Goal: Task Accomplishment & Management: Manage account settings

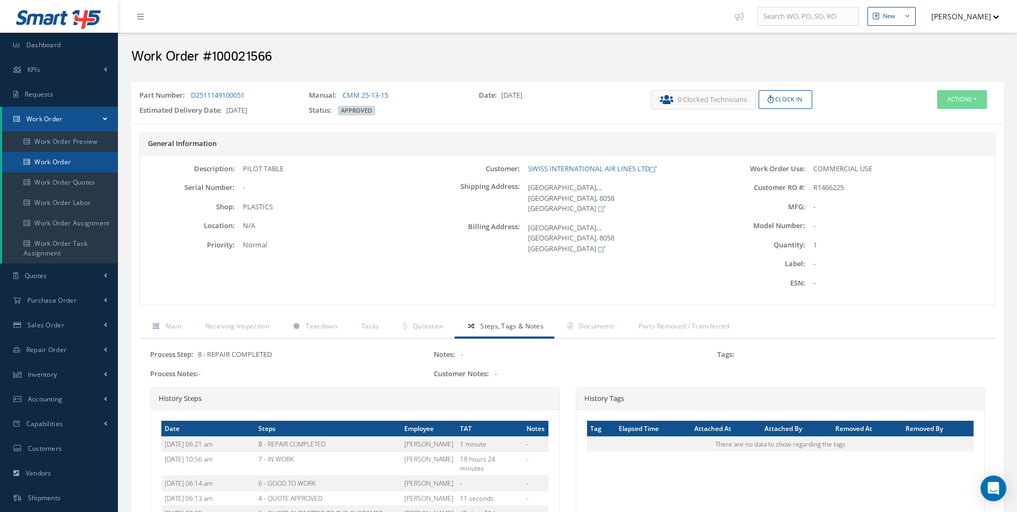
click at [51, 162] on link "Work Order" at bounding box center [60, 162] width 116 height 20
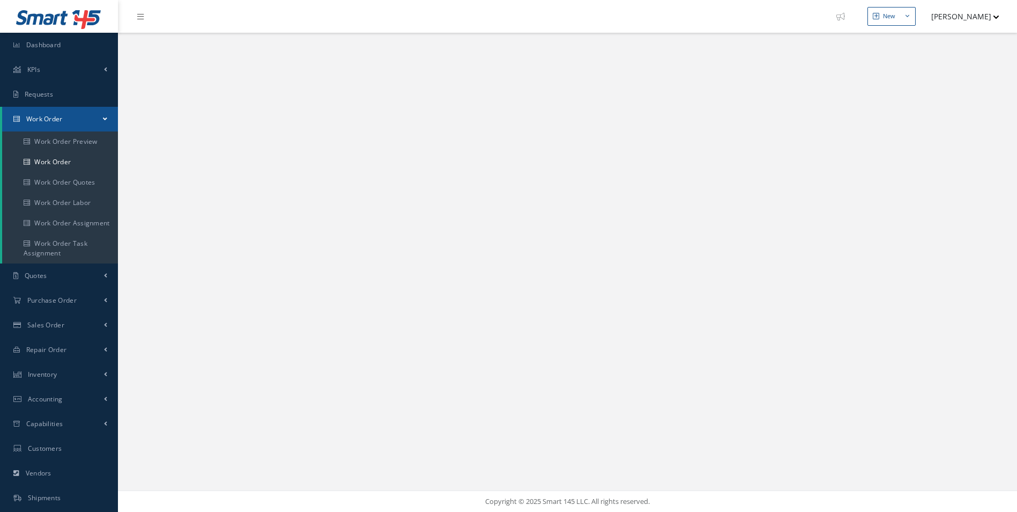
select select "25"
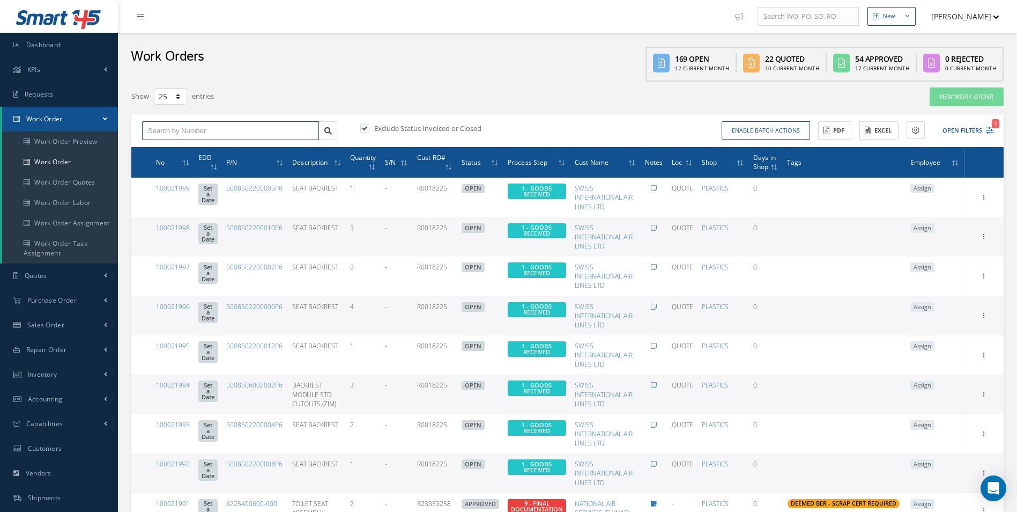
click at [207, 122] on input "text" at bounding box center [230, 130] width 177 height 19
type input "100021974"
click at [186, 147] on div "100021974" at bounding box center [230, 149] width 165 height 11
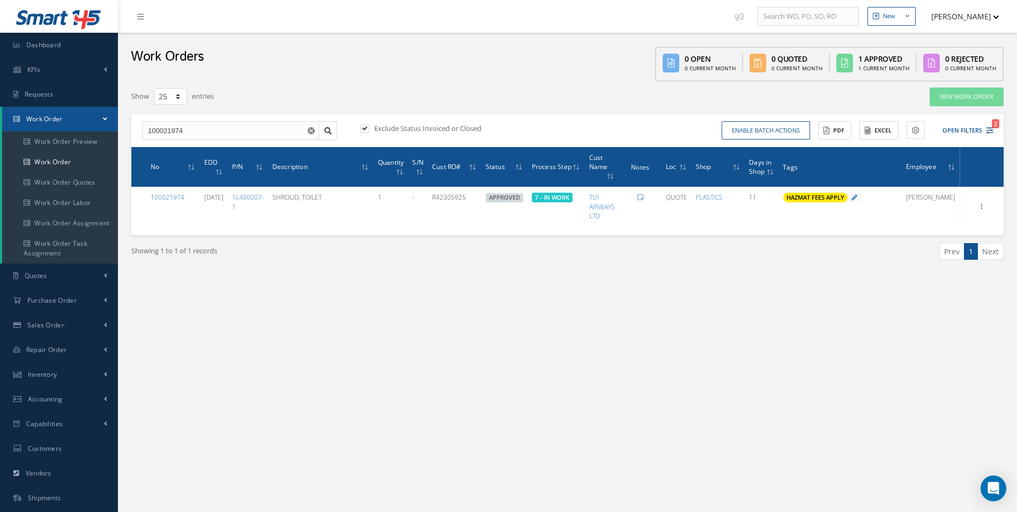
click at [737, 359] on div "New New Work Order New Purchase Order New Customer Quote New Sales Order New Re…" at bounding box center [567, 304] width 899 height 609
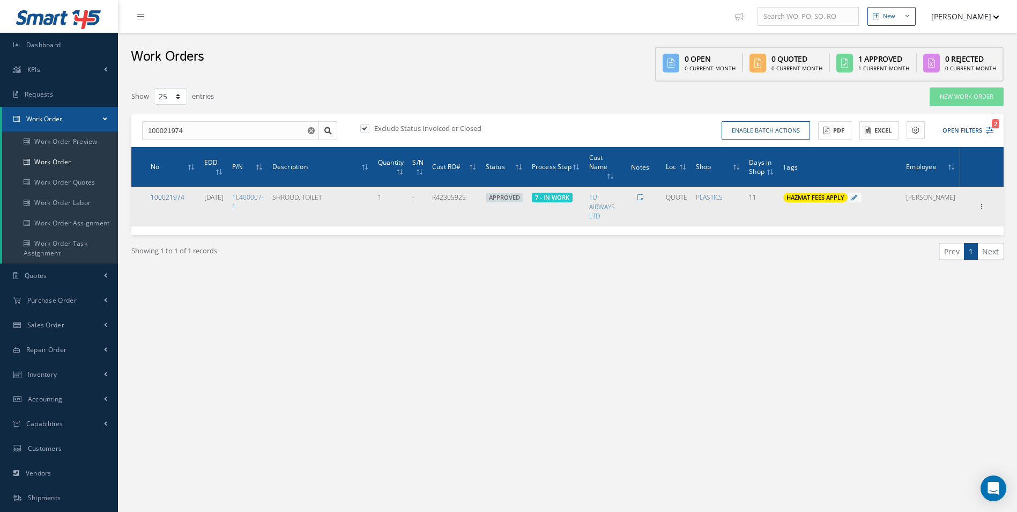
click at [173, 196] on link "100021974" at bounding box center [168, 197] width 34 height 9
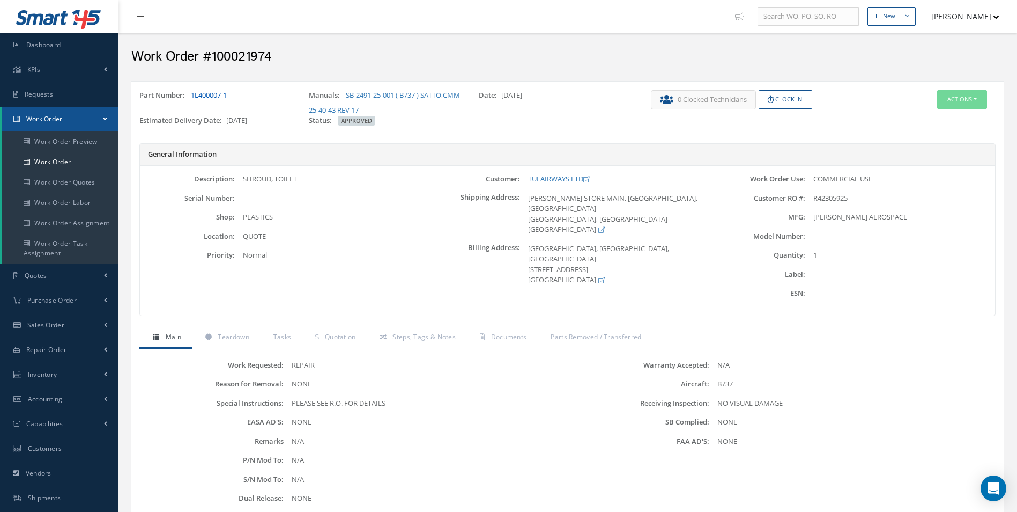
drag, startPoint x: 241, startPoint y: 94, endPoint x: 192, endPoint y: 94, distance: 48.8
click at [192, 94] on div "Part Number: 1L400007-1" at bounding box center [215, 102] width 169 height 25
copy link "1L400007-1"
click at [211, 336] on icon at bounding box center [208, 337] width 6 height 6
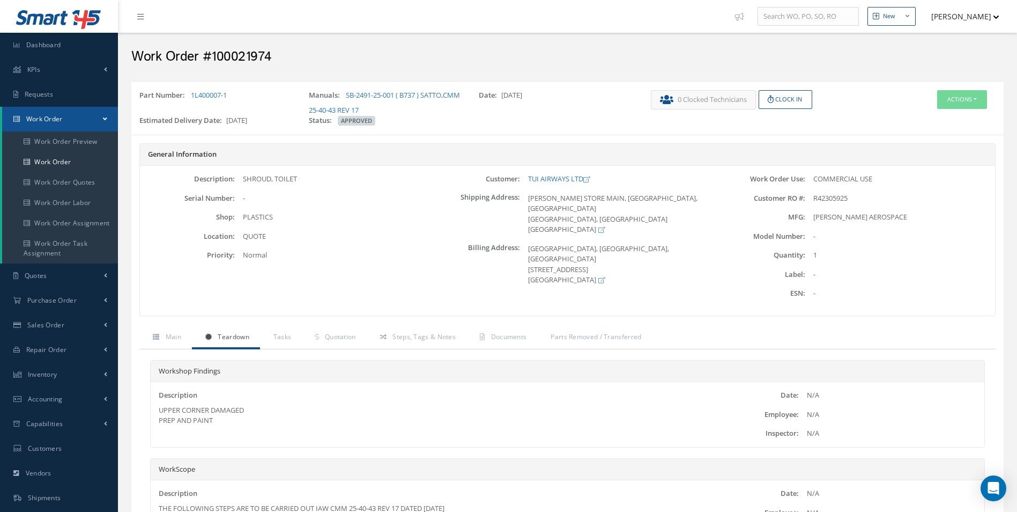
click at [978, 116] on div "Actions Edit Invoicing Close Send By Email Print-Outs Receiving Inspection Scra…" at bounding box center [931, 110] width 145 height 40
click at [977, 102] on button "Actions" at bounding box center [962, 99] width 50 height 19
click at [938, 116] on link "Edit" at bounding box center [946, 120] width 86 height 14
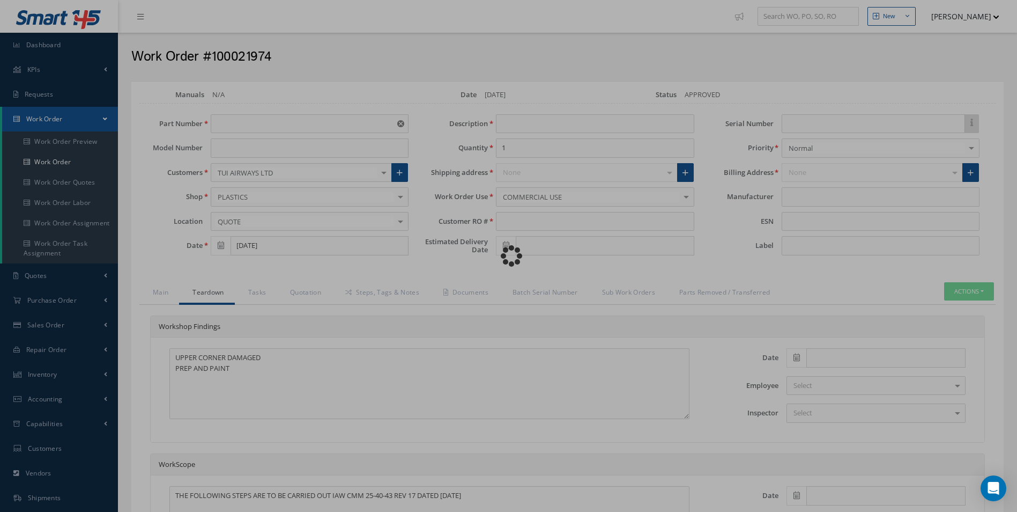
type input "1L400007-1"
type input "09/29/2025"
type input "SHROUD, TOILET"
type input "R42305925"
type input "11/03/2025"
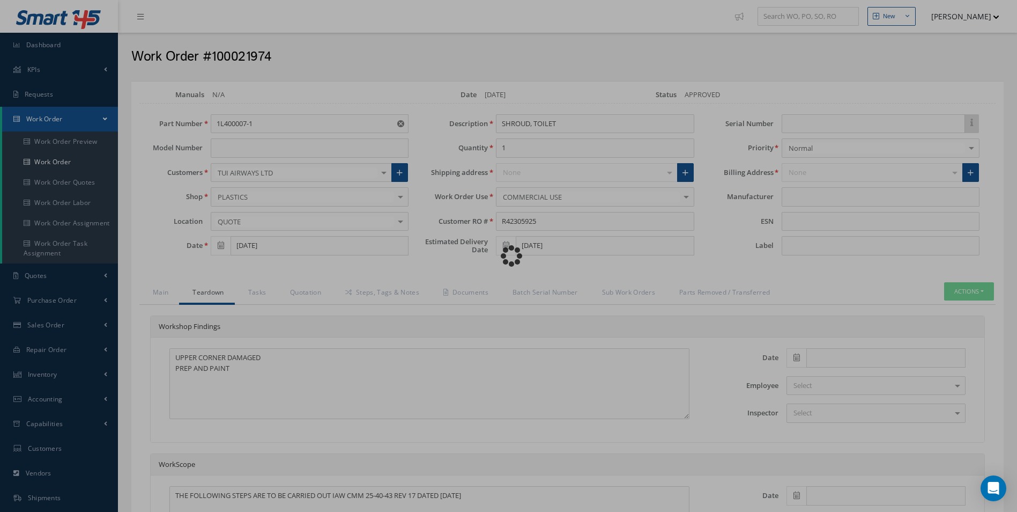
type input "COLLINS AEROSPACE"
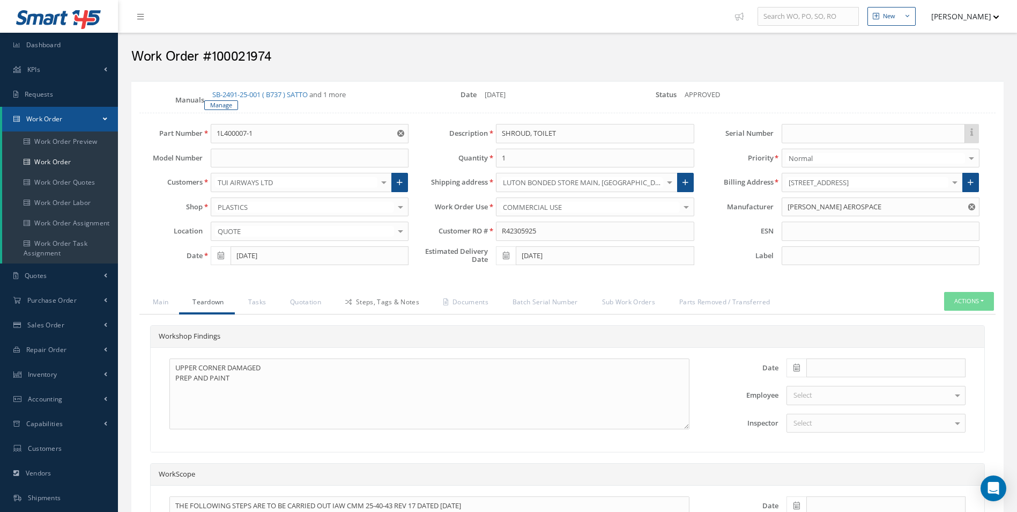
click at [372, 299] on link "Steps, Tags & Notes" at bounding box center [381, 303] width 98 height 23
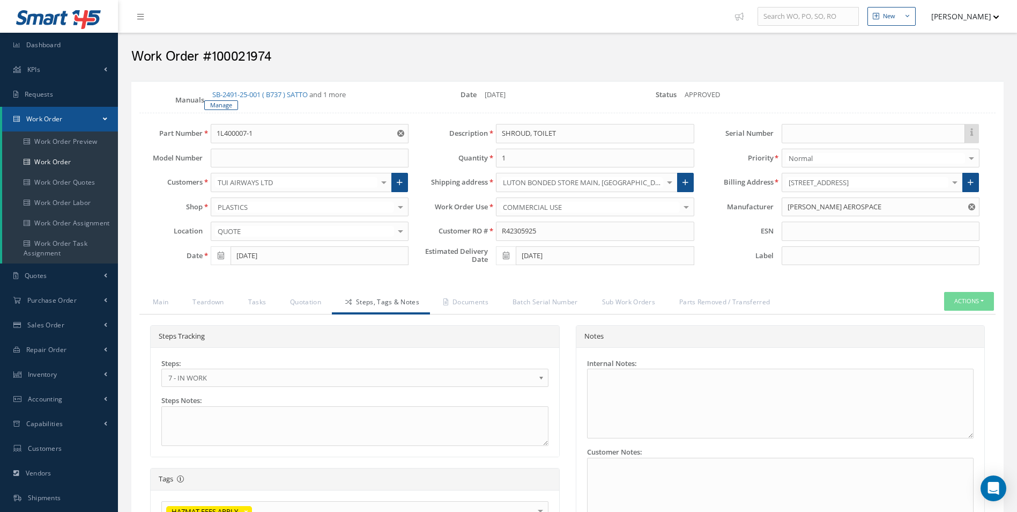
click at [188, 367] on div "Steps: 1 - GOODS RECEIVED 1.1- AWAITING CONTRACT REVIEW 2 - ESTIMATE SUBMITTED …" at bounding box center [354, 372] width 387 height 29
click at [199, 372] on span "7 - IN WORK" at bounding box center [351, 377] width 366 height 13
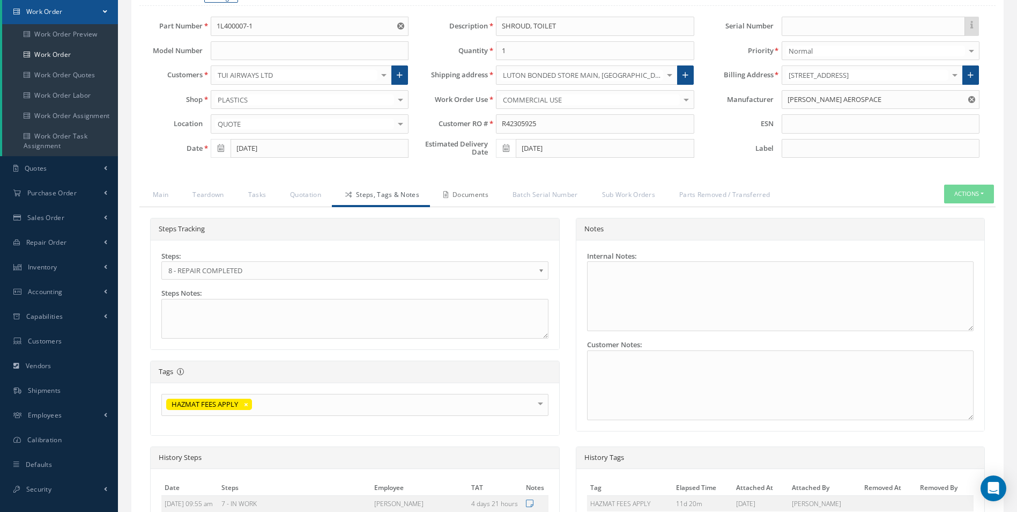
click at [465, 198] on link "Documents" at bounding box center [464, 195] width 69 height 23
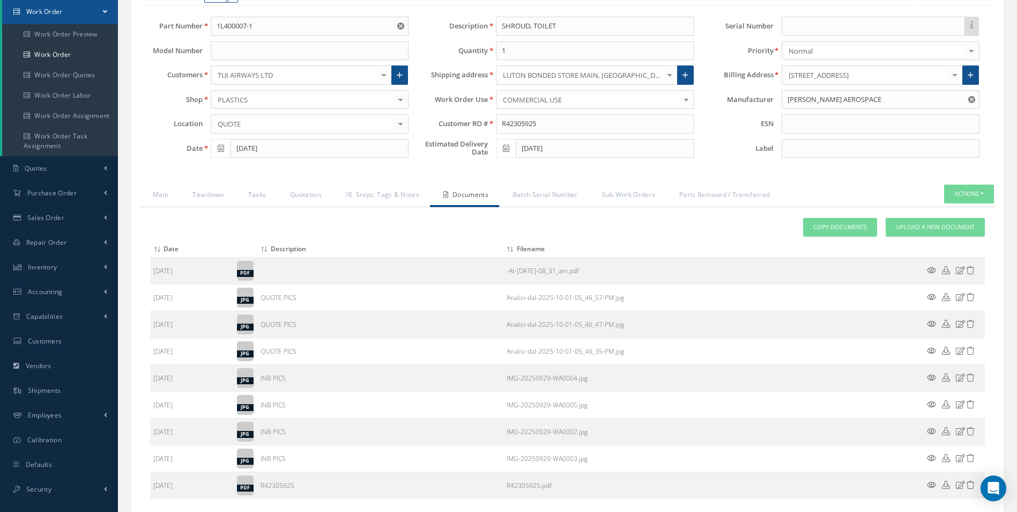
click at [916, 236] on div "Attach File(s) Click inside this area or drag and drop to select file to upload…" at bounding box center [567, 358] width 835 height 280
click at [907, 232] on link "Upload a New Document" at bounding box center [935, 227] width 99 height 19
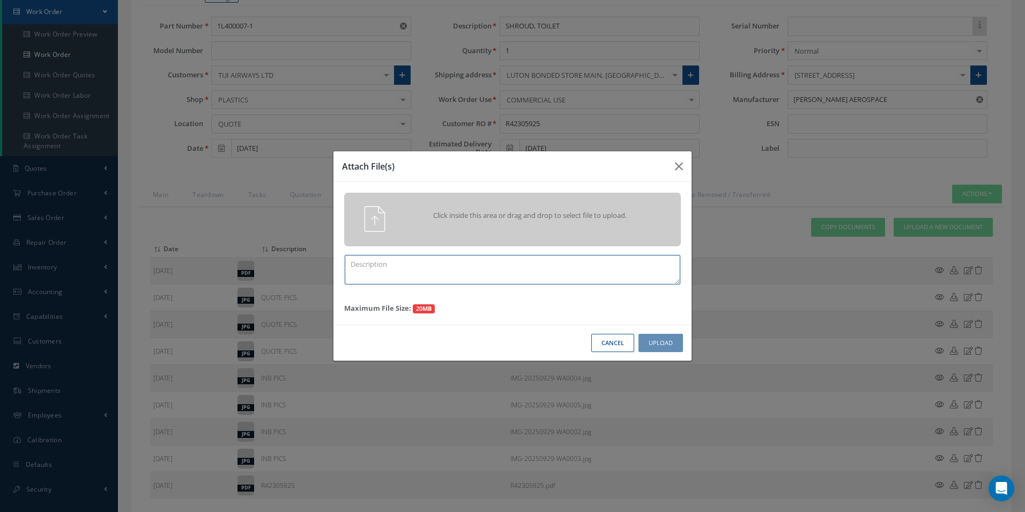
click at [452, 275] on textarea at bounding box center [513, 269] width 336 height 29
type textarea "FINISH"
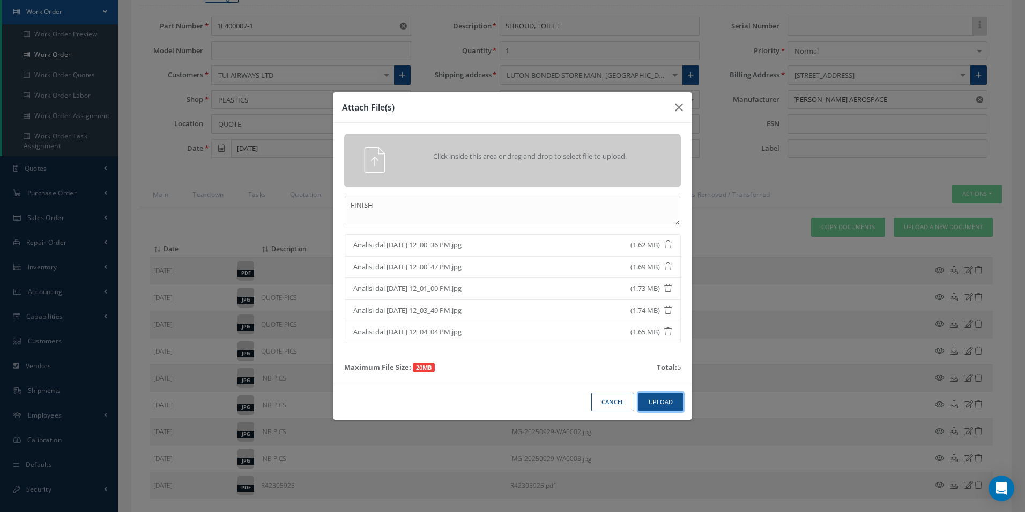
click at [675, 401] on button "Upload" at bounding box center [661, 402] width 45 height 19
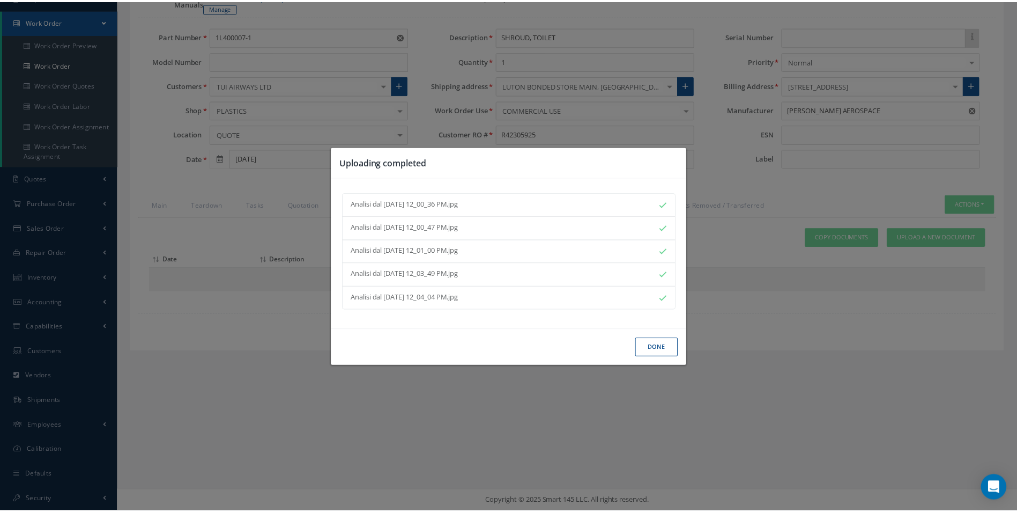
scroll to position [107, 0]
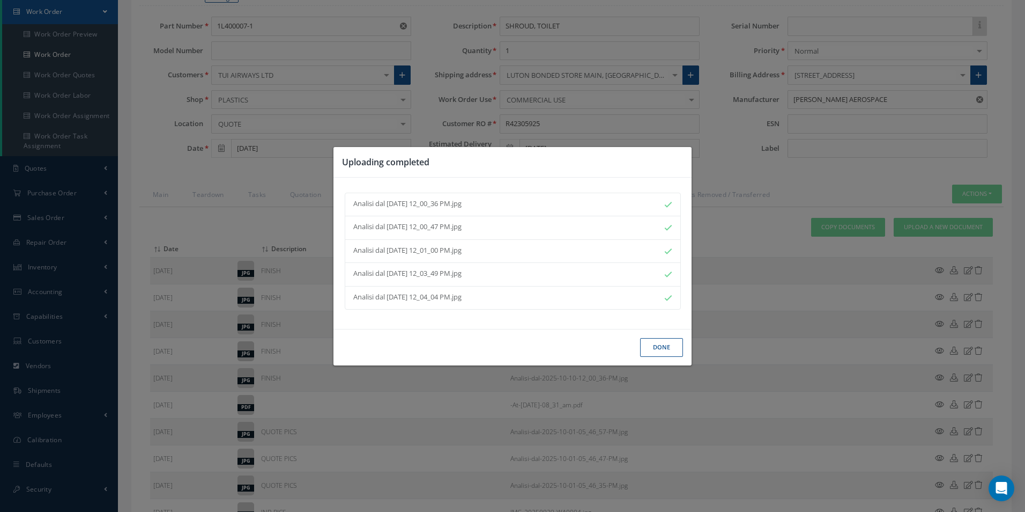
click at [674, 357] on div "Done" at bounding box center [513, 347] width 358 height 36
click at [669, 349] on button "Done" at bounding box center [661, 347] width 43 height 19
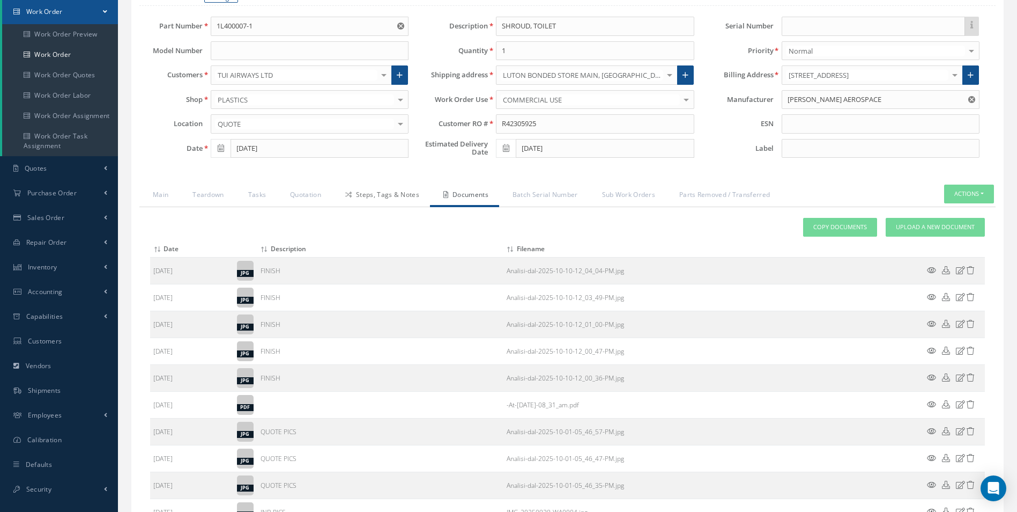
click at [368, 185] on link "Steps, Tags & Notes" at bounding box center [381, 195] width 98 height 23
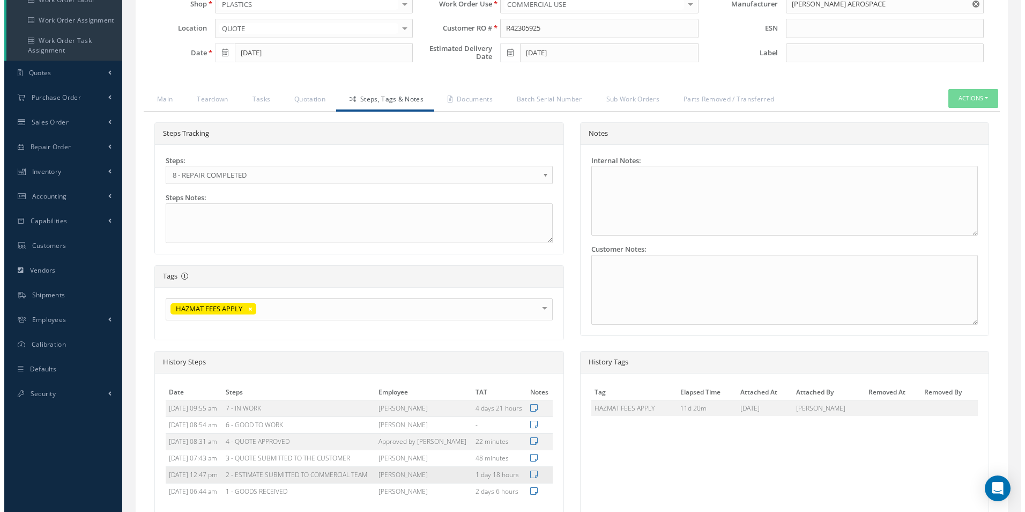
scroll to position [307, 0]
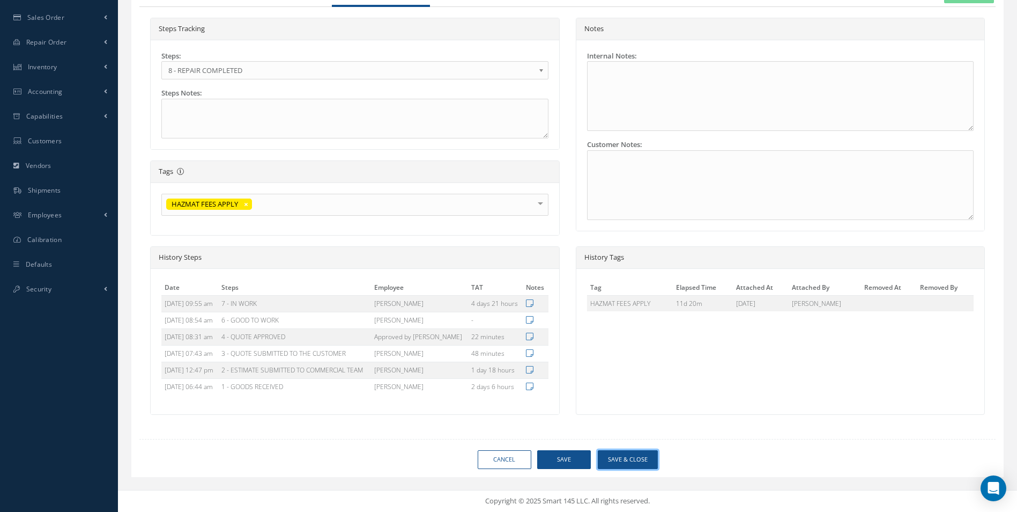
click at [633, 456] on button "Save & Close" at bounding box center [628, 459] width 60 height 19
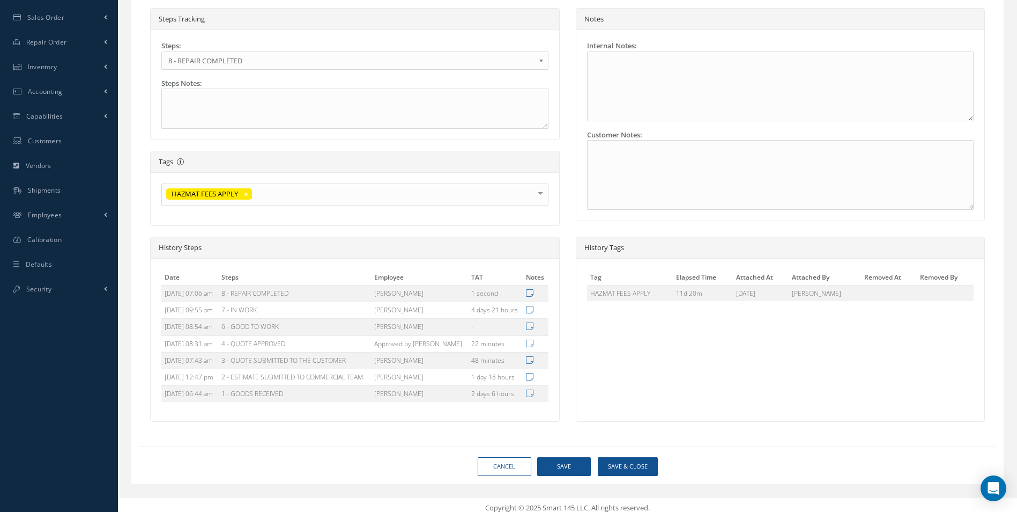
type input "COLLINS AEROSPACE"
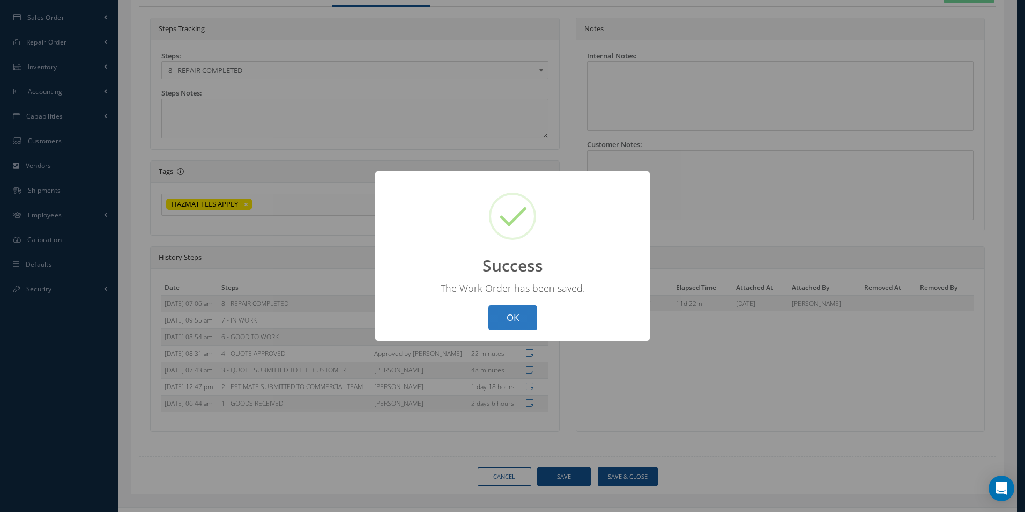
click at [495, 307] on button "OK" at bounding box center [513, 317] width 49 height 25
select select "25"
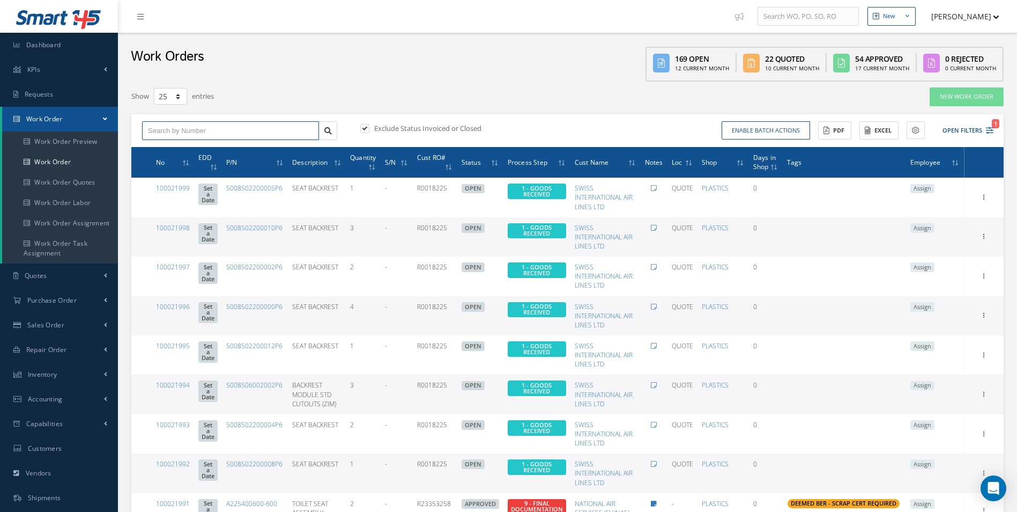
click at [246, 131] on input "text" at bounding box center [230, 130] width 177 height 19
type input "100021987"
click at [196, 147] on div "100021987" at bounding box center [230, 149] width 165 height 11
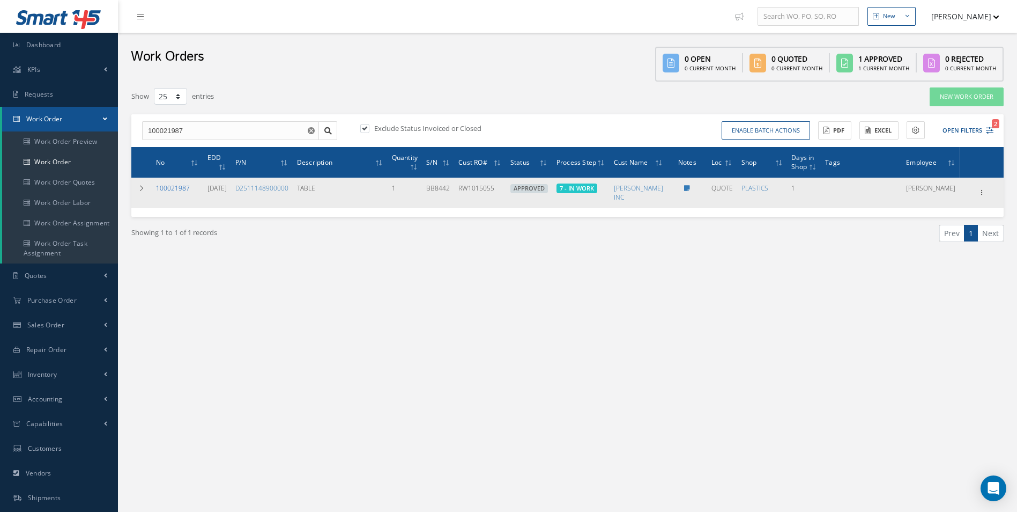
click at [176, 187] on link "100021987" at bounding box center [173, 187] width 34 height 9
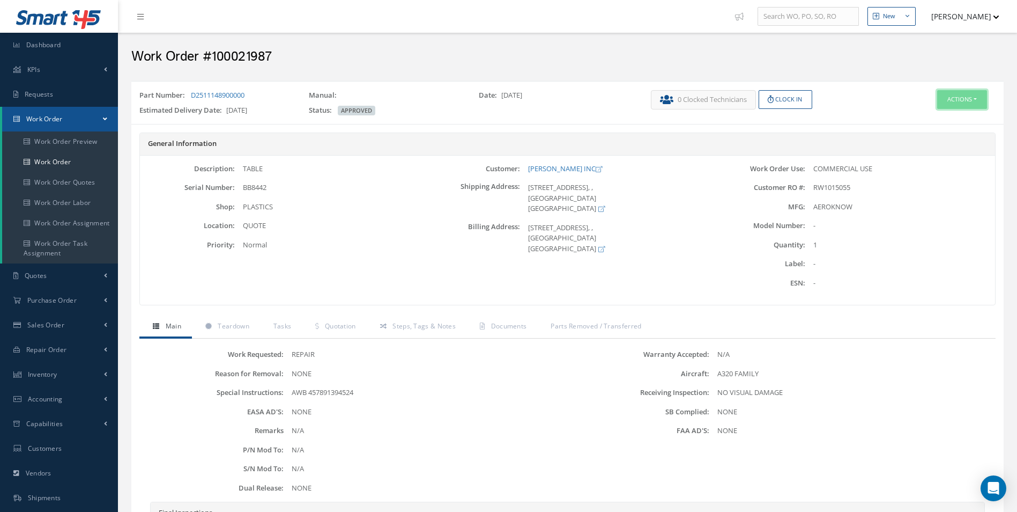
click at [962, 99] on button "Actions" at bounding box center [962, 99] width 50 height 19
click at [937, 163] on link "Part Issue" at bounding box center [946, 163] width 86 height 14
click at [963, 113] on div "Actions Edit Invoicing Close Part Issue Send By Email Print-Outs Receiving Insp…" at bounding box center [931, 104] width 145 height 29
click at [961, 103] on button "Actions" at bounding box center [962, 99] width 50 height 19
click at [929, 112] on div "Edit Invoicing Close Part Issue Send By Email Print-Outs Receiving Inspection S…" at bounding box center [946, 160] width 86 height 100
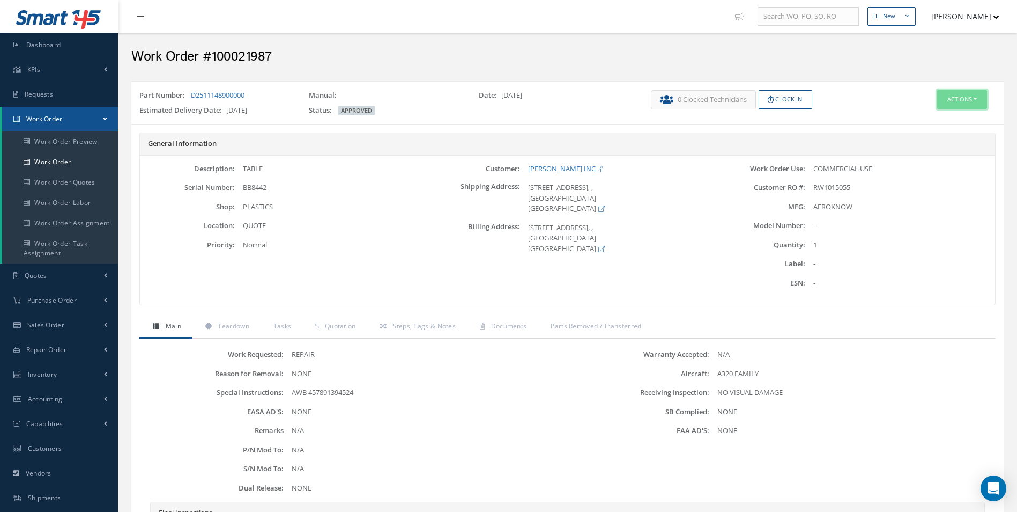
click at [958, 101] on button "Actions" at bounding box center [962, 99] width 50 height 19
click at [934, 119] on link "Edit" at bounding box center [946, 120] width 86 height 14
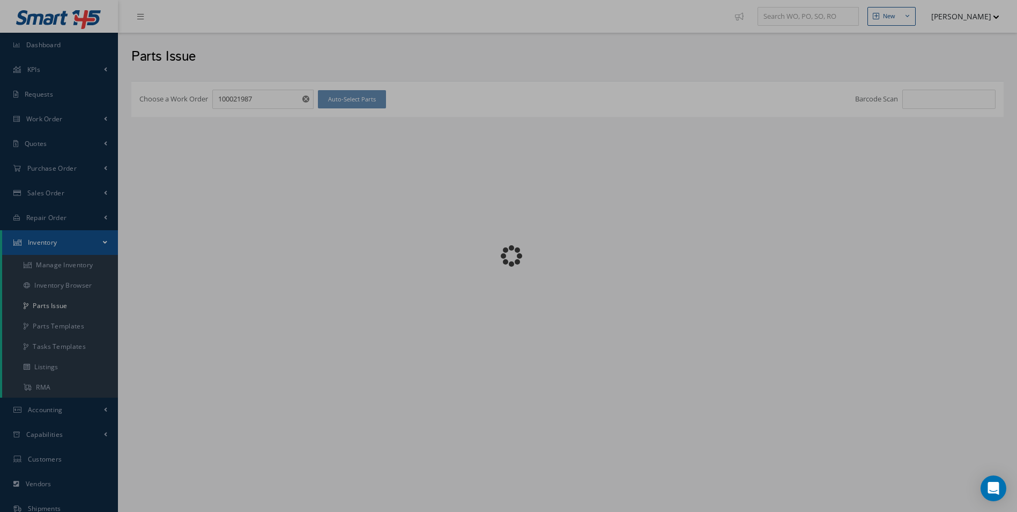
checkbox input "false"
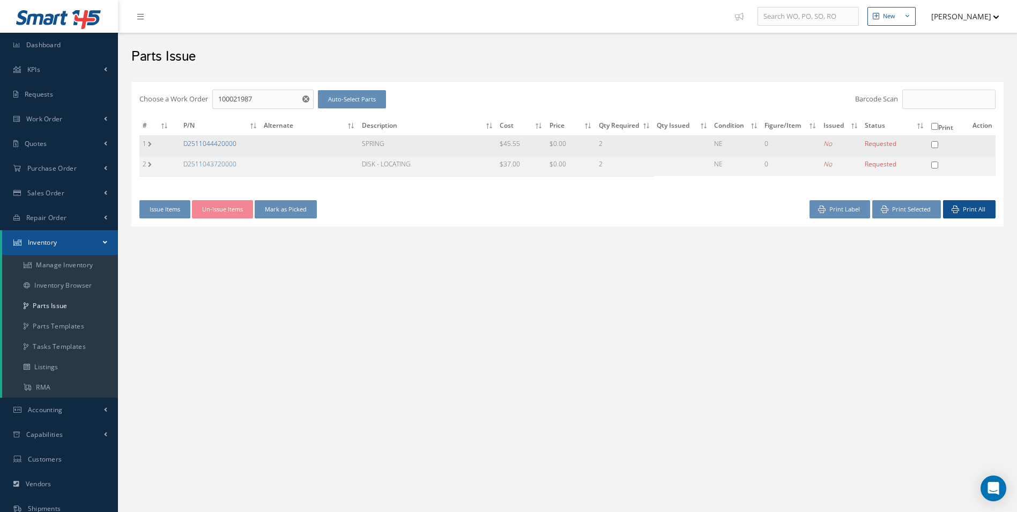
click at [219, 145] on link "D2511044420000" at bounding box center [209, 143] width 53 height 9
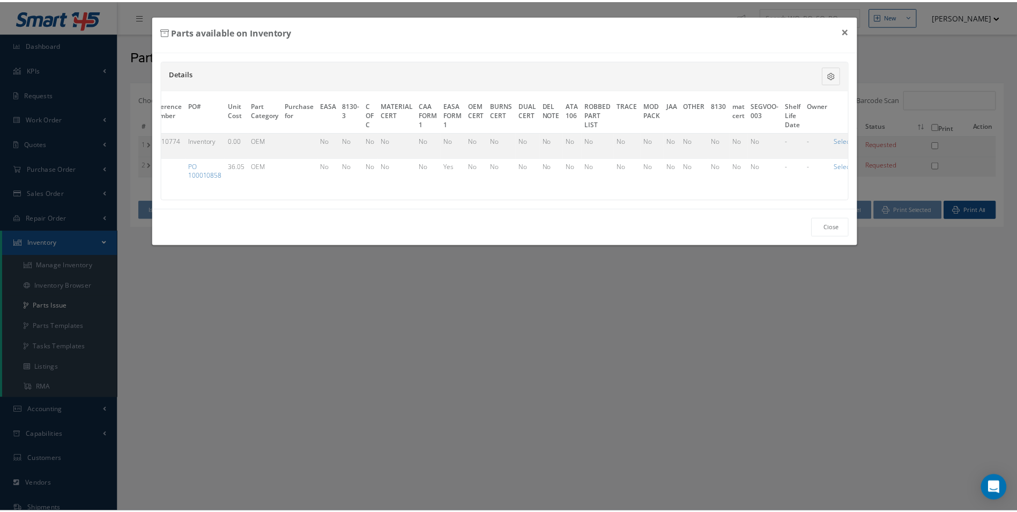
scroll to position [0, 348]
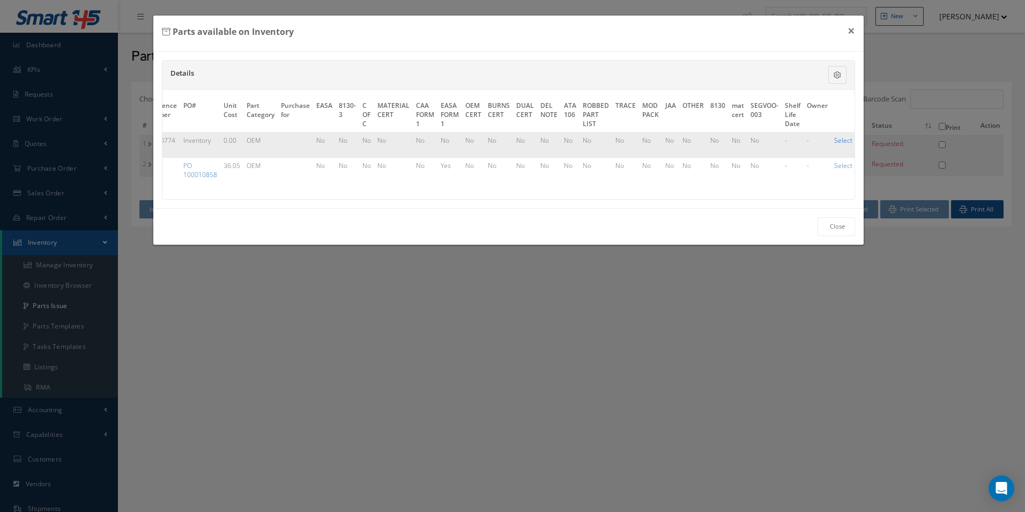
click at [837, 144] on link "Select" at bounding box center [843, 140] width 18 height 9
checkbox input "true"
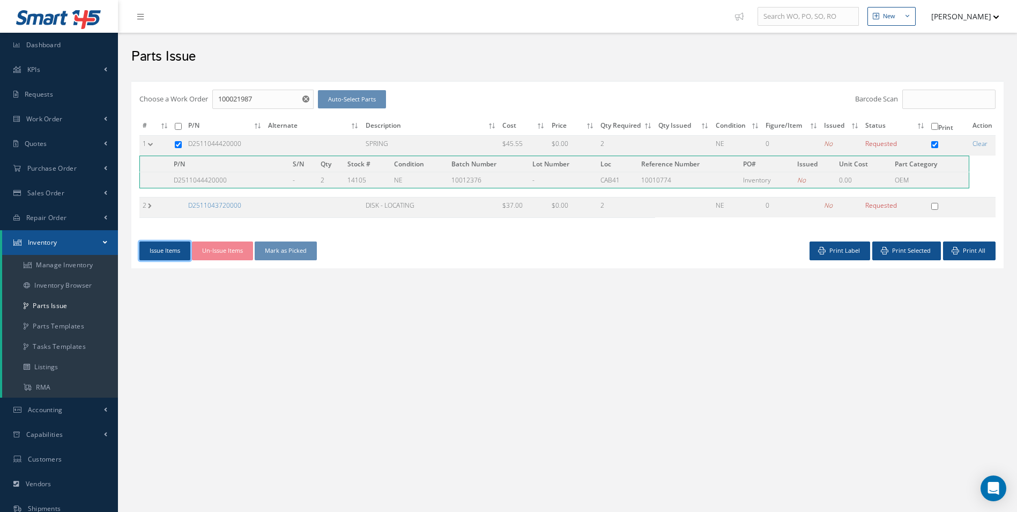
click at [166, 252] on button "Issue Items" at bounding box center [164, 250] width 51 height 19
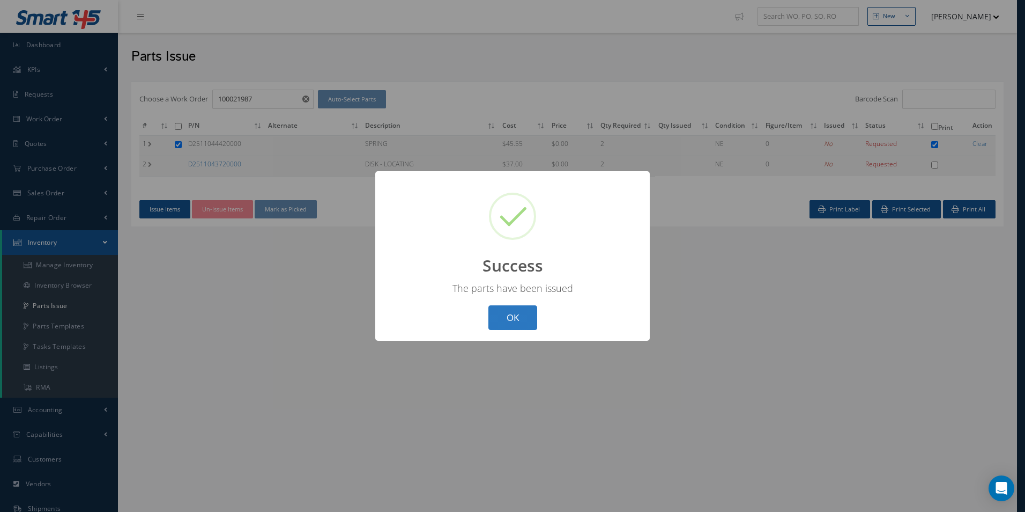
click at [516, 324] on button "OK" at bounding box center [513, 317] width 49 height 25
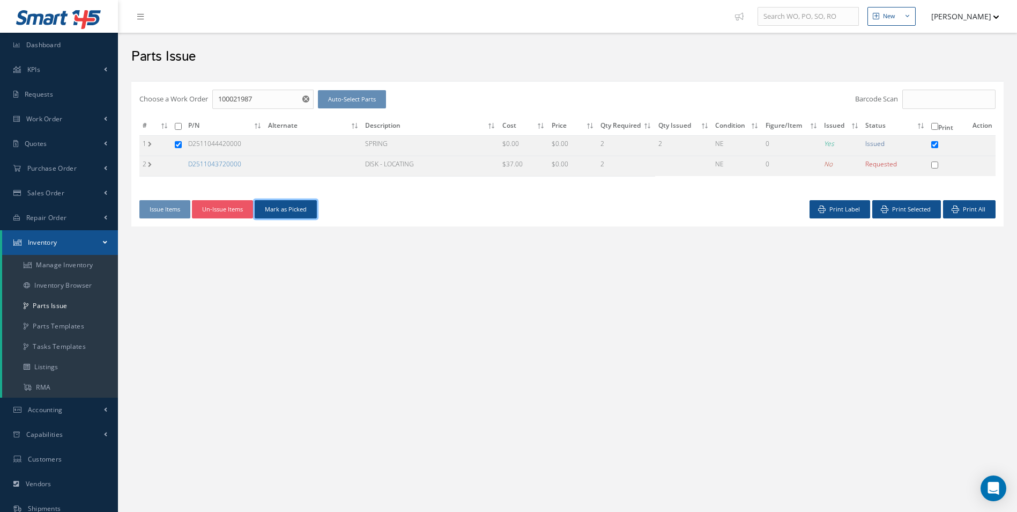
click at [298, 211] on button "Mark as Picked" at bounding box center [286, 209] width 62 height 19
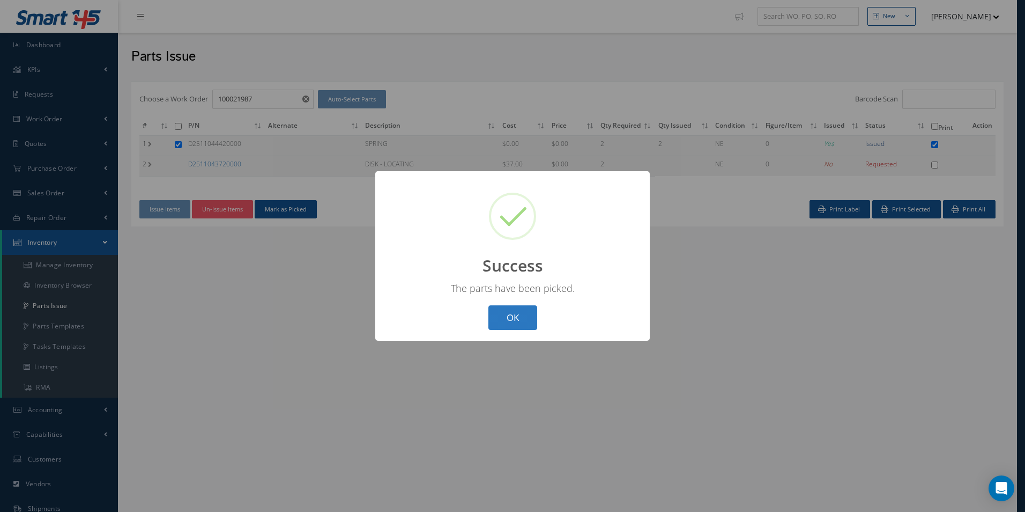
click at [526, 322] on button "OK" at bounding box center [513, 317] width 49 height 25
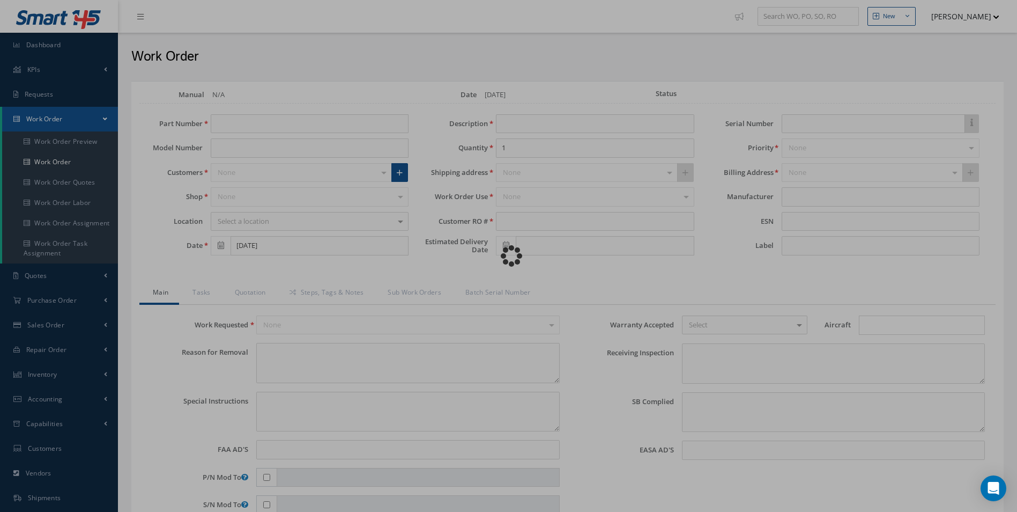
type input "D2511148900000"
type input "[DATE]"
type input "TABLE"
type input "RW1015055"
type input "[DATE]"
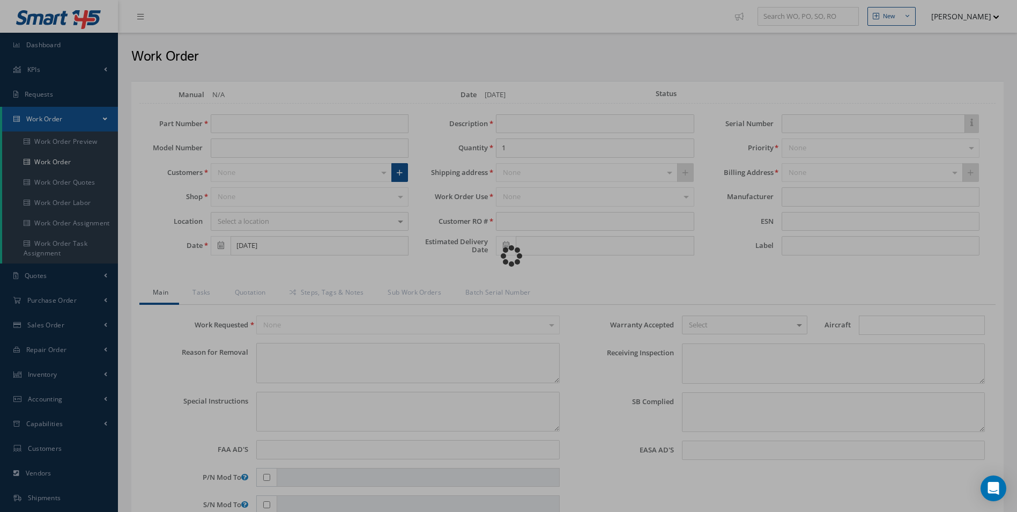
type input "BB8442"
type textarea "NONE"
type textarea "AWB 457891394524"
type input "NONE"
type textarea "NO VISUAL DAMAGE"
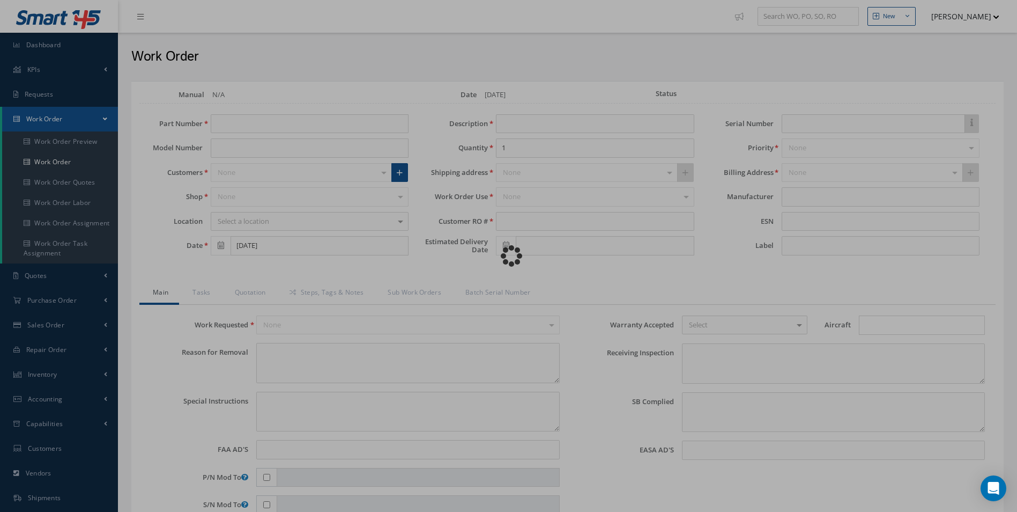
type textarea "NONE"
type input "NONE"
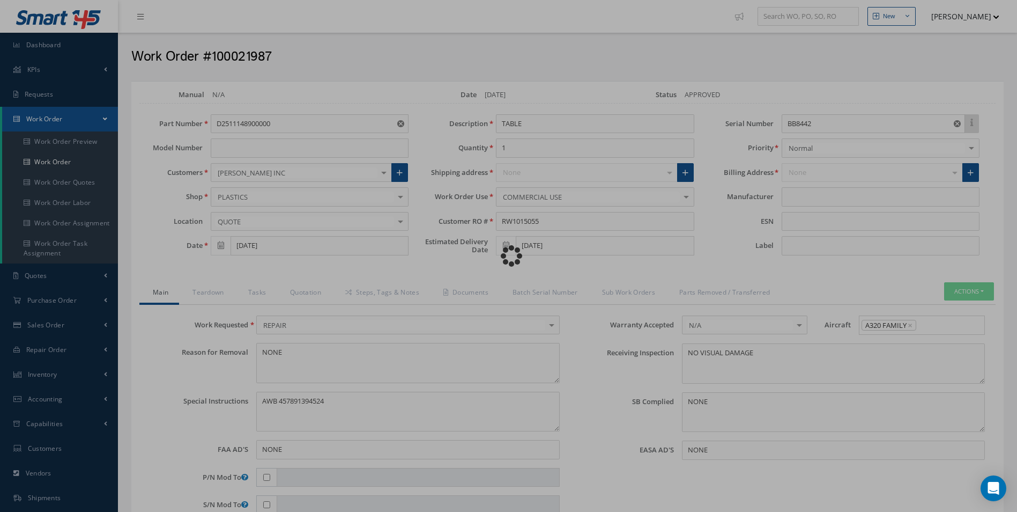
type input "AEROKNOW"
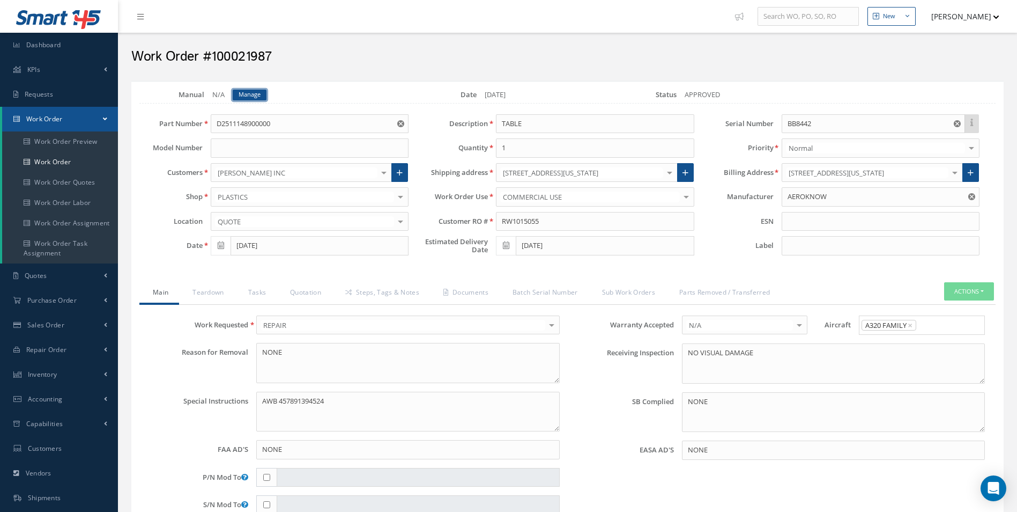
click at [258, 92] on link "Manage" at bounding box center [250, 95] width 34 height 11
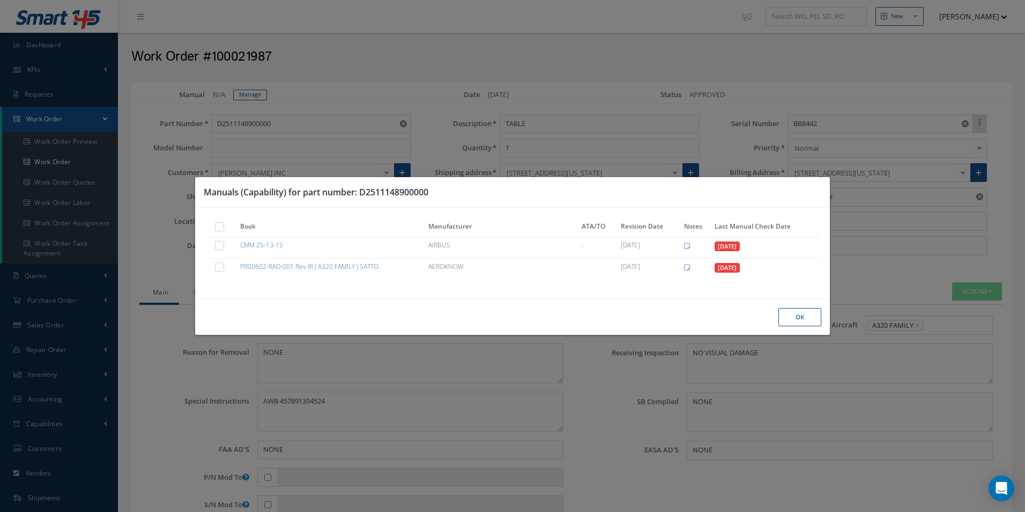
click at [224, 226] on label at bounding box center [225, 225] width 3 height 9
click at [224, 226] on input "checkbox" at bounding box center [220, 227] width 7 height 7
checkbox input "true"
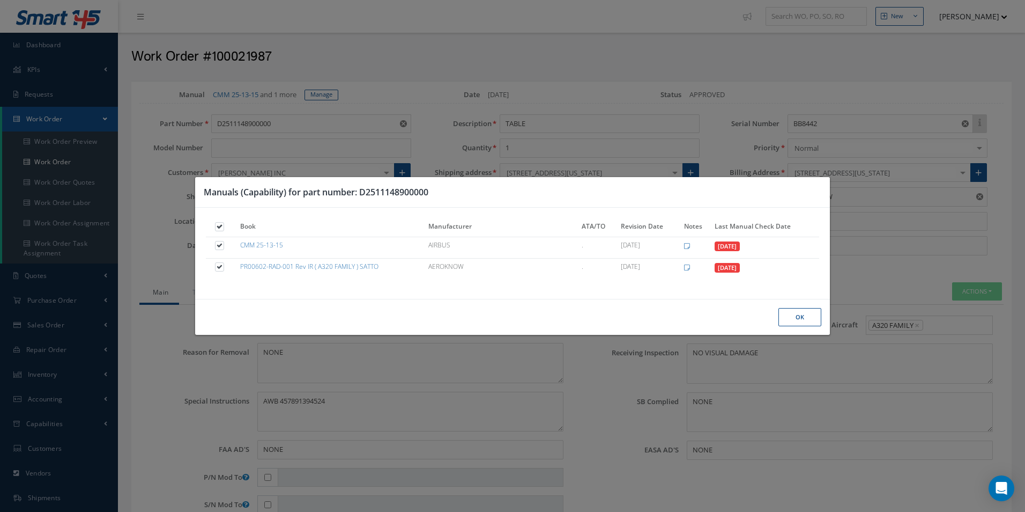
drag, startPoint x: 795, startPoint y: 317, endPoint x: 736, endPoint y: 307, distance: 59.9
click at [795, 316] on button "Ok" at bounding box center [800, 317] width 43 height 19
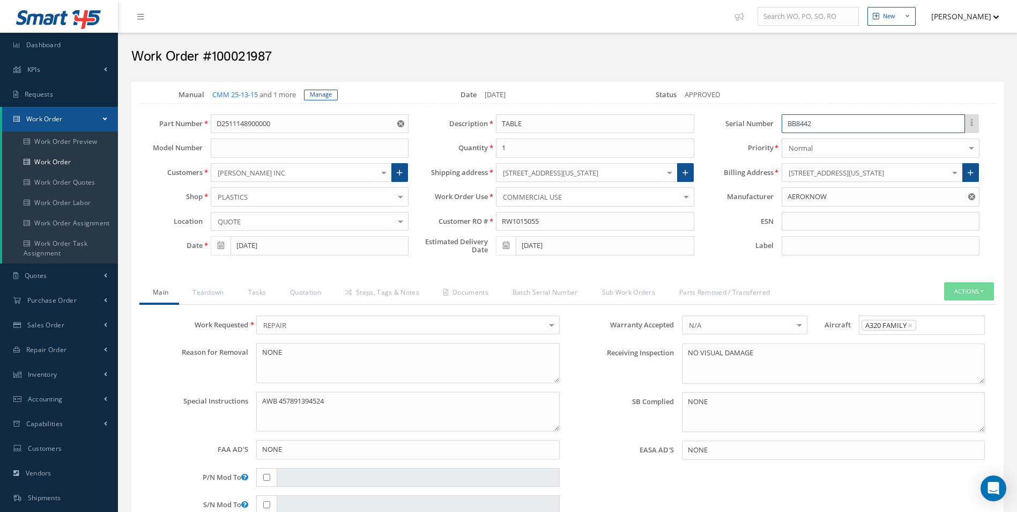
drag, startPoint x: 817, startPoint y: 127, endPoint x: 727, endPoint y: 127, distance: 90.1
click at [727, 127] on div "Serial Number BB8442" at bounding box center [844, 123] width 285 height 19
click at [208, 301] on link "Teardown" at bounding box center [206, 293] width 55 height 23
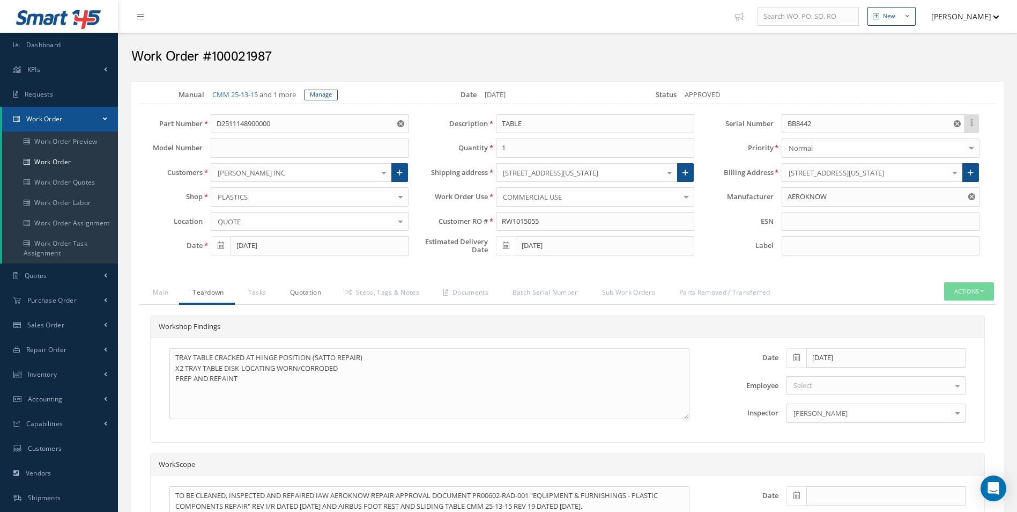
click at [301, 291] on link "Quotation" at bounding box center [304, 293] width 55 height 23
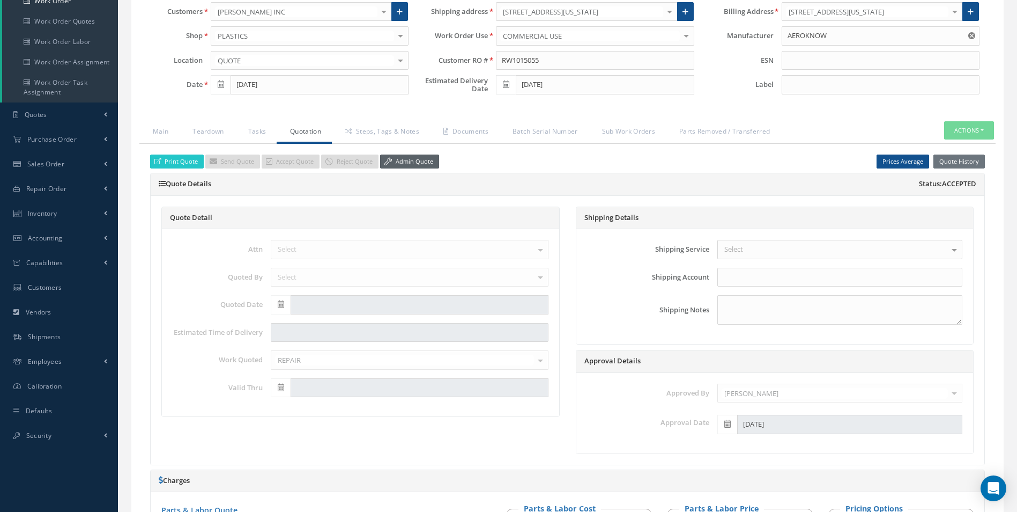
click at [408, 162] on link "Admin Quote" at bounding box center [409, 161] width 59 height 14
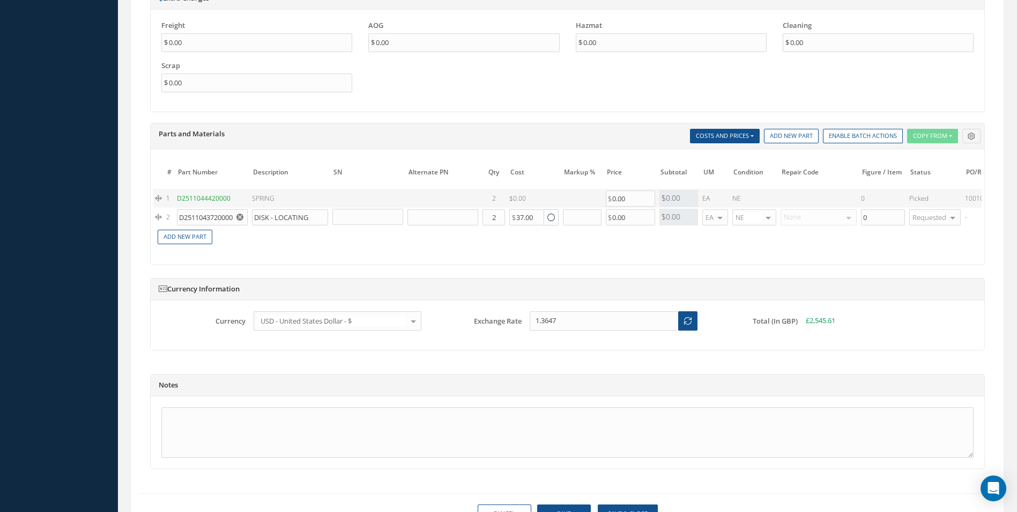
scroll to position [912, 0]
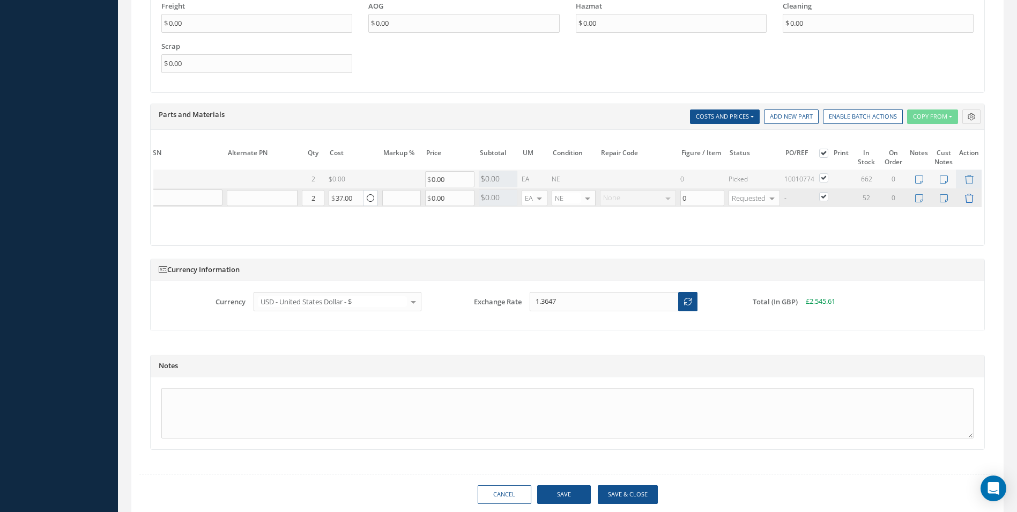
click at [972, 199] on icon at bounding box center [969, 198] width 9 height 9
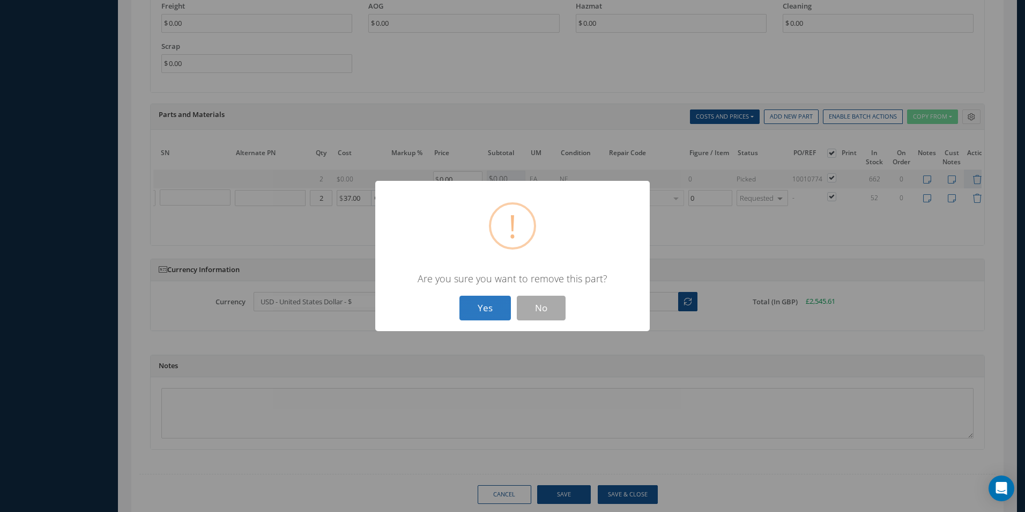
click at [494, 302] on button "Yes" at bounding box center [485, 307] width 51 height 25
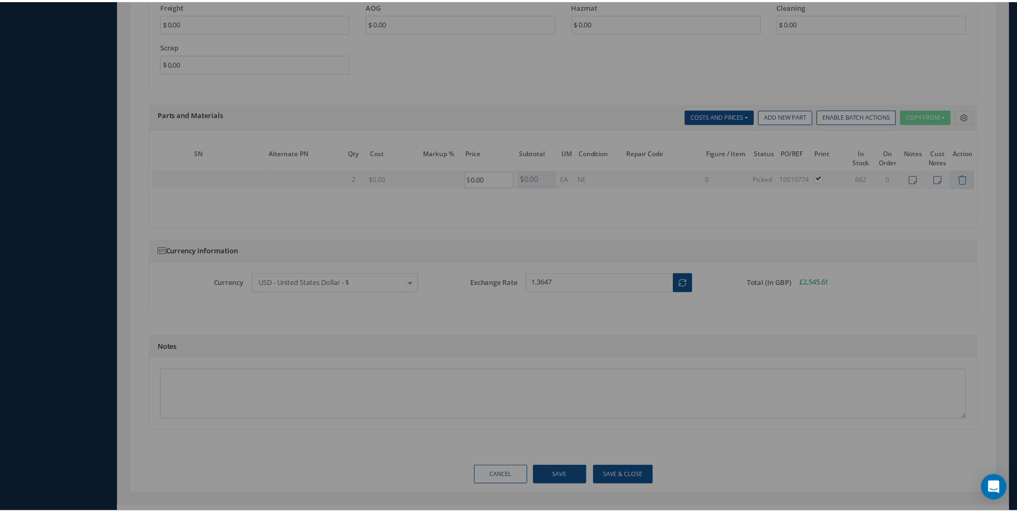
scroll to position [0, 130]
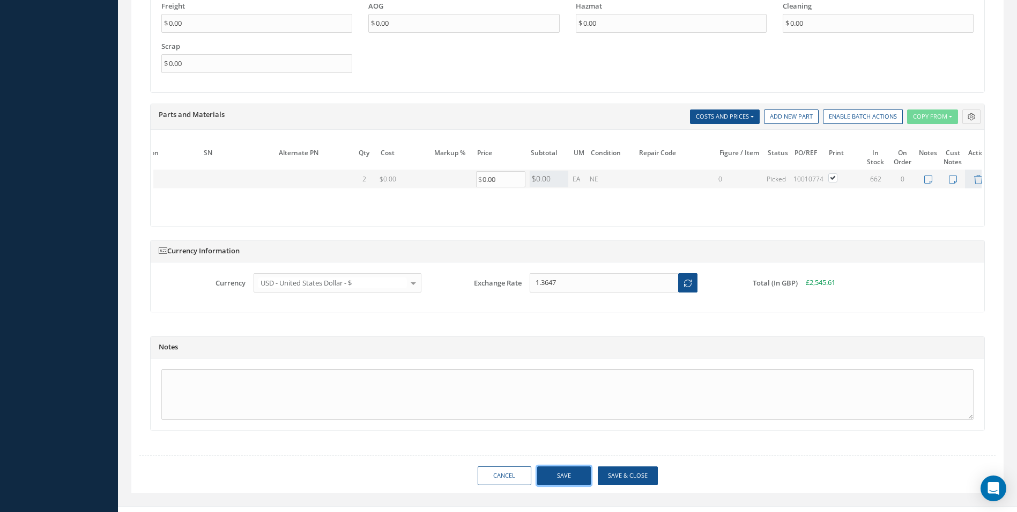
click at [567, 485] on button "Save" at bounding box center [564, 475] width 54 height 19
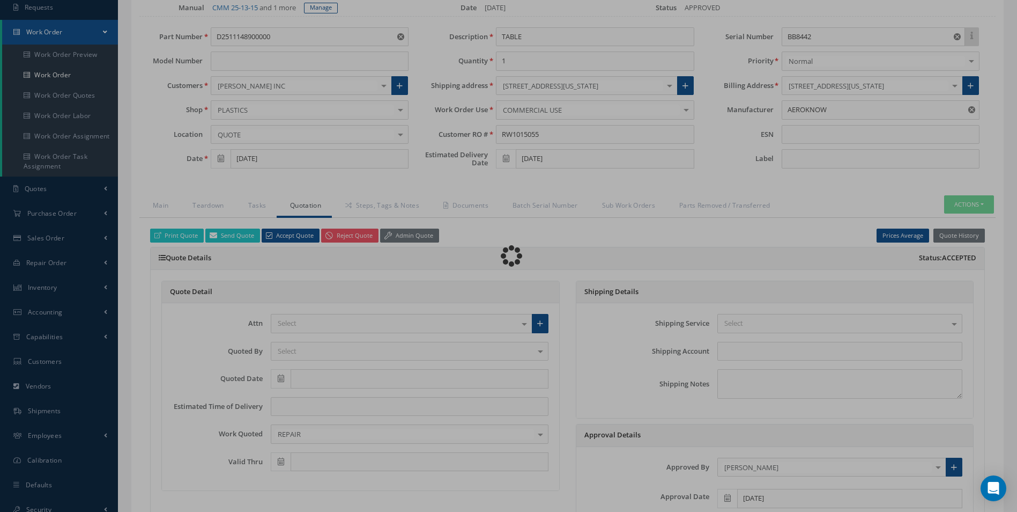
scroll to position [0, 0]
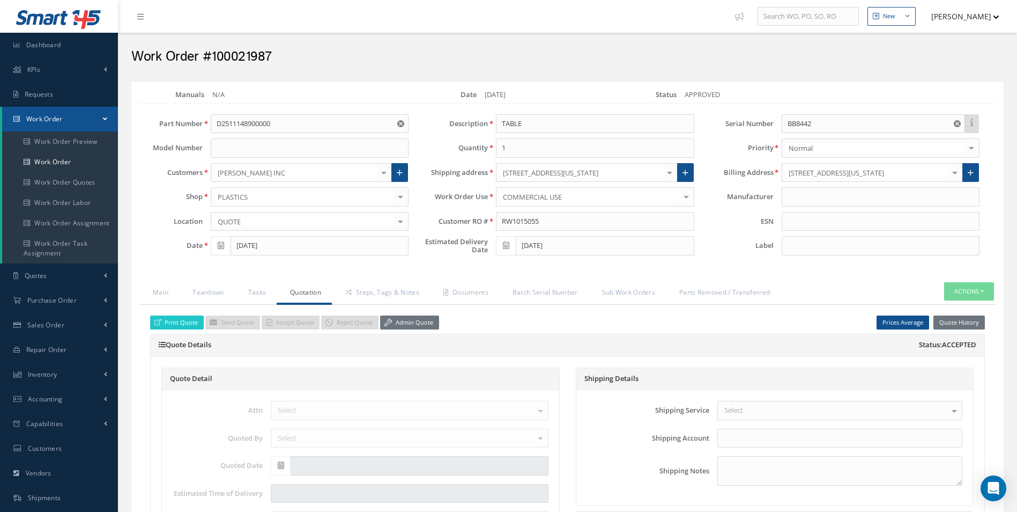
type input "AEROKNOW"
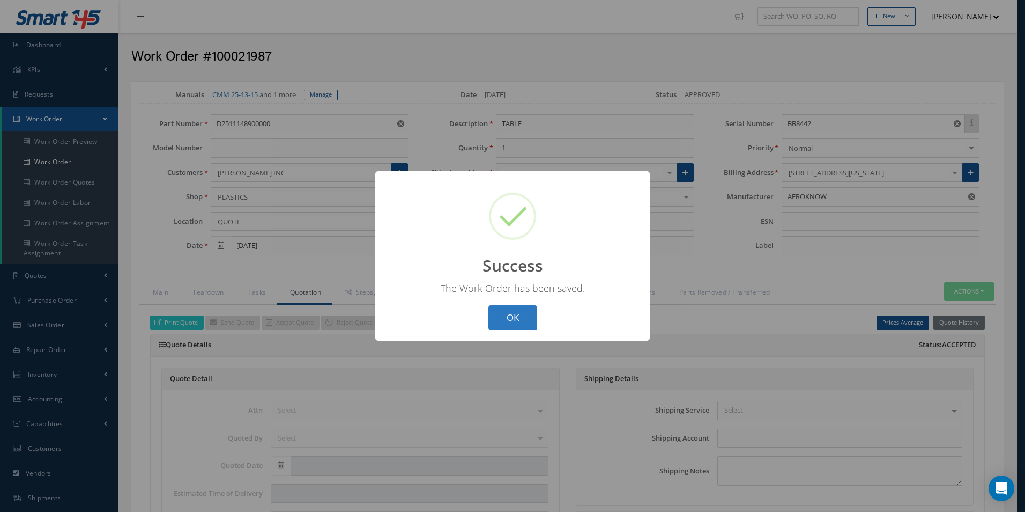
click at [516, 323] on button "OK" at bounding box center [513, 317] width 49 height 25
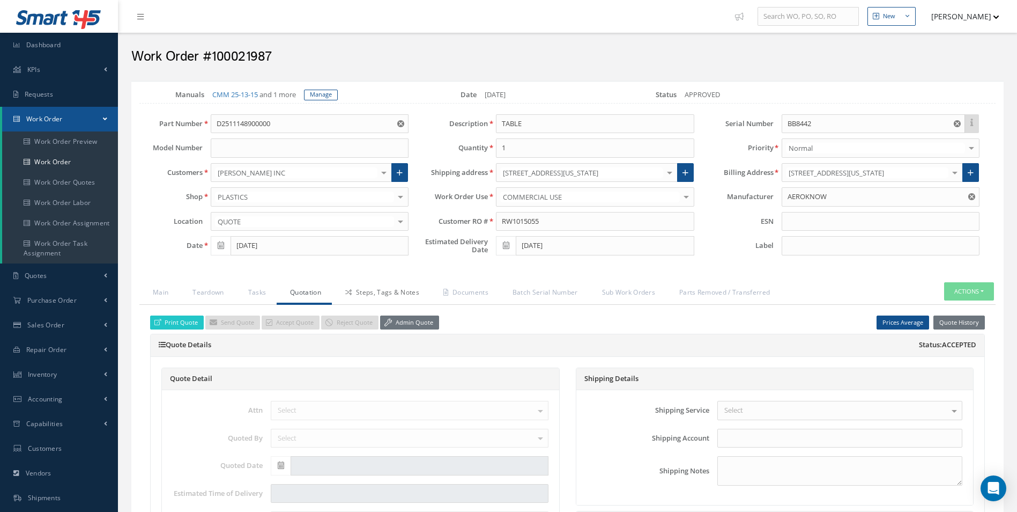
click at [379, 291] on link "Steps, Tags & Notes" at bounding box center [381, 293] width 98 height 23
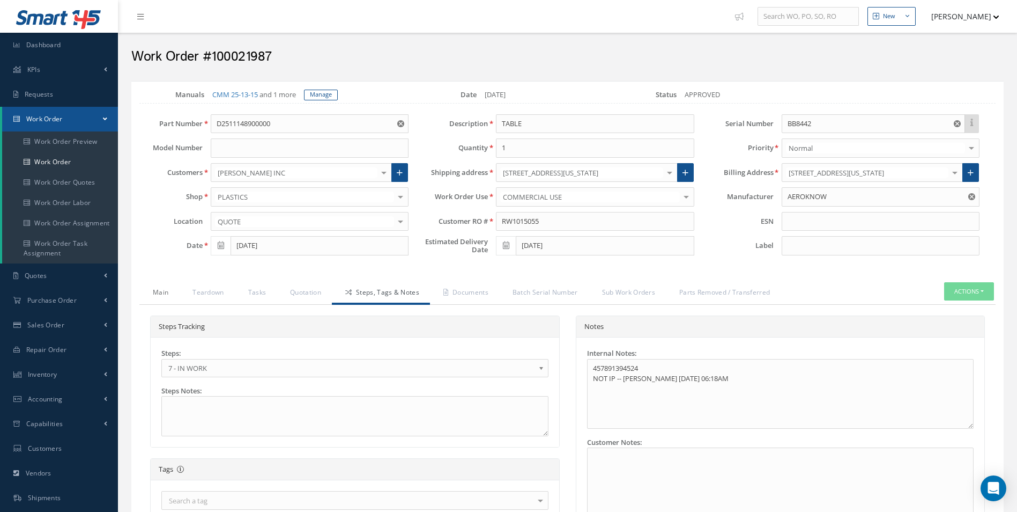
click at [156, 302] on link "Main" at bounding box center [159, 293] width 40 height 23
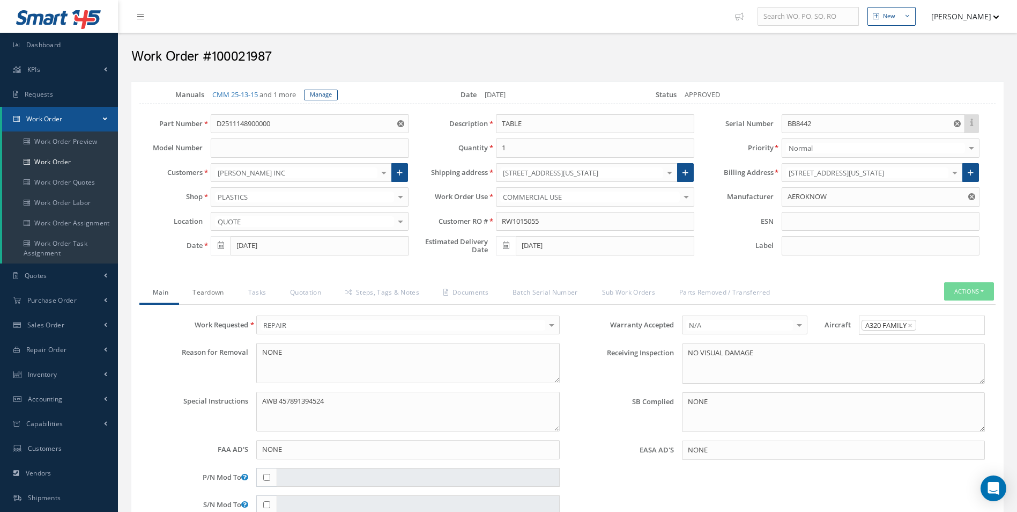
click at [201, 293] on link "Teardown" at bounding box center [206, 293] width 55 height 23
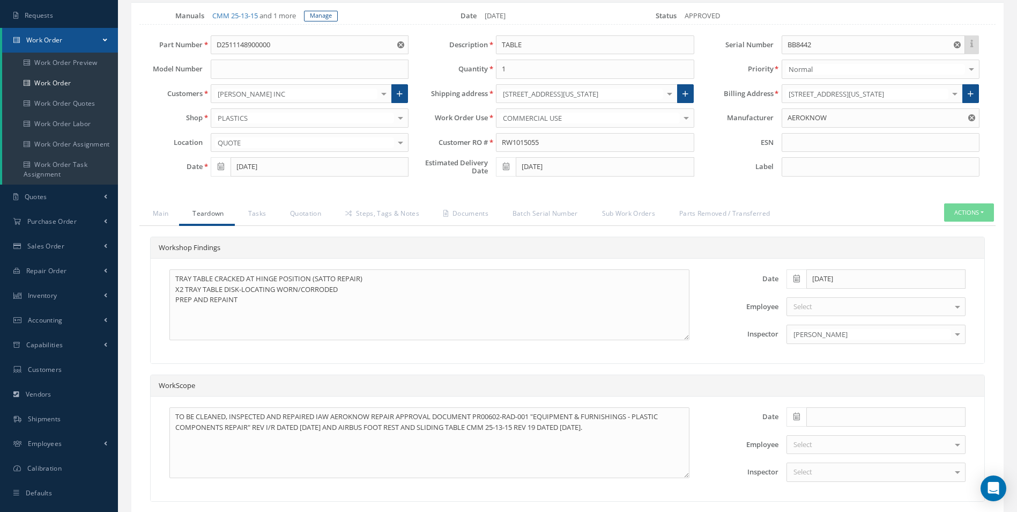
scroll to position [0, 0]
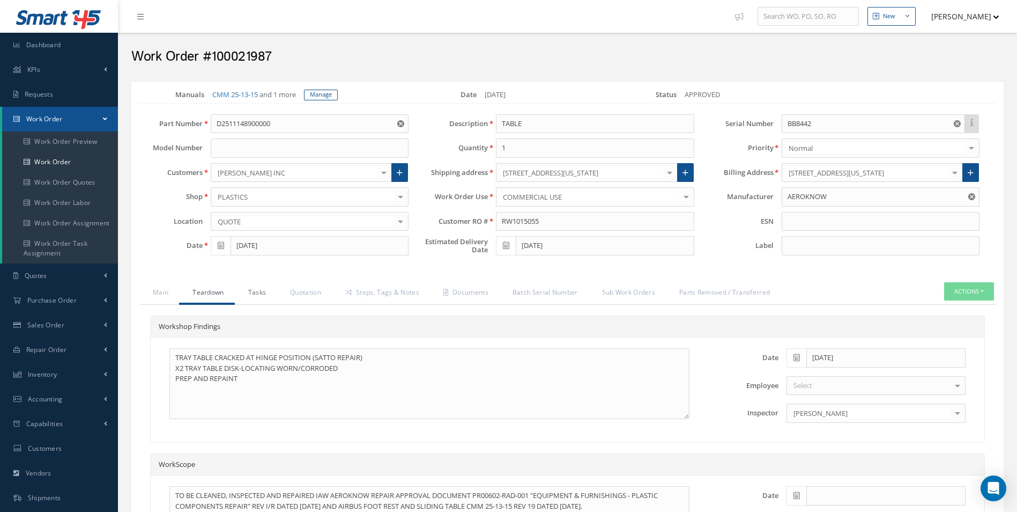
click at [256, 290] on link "Tasks" at bounding box center [256, 293] width 42 height 23
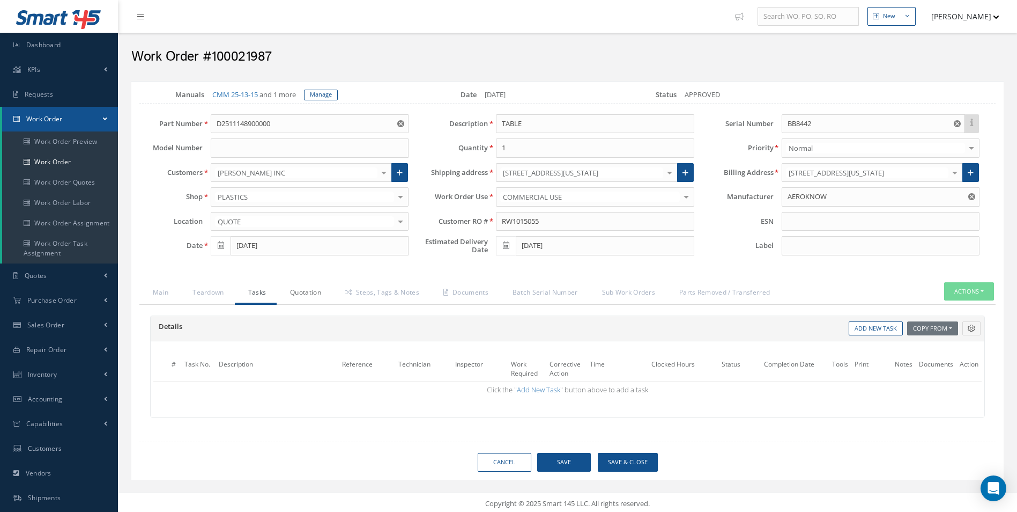
click at [302, 292] on link "Quotation" at bounding box center [304, 293] width 55 height 23
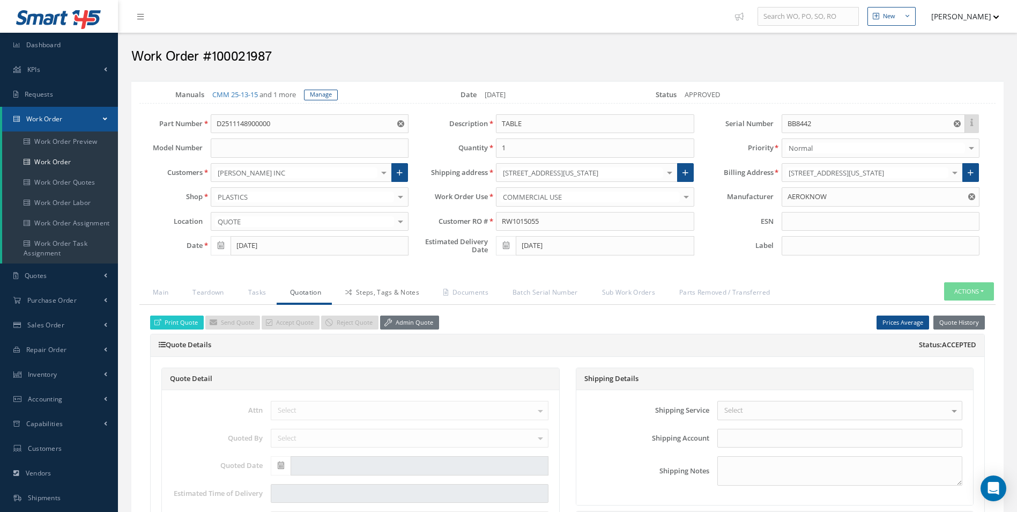
click at [412, 291] on link "Steps, Tags & Notes" at bounding box center [381, 293] width 98 height 23
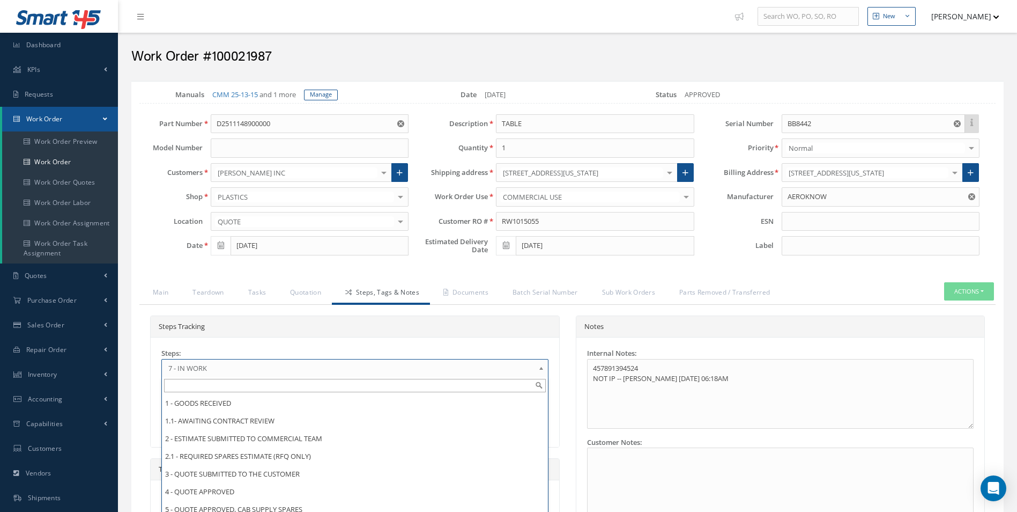
click at [225, 365] on span "7 - IN WORK" at bounding box center [351, 367] width 366 height 13
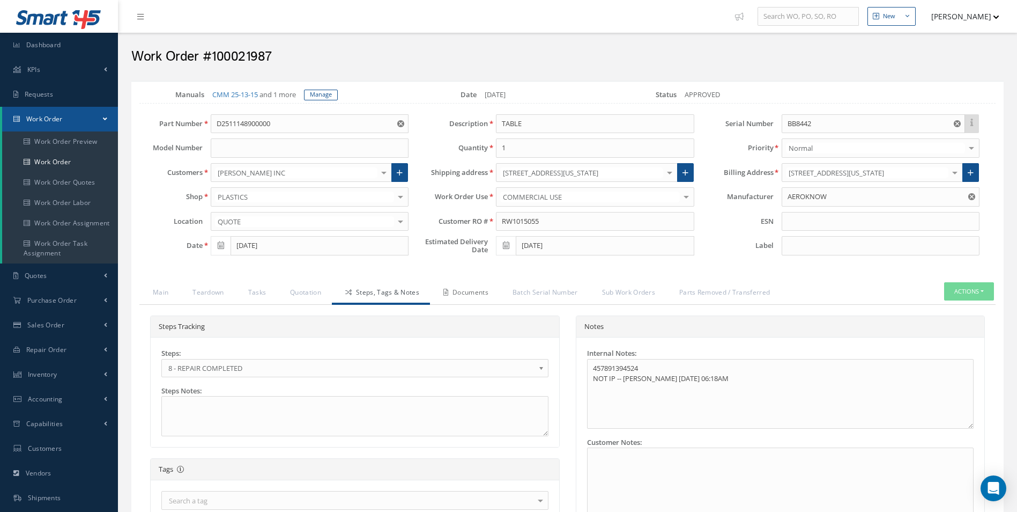
click at [451, 299] on link "Documents" at bounding box center [464, 293] width 69 height 23
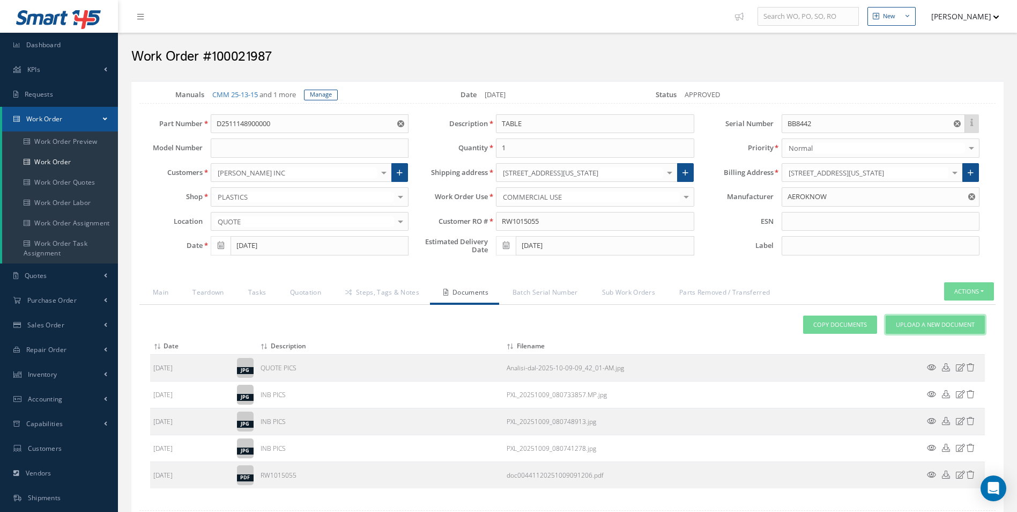
click at [944, 323] on span "Upload a New Document" at bounding box center [935, 324] width 79 height 9
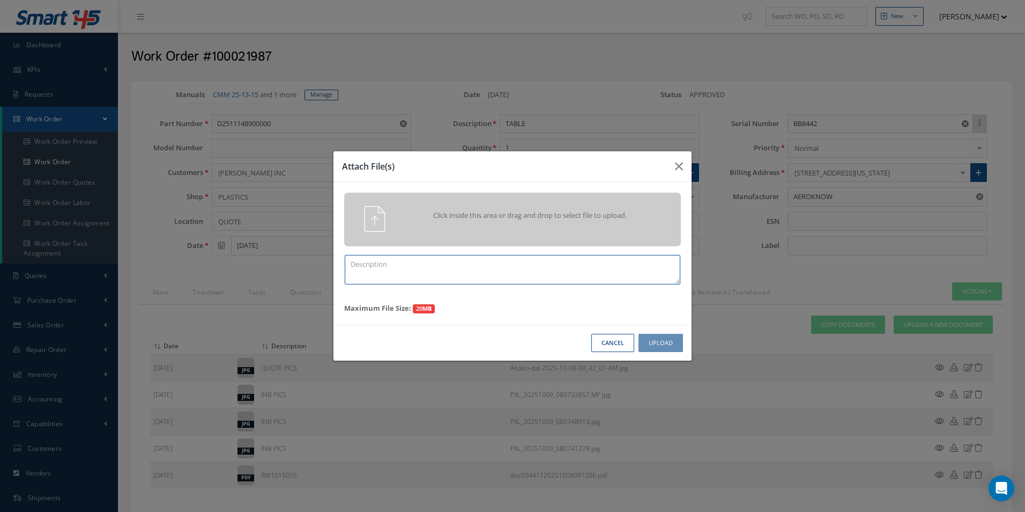
click at [412, 273] on textarea at bounding box center [513, 269] width 336 height 29
type textarea "f"
type textarea "FINISH"
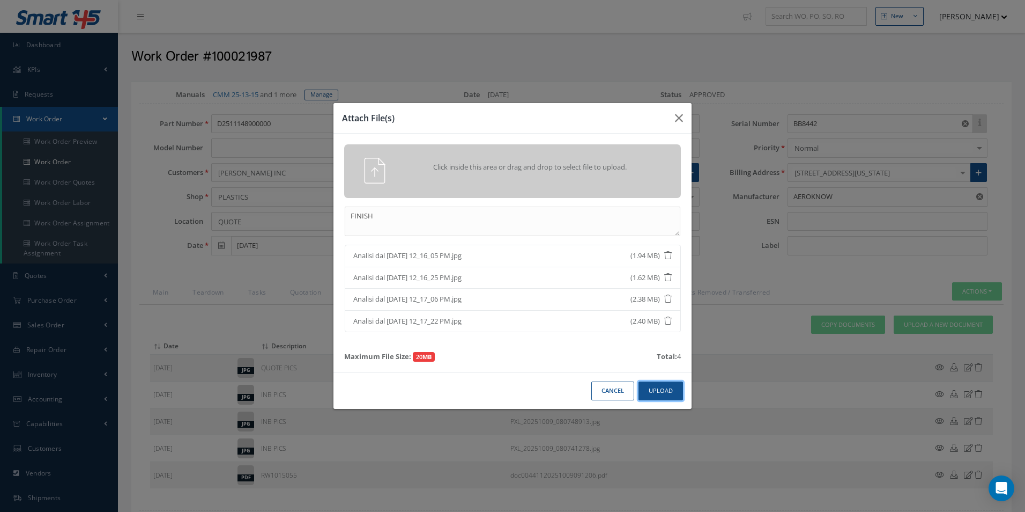
click at [667, 387] on button "Upload" at bounding box center [661, 390] width 45 height 19
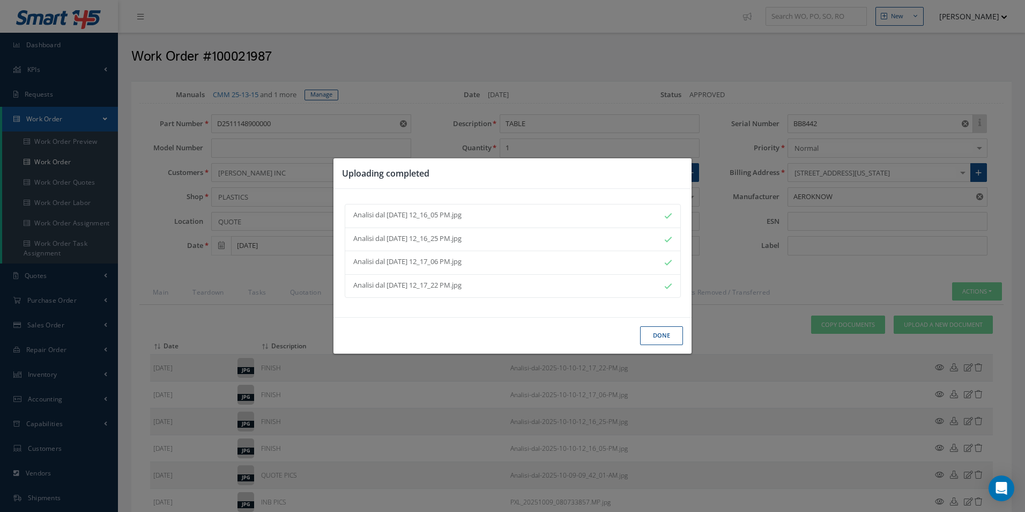
click at [668, 338] on button "Done" at bounding box center [661, 335] width 43 height 19
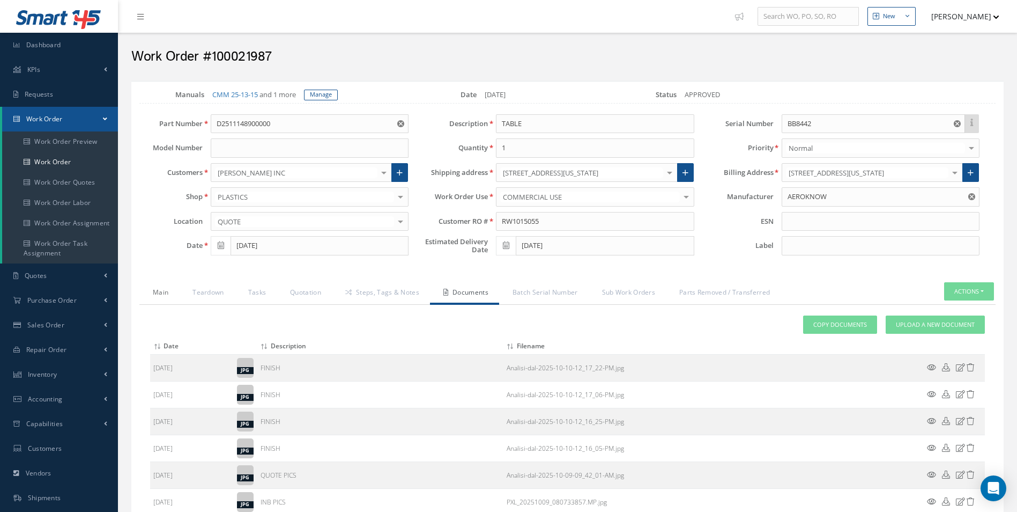
drag, startPoint x: 165, startPoint y: 294, endPoint x: 176, endPoint y: 295, distance: 11.3
click at [165, 294] on link "Main" at bounding box center [159, 293] width 40 height 23
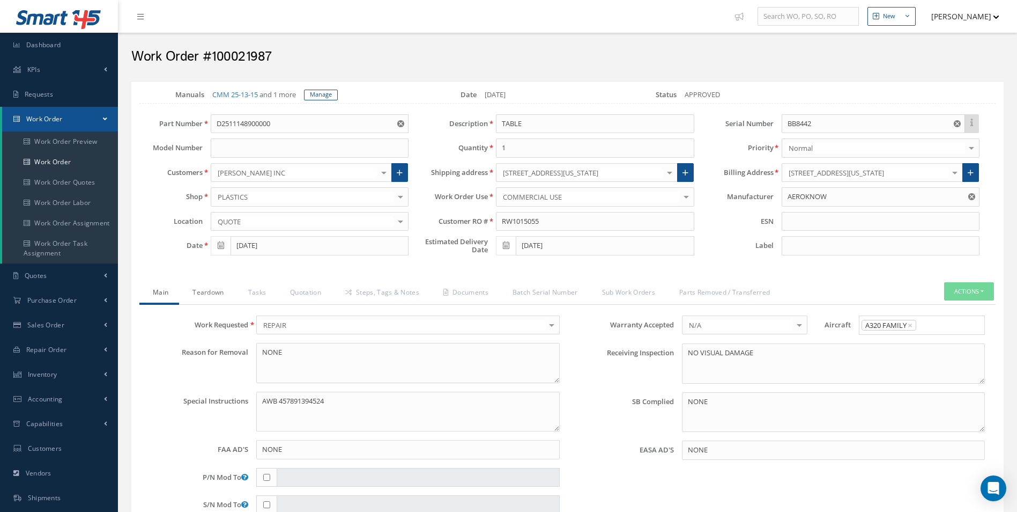
click at [206, 295] on link "Teardown" at bounding box center [206, 293] width 55 height 23
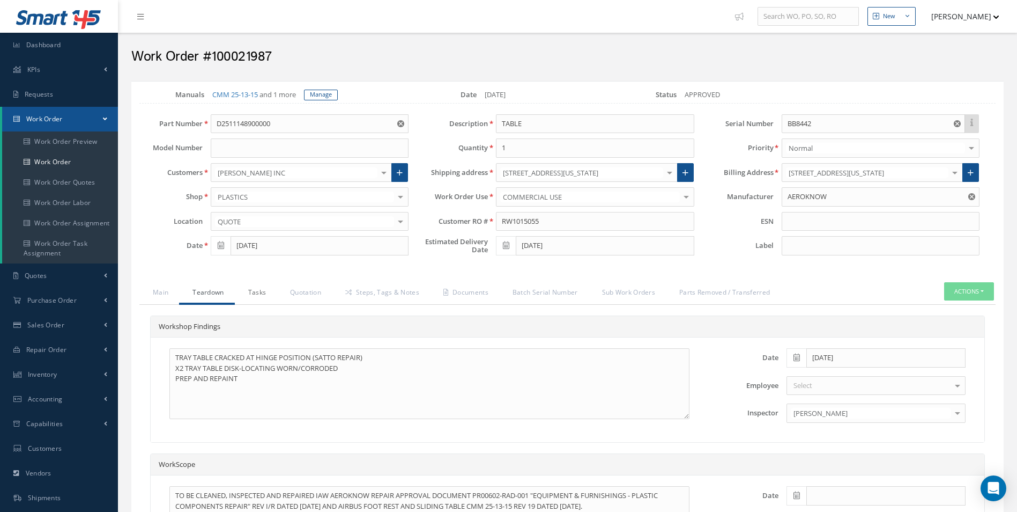
click at [240, 299] on link "Tasks" at bounding box center [256, 293] width 42 height 23
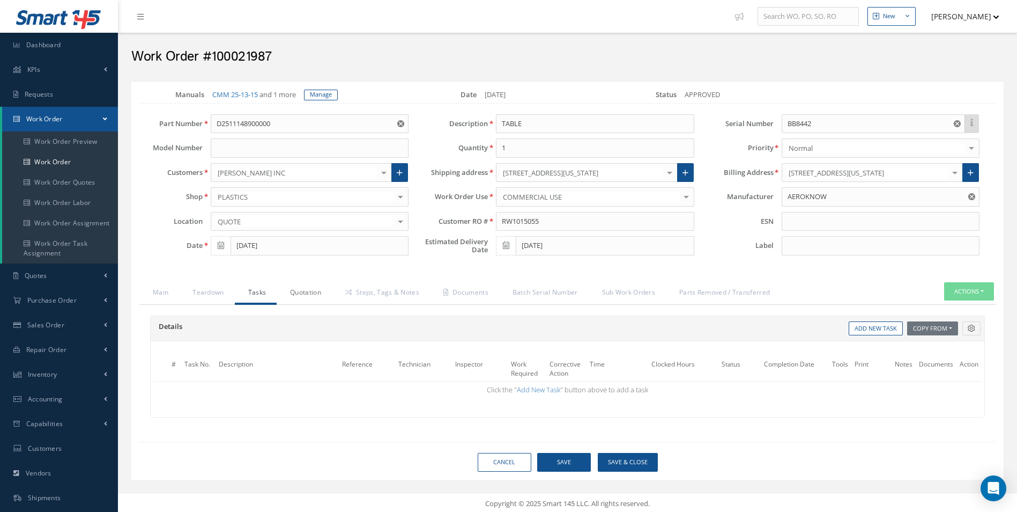
click at [290, 293] on link "Quotation" at bounding box center [304, 293] width 55 height 23
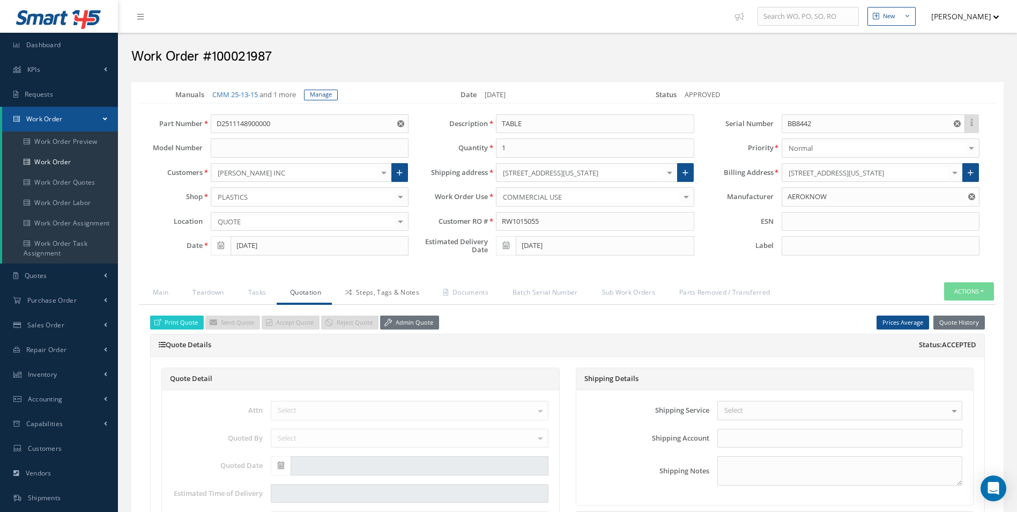
click at [375, 294] on link "Steps, Tags & Notes" at bounding box center [381, 293] width 98 height 23
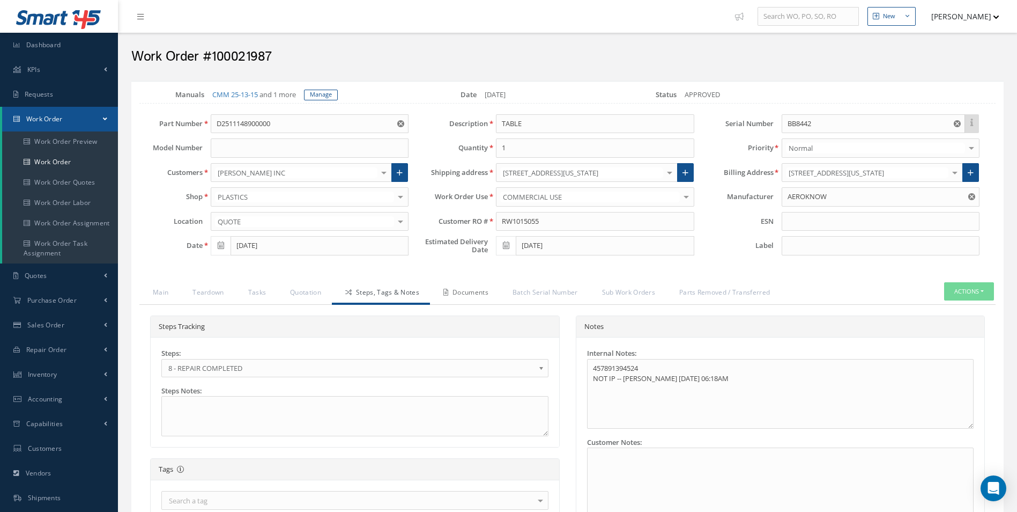
click at [458, 291] on link "Documents" at bounding box center [464, 293] width 69 height 23
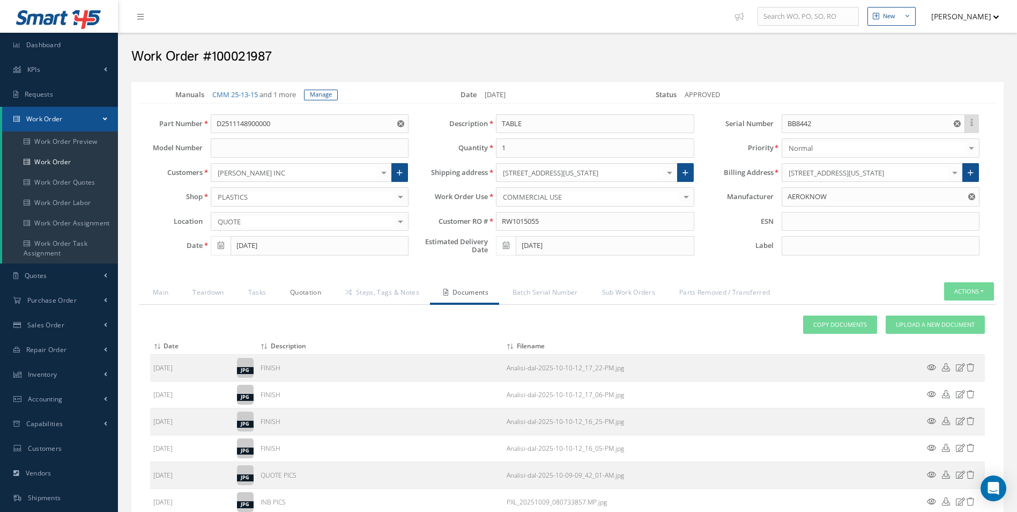
click at [315, 290] on link "Quotation" at bounding box center [304, 293] width 55 height 23
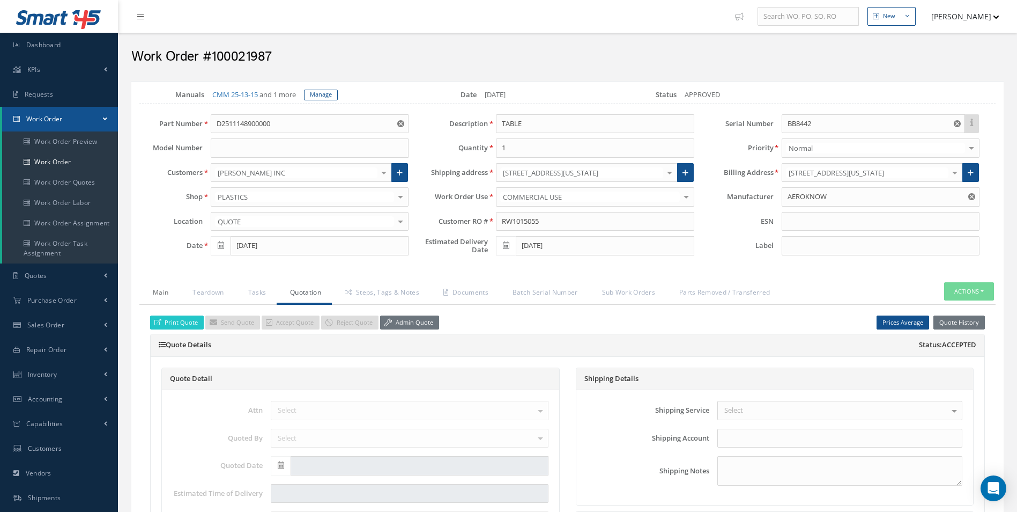
click at [169, 289] on link "Main" at bounding box center [159, 293] width 40 height 23
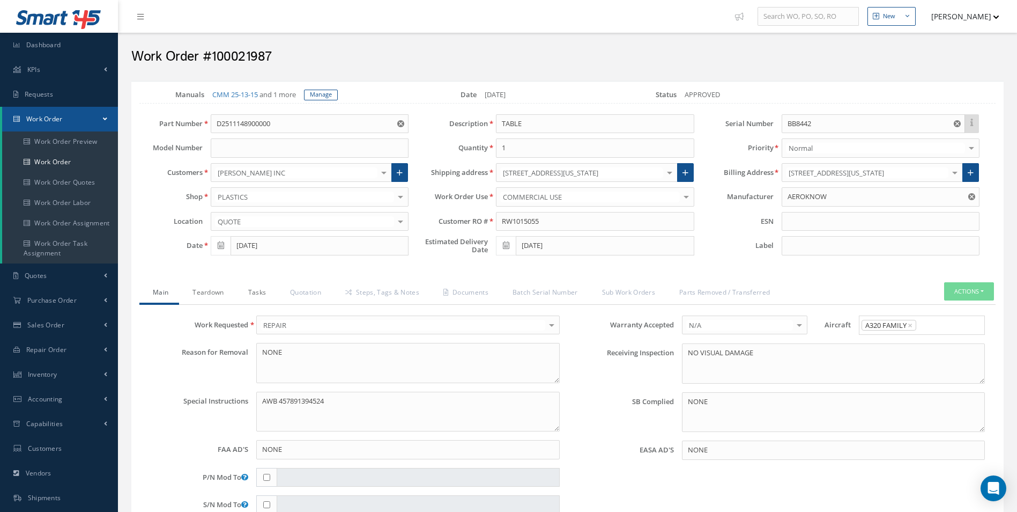
drag, startPoint x: 194, startPoint y: 289, endPoint x: 261, endPoint y: 297, distance: 67.0
click at [196, 289] on link "Teardown" at bounding box center [206, 293] width 55 height 23
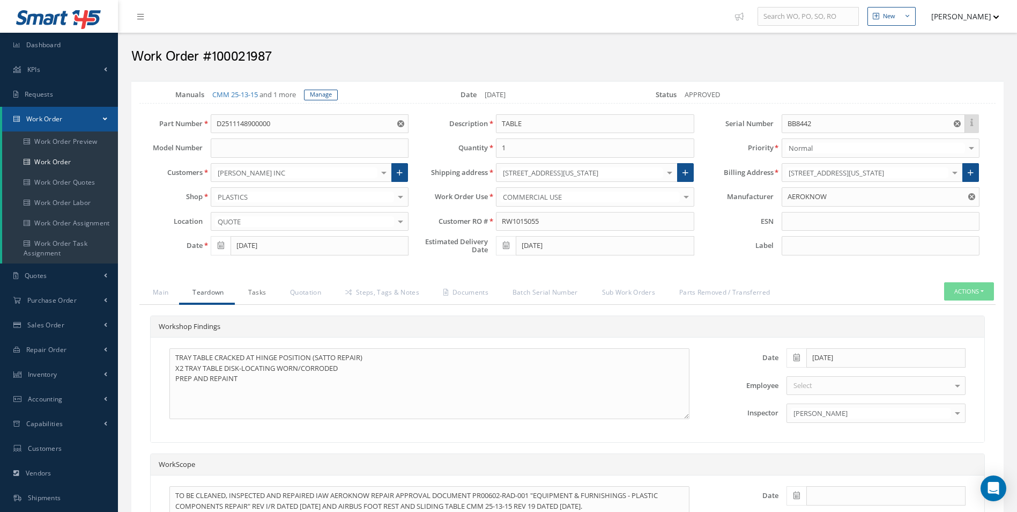
click at [260, 297] on link "Tasks" at bounding box center [256, 293] width 42 height 23
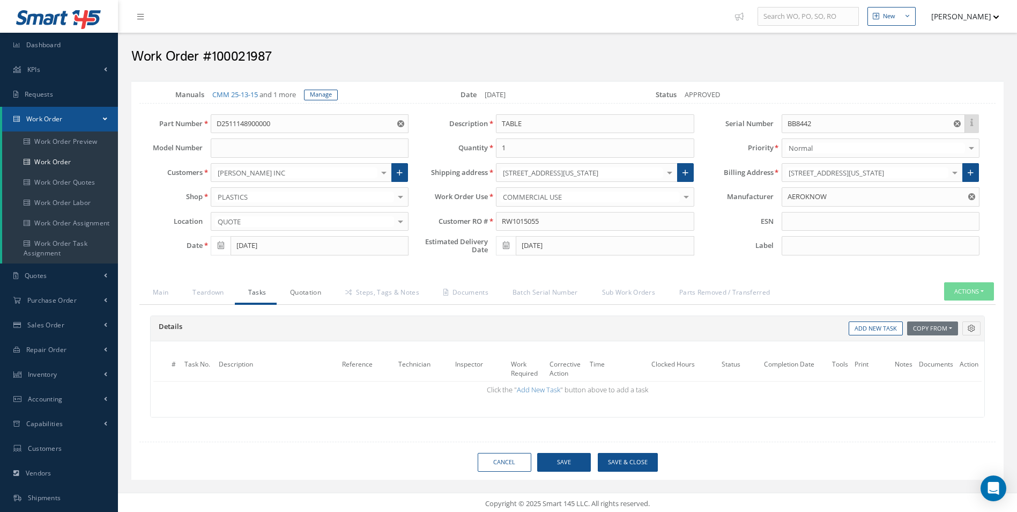
click at [308, 287] on link "Quotation" at bounding box center [304, 293] width 55 height 23
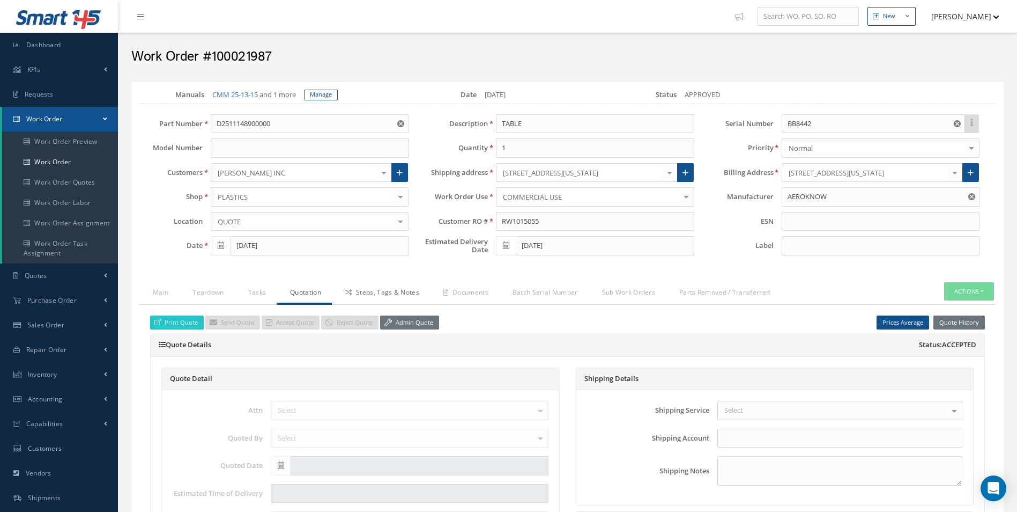
click at [394, 295] on link "Steps, Tags & Notes" at bounding box center [381, 293] width 98 height 23
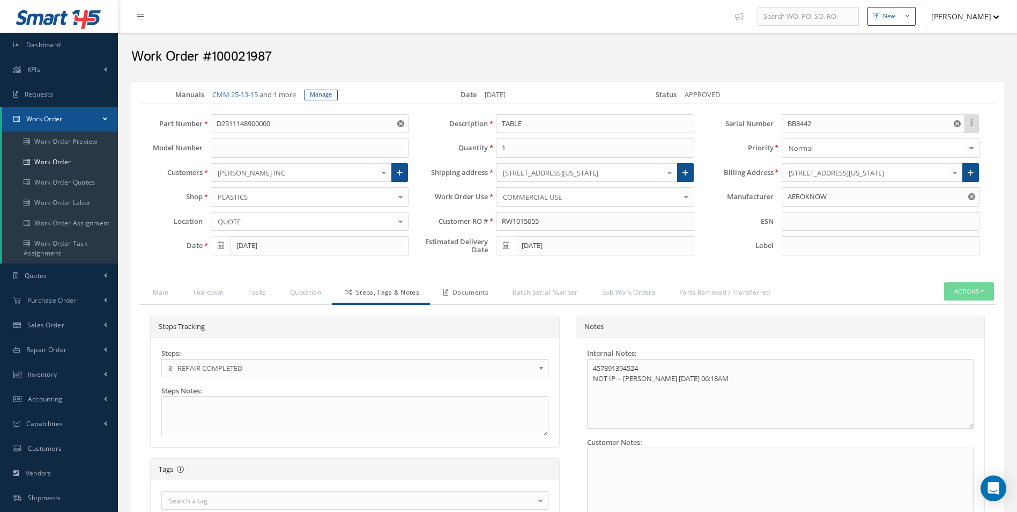
click at [471, 292] on link "Documents" at bounding box center [464, 293] width 69 height 23
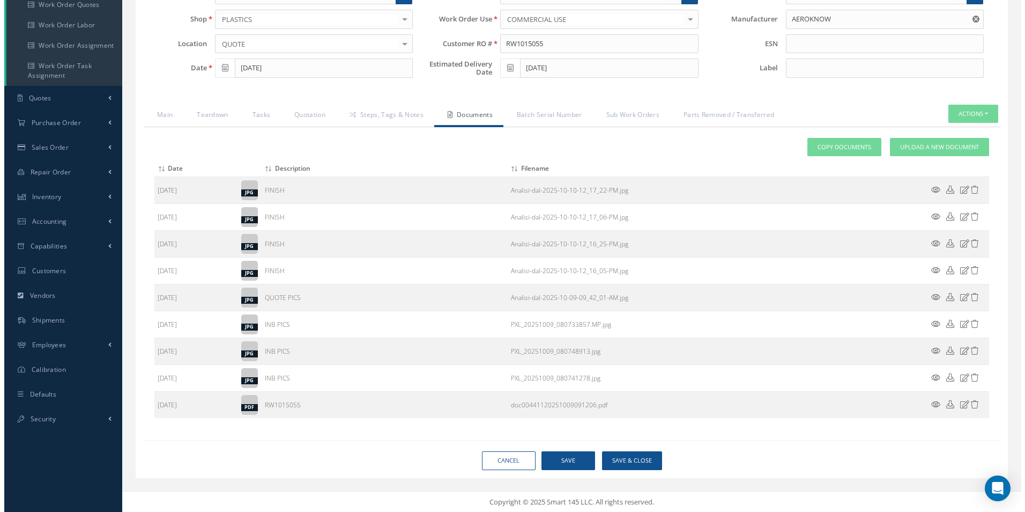
scroll to position [179, 0]
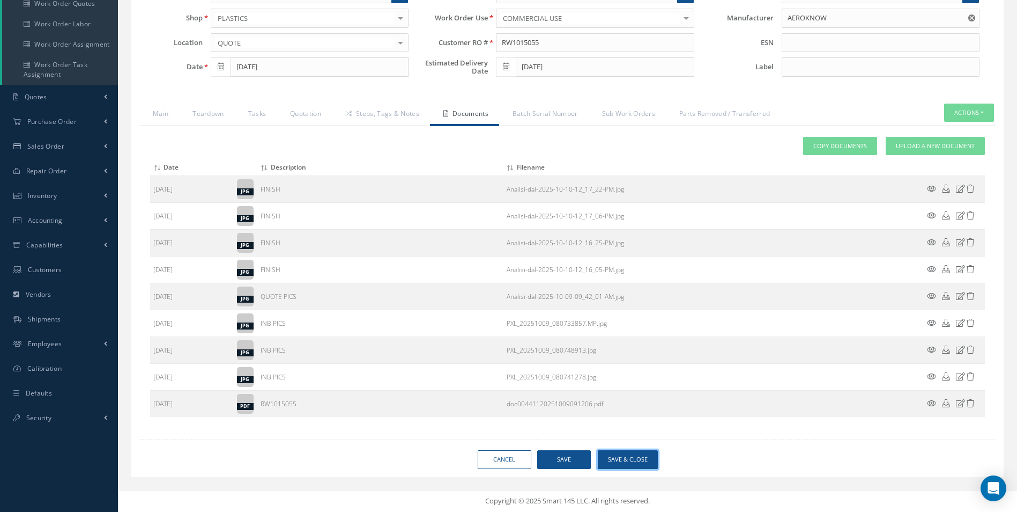
click at [633, 463] on button "Save & Close" at bounding box center [628, 459] width 60 height 19
type input "AEROKNOW"
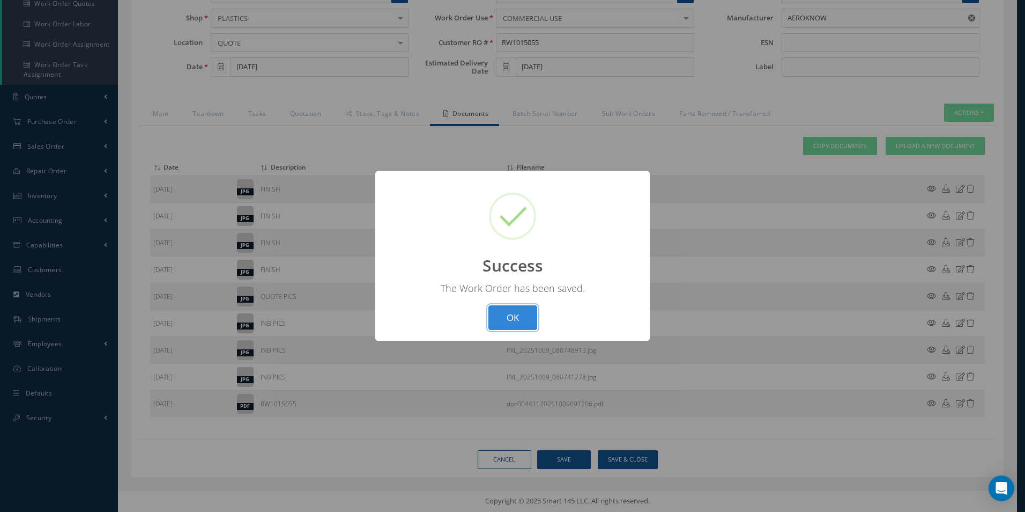
drag, startPoint x: 509, startPoint y: 310, endPoint x: 548, endPoint y: 303, distance: 38.8
click at [509, 310] on button "OK" at bounding box center [513, 317] width 49 height 25
select select "25"
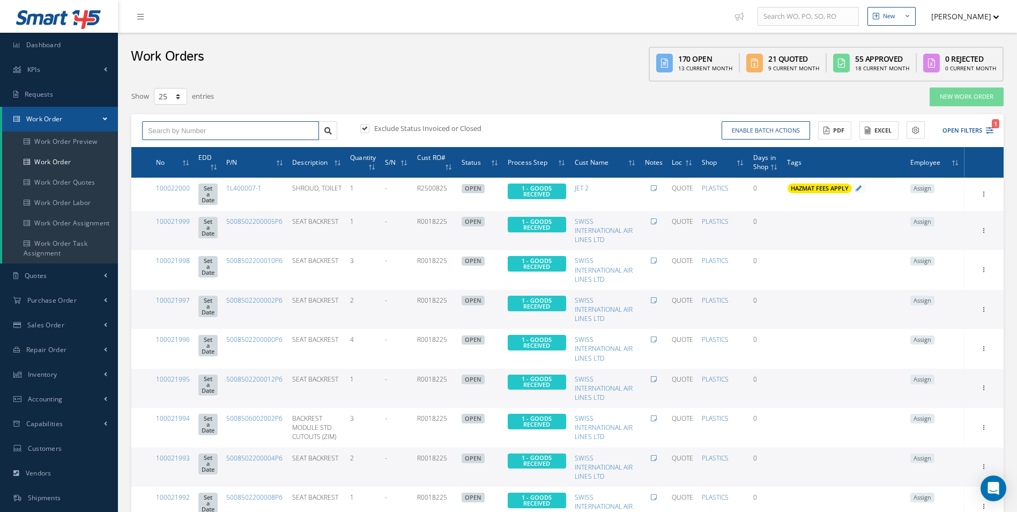
click at [174, 136] on input "text" at bounding box center [230, 130] width 177 height 19
type input "100021926"
click at [173, 148] on span "100021926" at bounding box center [164, 150] width 32 height 8
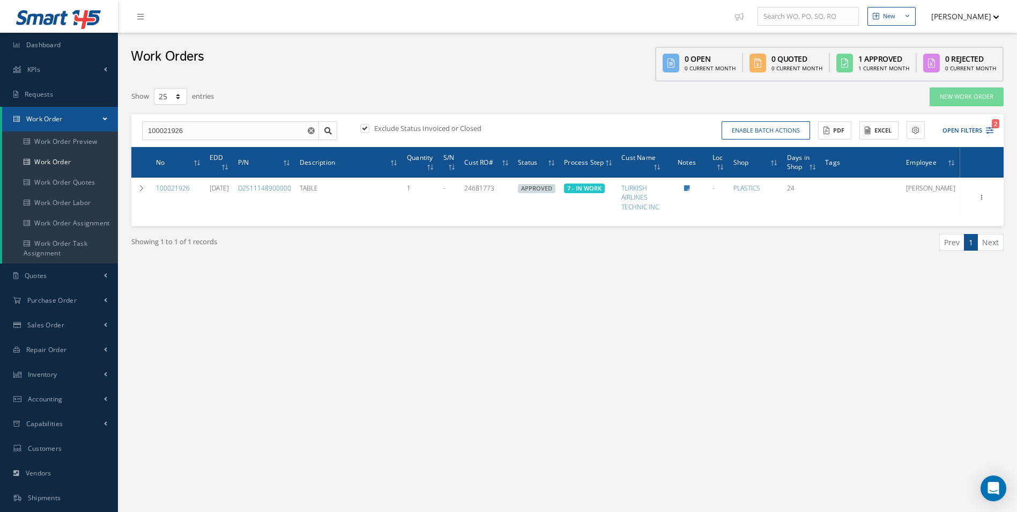
click at [513, 346] on div "New New Work Order New Purchase Order New Customer Quote New Sales Order New Re…" at bounding box center [567, 304] width 899 height 609
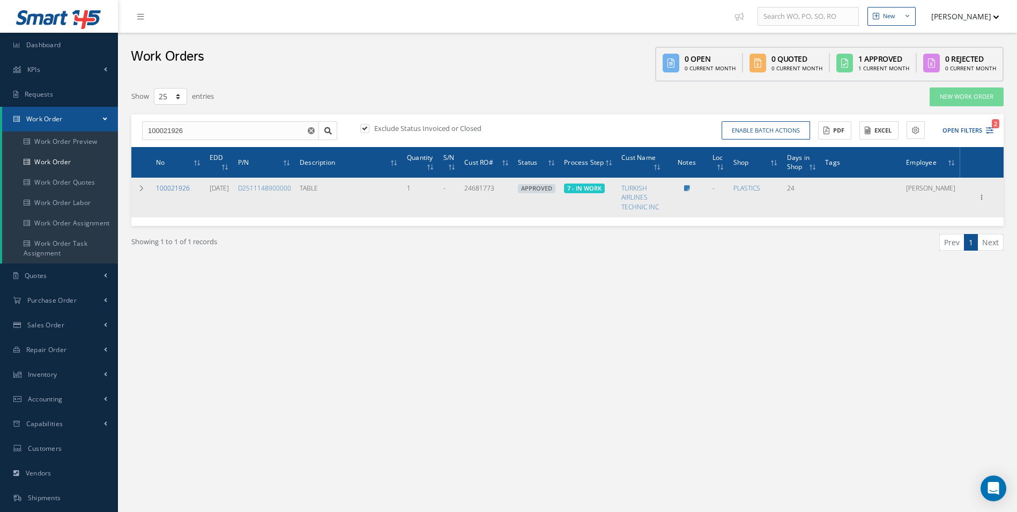
click at [173, 186] on link "100021926" at bounding box center [173, 187] width 34 height 9
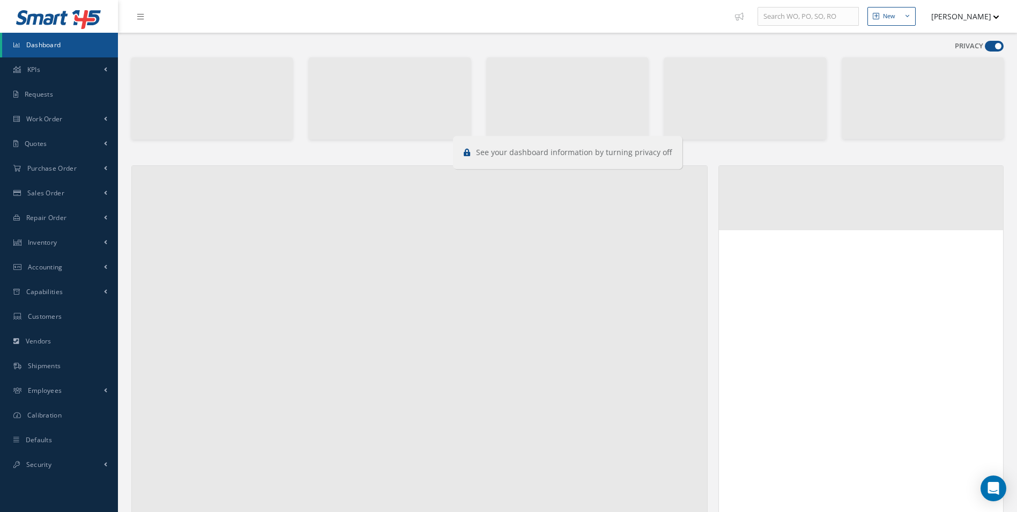
click at [993, 41] on span at bounding box center [994, 46] width 19 height 11
click at [985, 48] on input "checkbox" at bounding box center [985, 48] width 0 height 0
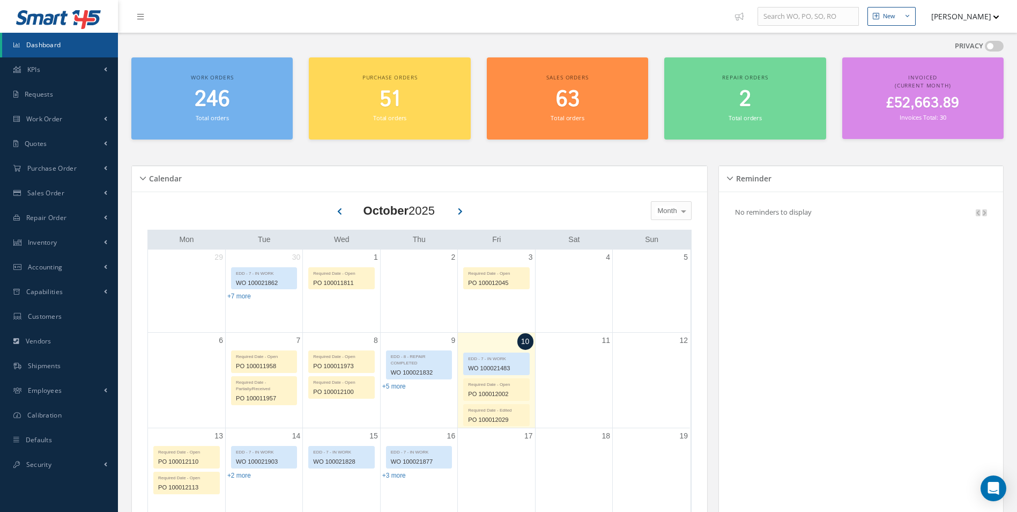
click at [993, 41] on span at bounding box center [994, 46] width 19 height 11
click at [985, 48] on input "checkbox" at bounding box center [985, 48] width 0 height 0
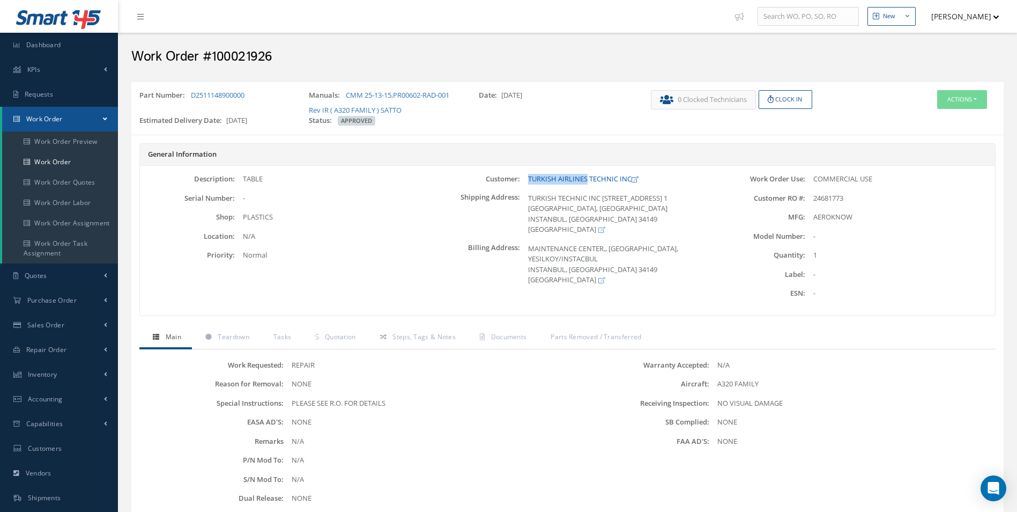
drag, startPoint x: 522, startPoint y: 177, endPoint x: 588, endPoint y: 179, distance: 65.4
click at [588, 179] on div "TURKISH AIRLINES TECHNIC INC" at bounding box center [615, 179] width 190 height 11
copy link "TURKISH AIRLINES"
click at [970, 99] on button "Actions" at bounding box center [962, 99] width 50 height 19
click at [934, 125] on link "Edit" at bounding box center [946, 120] width 86 height 14
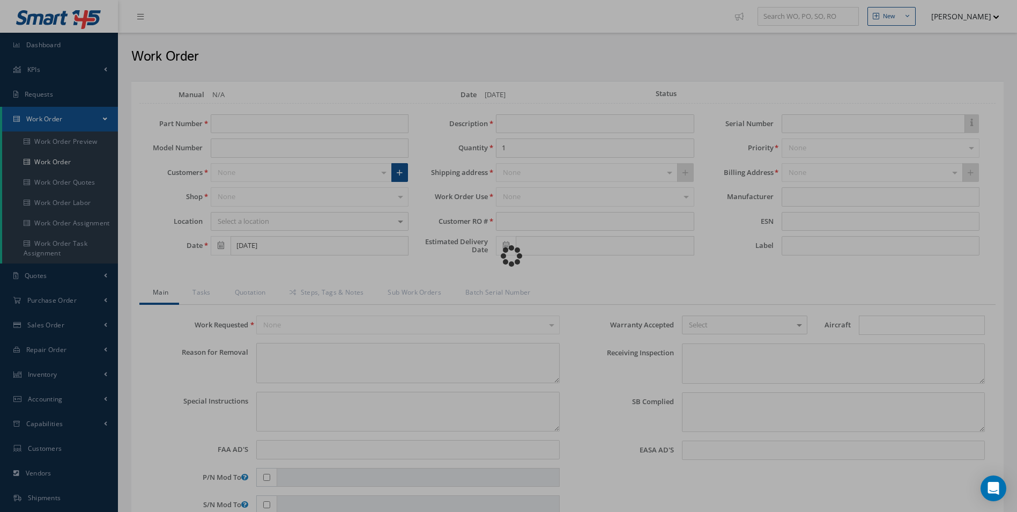
type input "D2511148900000"
type input "[DATE]"
type input "TABLE"
type input "24681773"
type input "[DATE]"
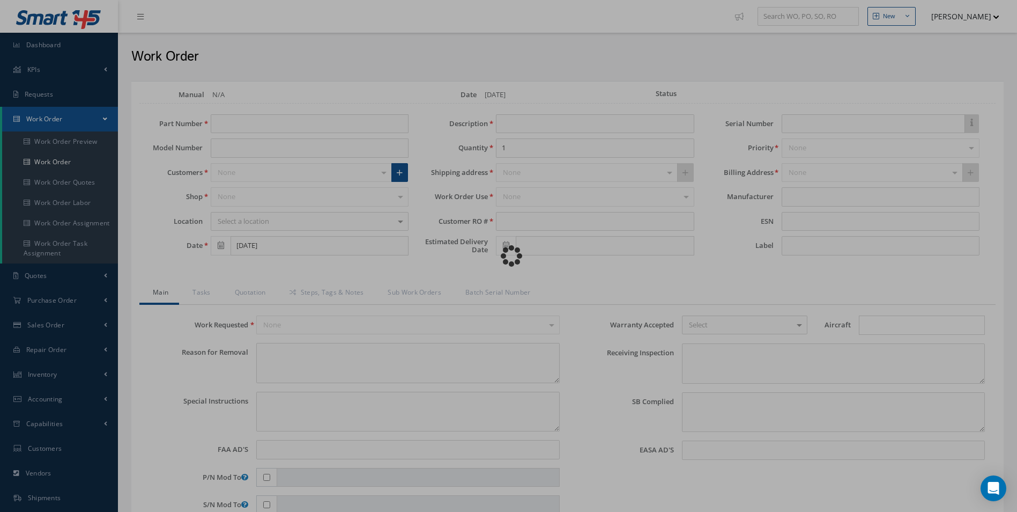
type textarea "NONE"
type textarea "PLEASE SEE R.O. FOR DETAILS"
type input "NONE"
type textarea "NO VISUAL DAMAGE"
type textarea "NONE"
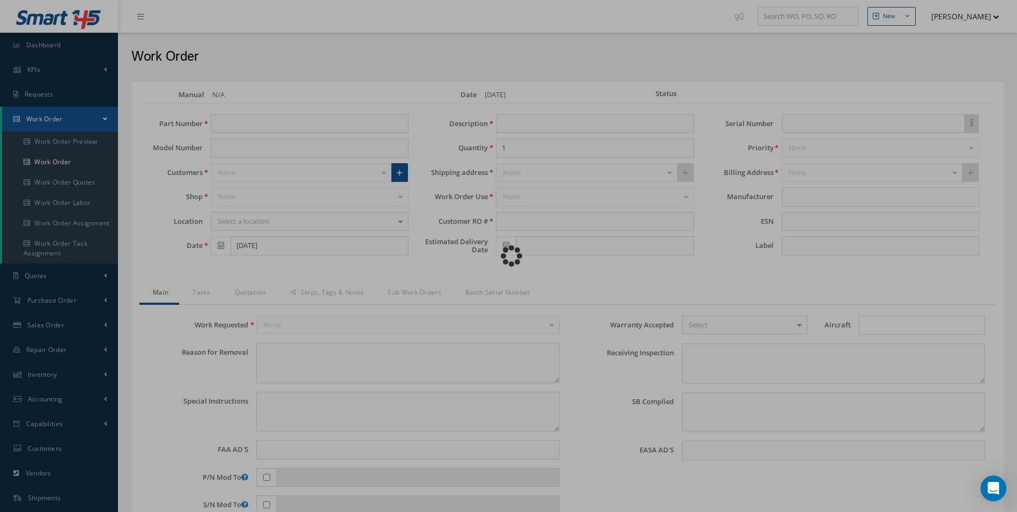
type input "NONE"
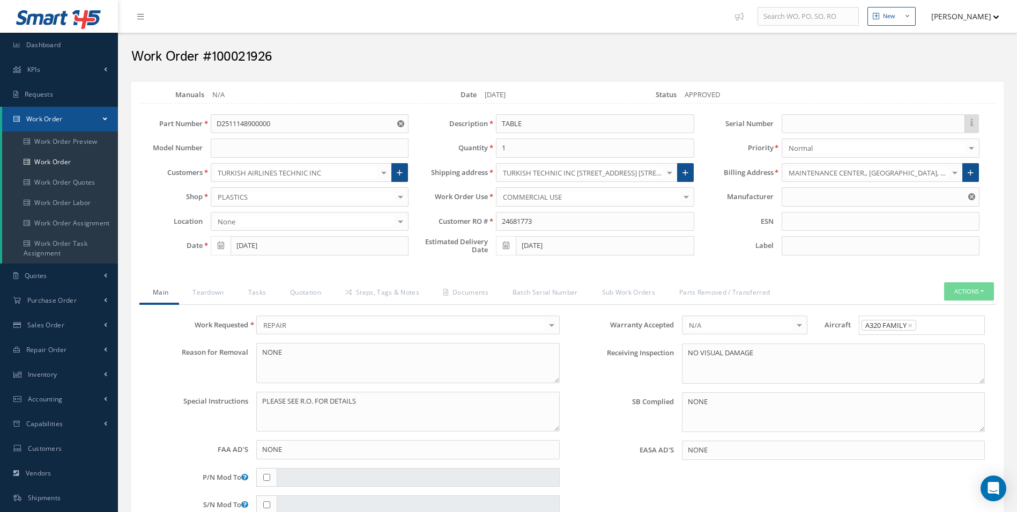
type input "AEROKNOW"
type input "$3,498"
click at [216, 293] on link "Teardown" at bounding box center [206, 293] width 55 height 23
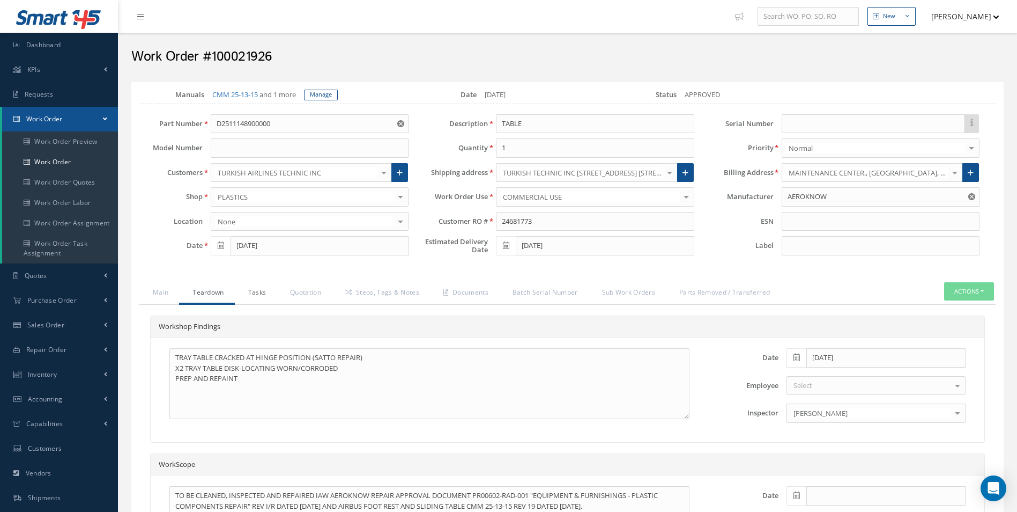
click at [264, 295] on link "Tasks" at bounding box center [256, 293] width 42 height 23
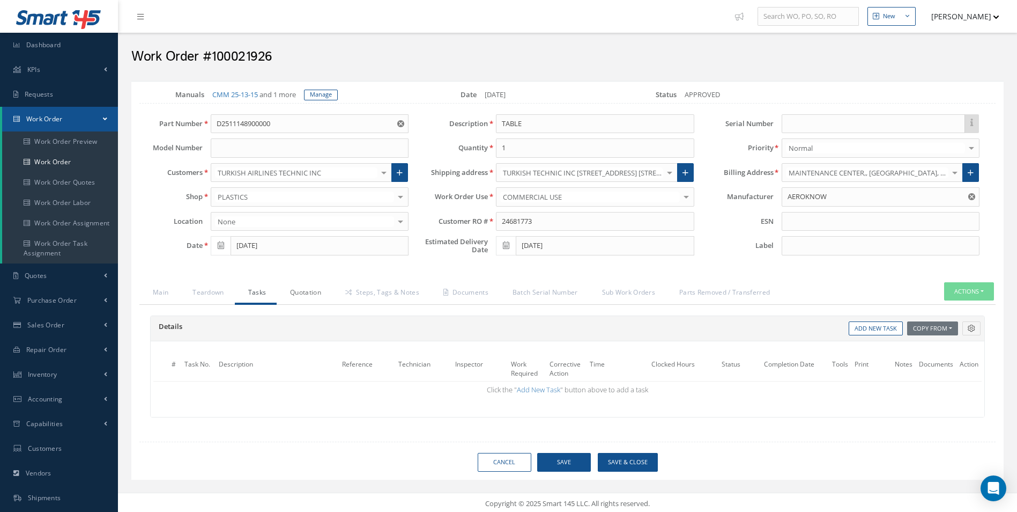
click at [317, 295] on link "Quotation" at bounding box center [304, 293] width 55 height 23
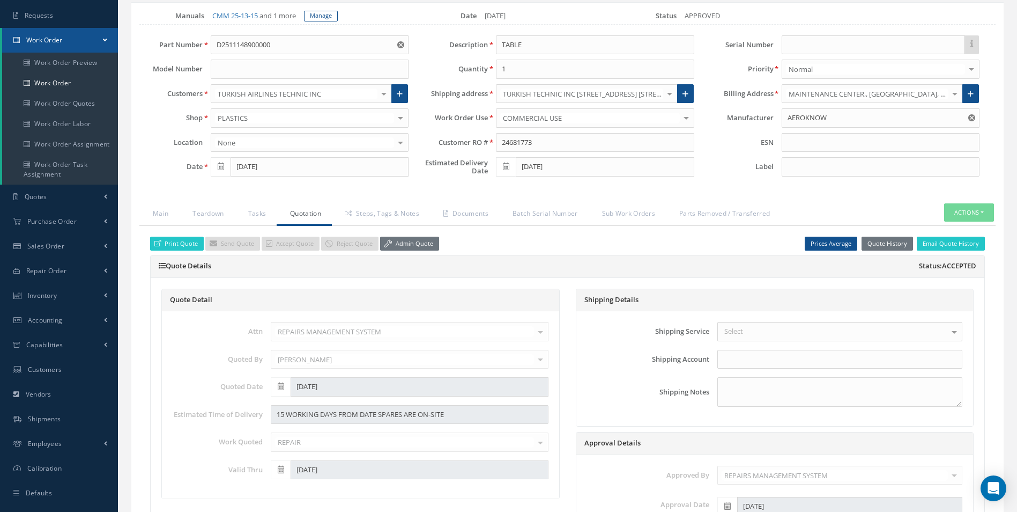
scroll to position [54, 0]
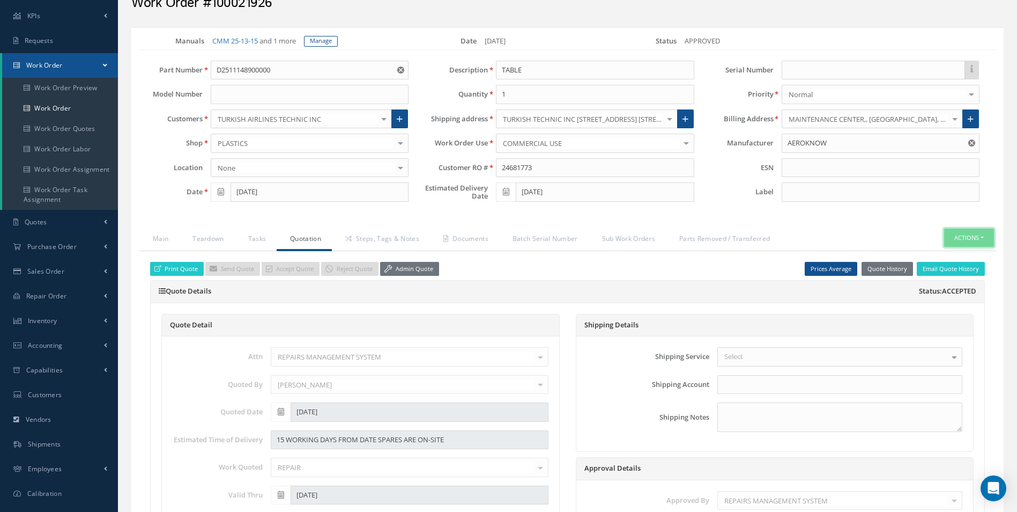
click at [965, 232] on button "Actions" at bounding box center [969, 237] width 50 height 19
click at [948, 287] on link "Part Issue" at bounding box center [953, 285] width 86 height 14
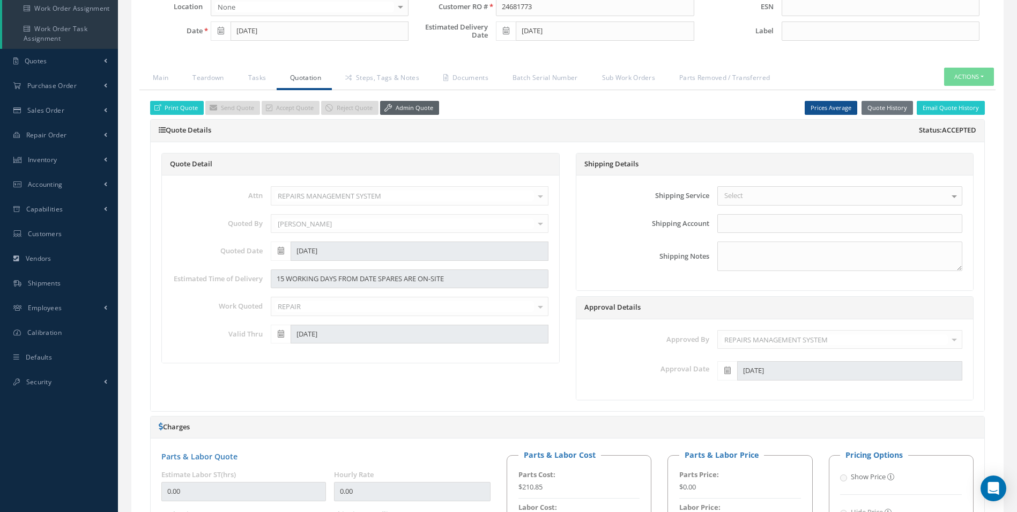
click at [405, 105] on link "Admin Quote" at bounding box center [409, 108] width 59 height 14
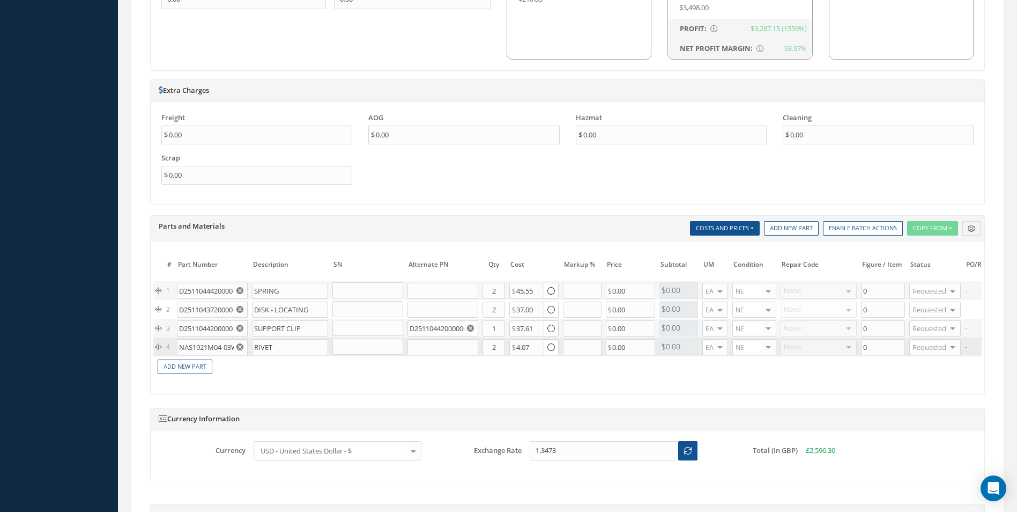
scroll to position [804, 0]
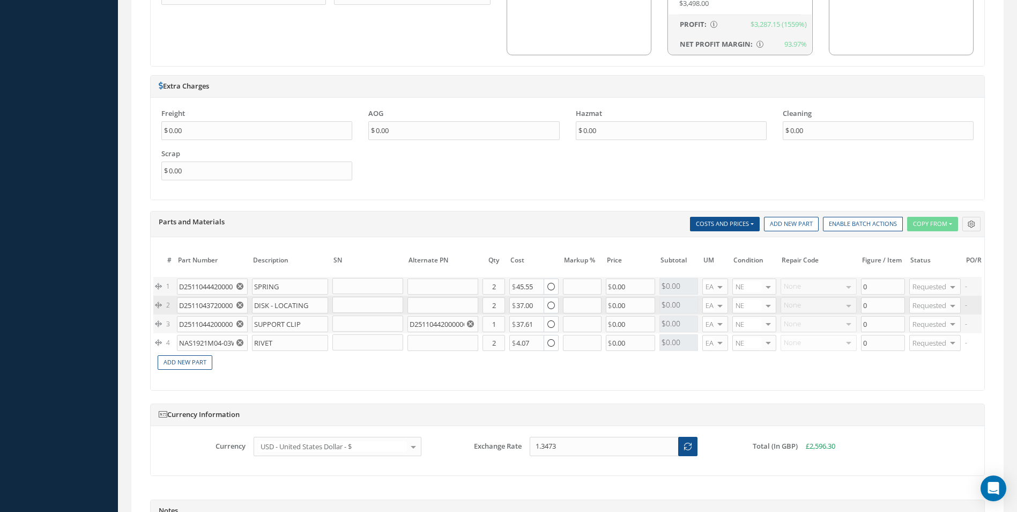
click at [242, 307] on use "Reset" at bounding box center [239, 304] width 7 height 7
click at [241, 322] on icon "Reset" at bounding box center [239, 323] width 7 height 7
click at [241, 341] on icon "Reset" at bounding box center [239, 342] width 7 height 7
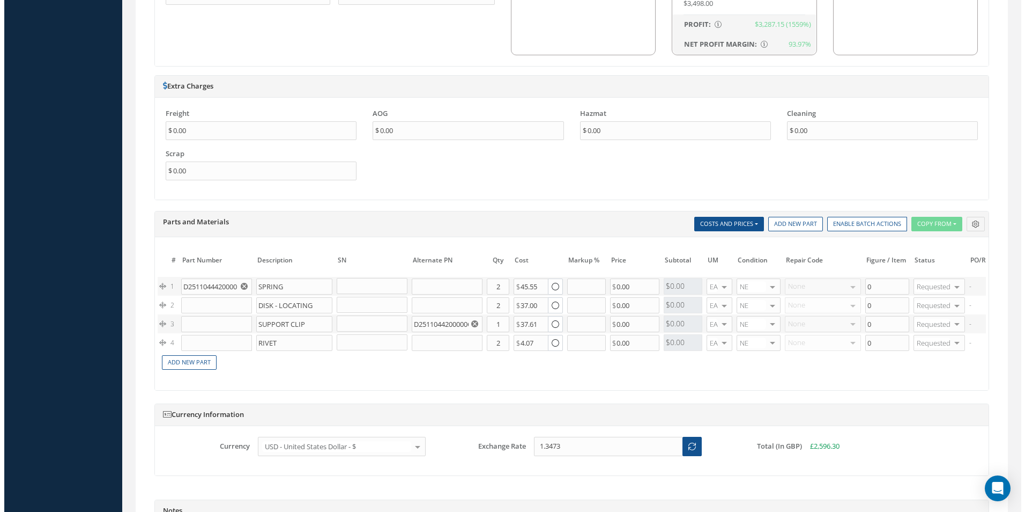
scroll to position [0, 176]
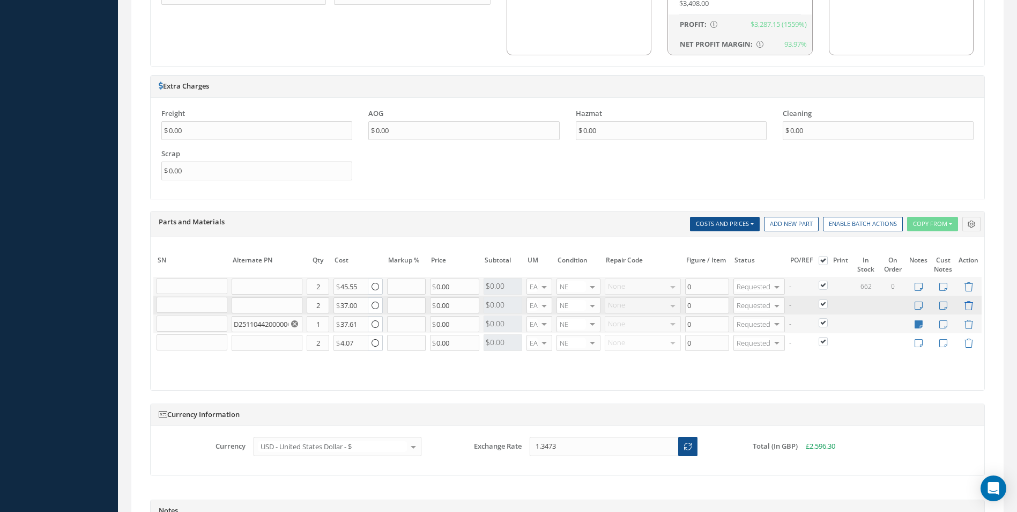
click at [966, 306] on icon at bounding box center [968, 305] width 9 height 9
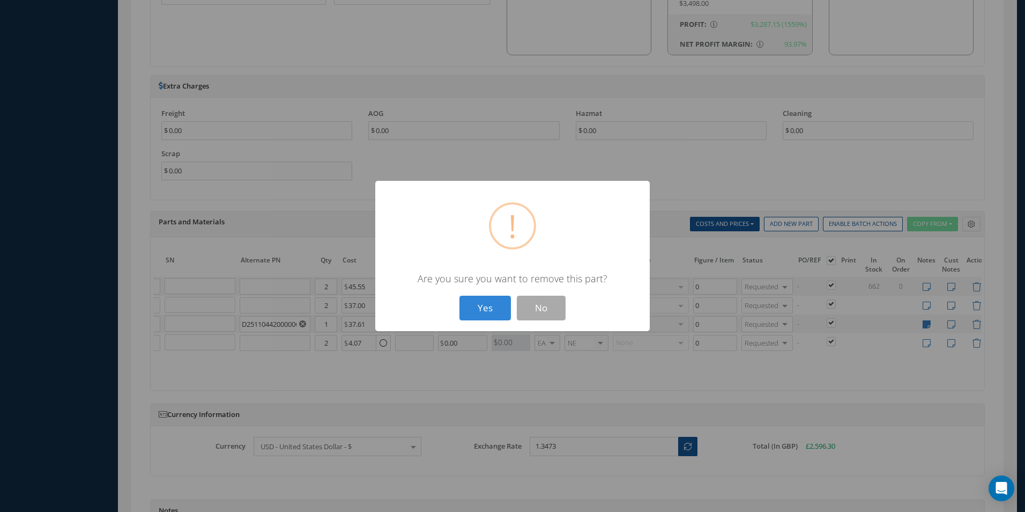
click at [460, 295] on button "Yes" at bounding box center [485, 307] width 51 height 25
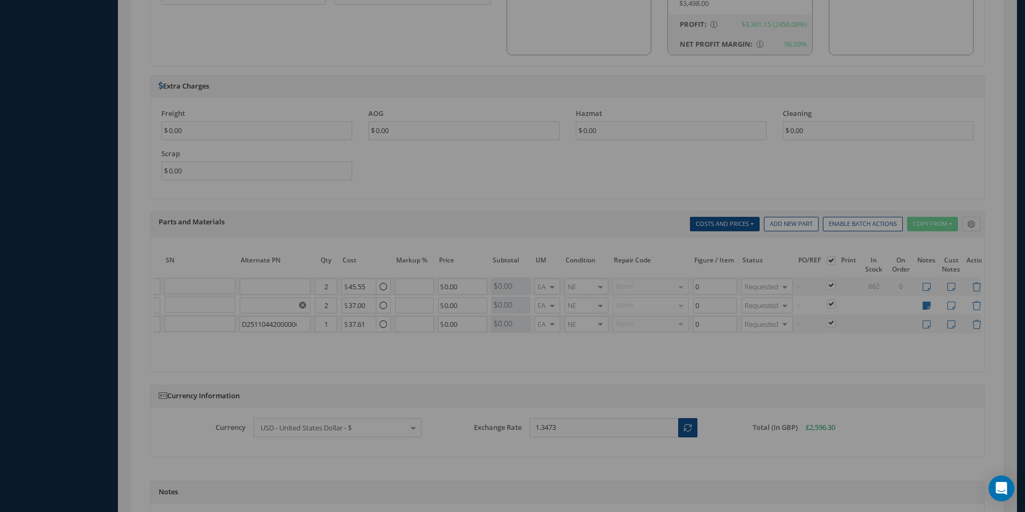
type input "SUPPORT CLIP"
type input "D2511044200000CAB"
type input "1"
type input "RIVET"
type input "2"
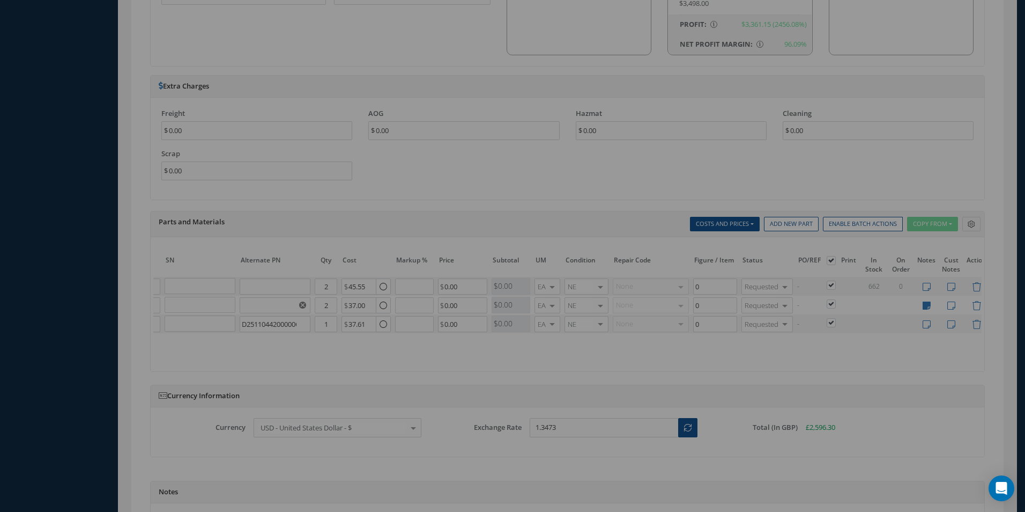
type input "37.61"
type input "4.07"
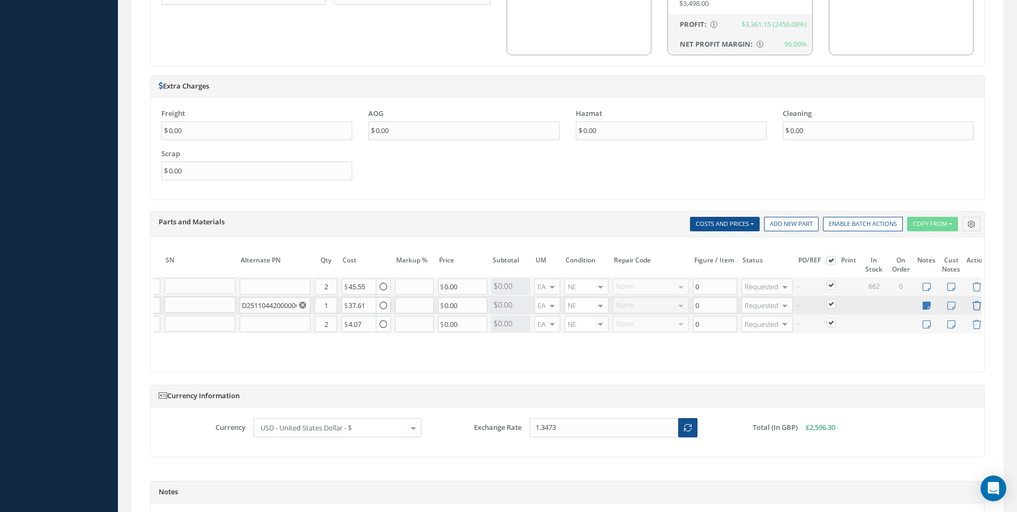
click at [978, 307] on icon at bounding box center [976, 305] width 9 height 9
type input "RIVET"
type input "2"
type input "4.07"
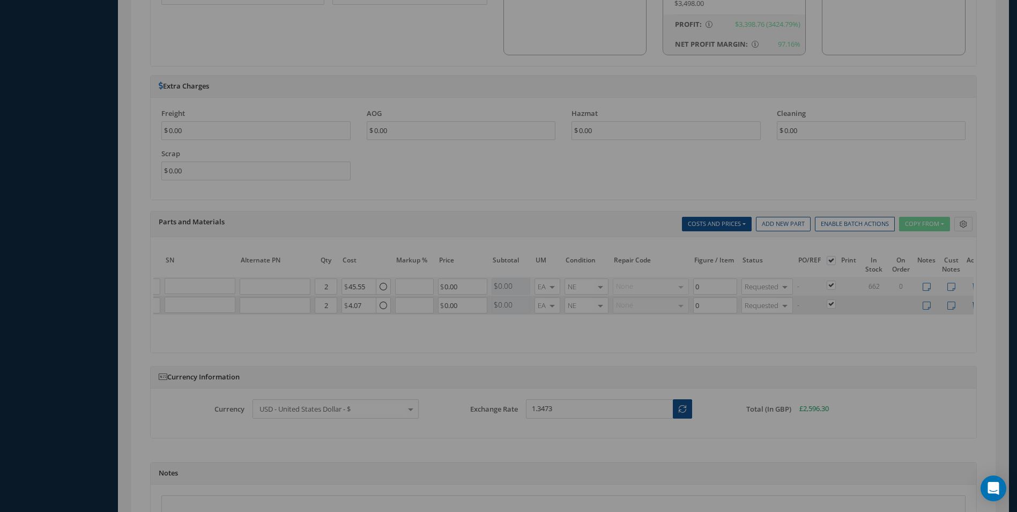
click at [978, 307] on icon at bounding box center [976, 305] width 9 height 9
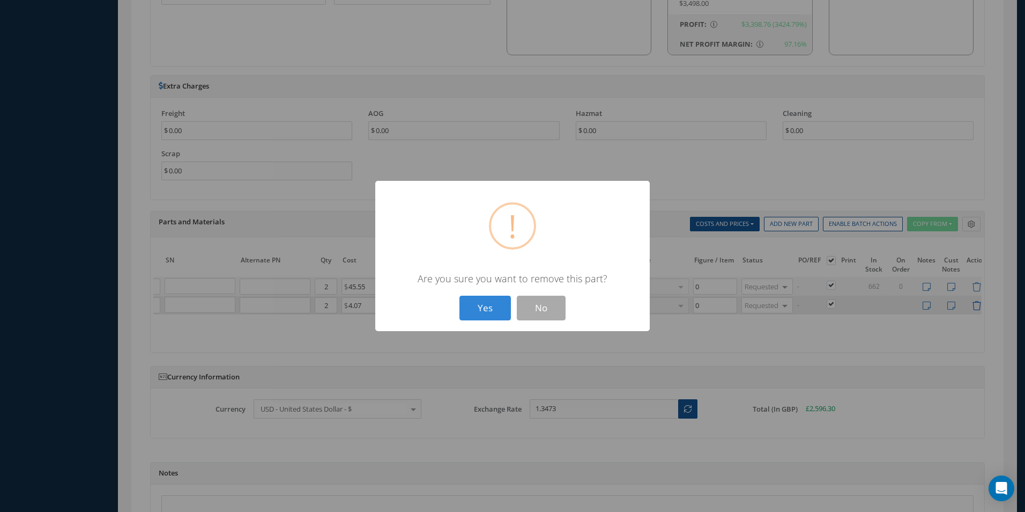
click at [460, 295] on button "Yes" at bounding box center [485, 307] width 51 height 25
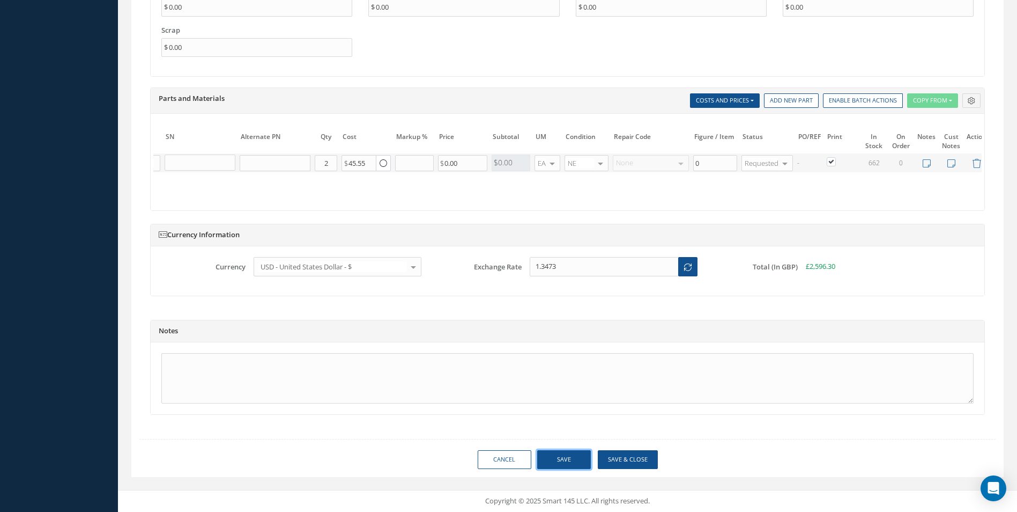
click at [567, 460] on button "Save" at bounding box center [564, 459] width 54 height 19
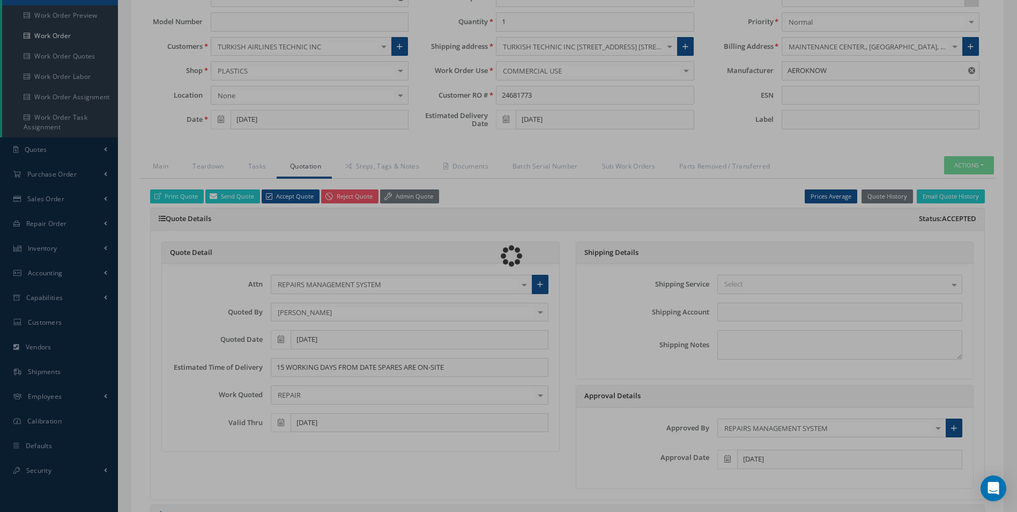
scroll to position [0, 0]
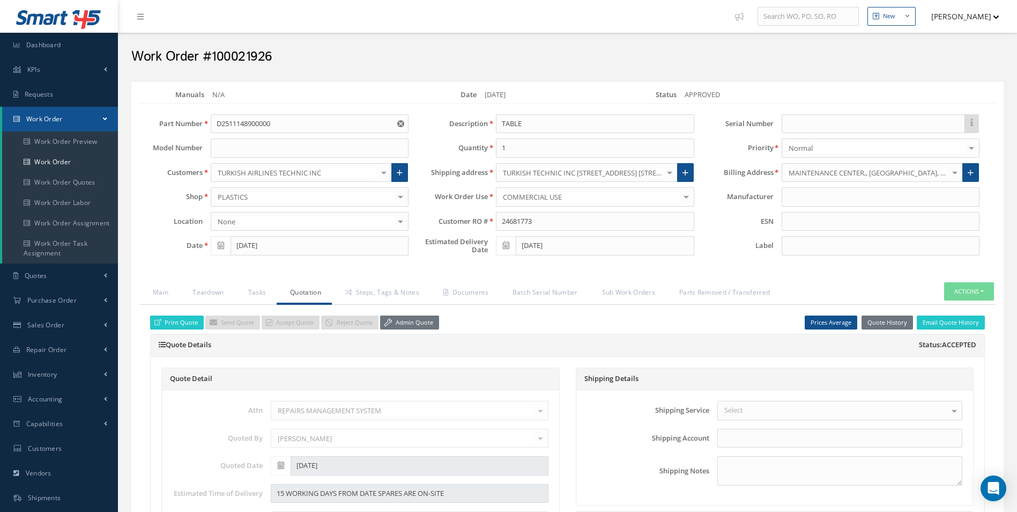
type input "AEROKNOW"
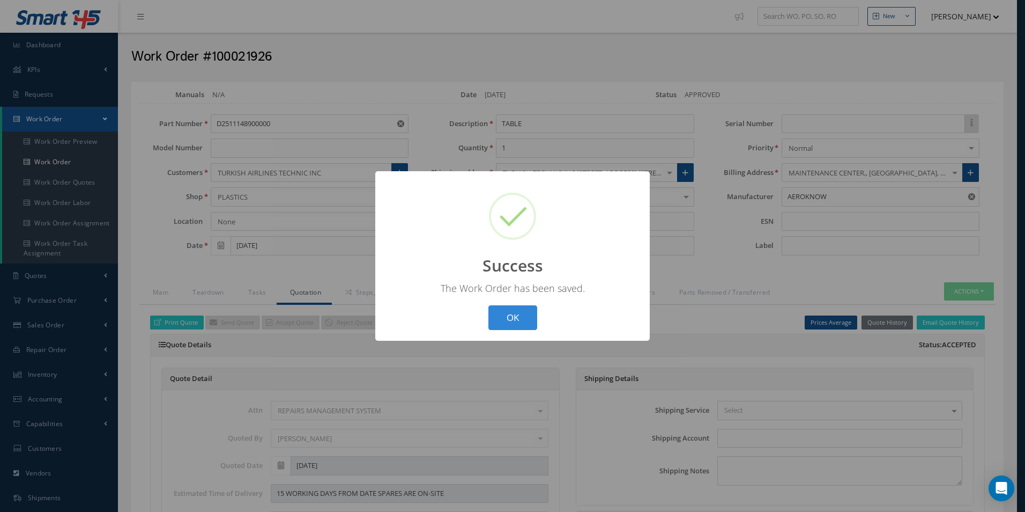
scroll to position [0, 119]
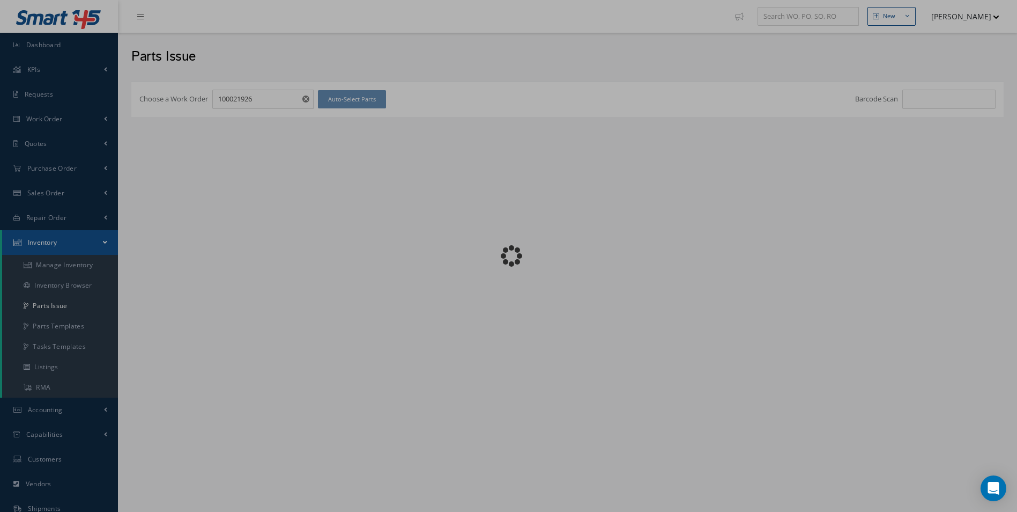
checkbox input "false"
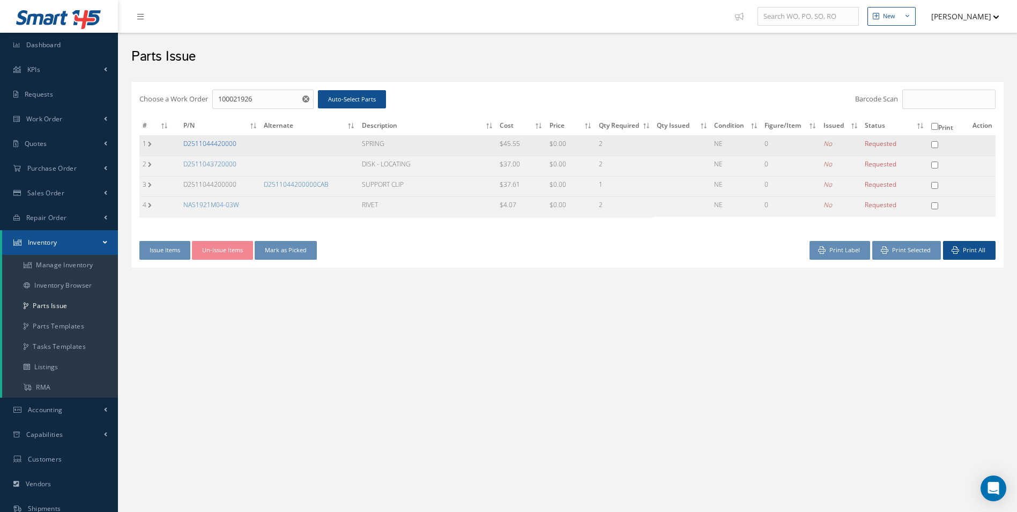
click at [222, 144] on link "D2511044420000" at bounding box center [209, 143] width 53 height 9
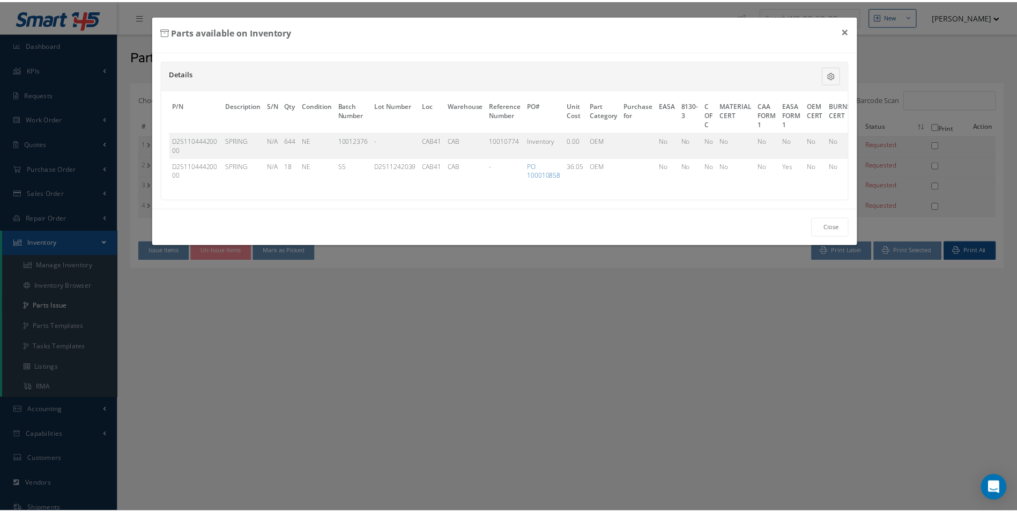
scroll to position [0, 348]
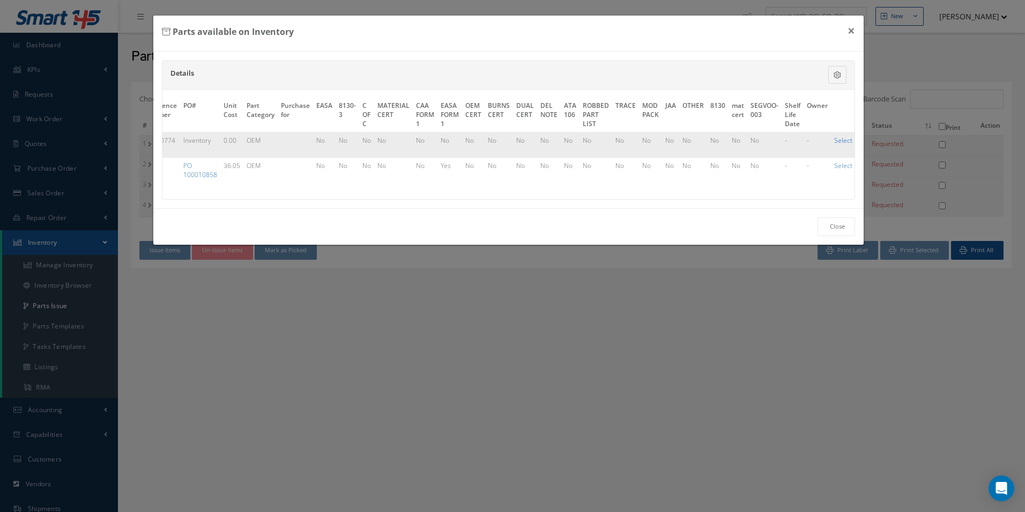
click at [835, 141] on link "Select" at bounding box center [843, 140] width 18 height 9
checkbox input "true"
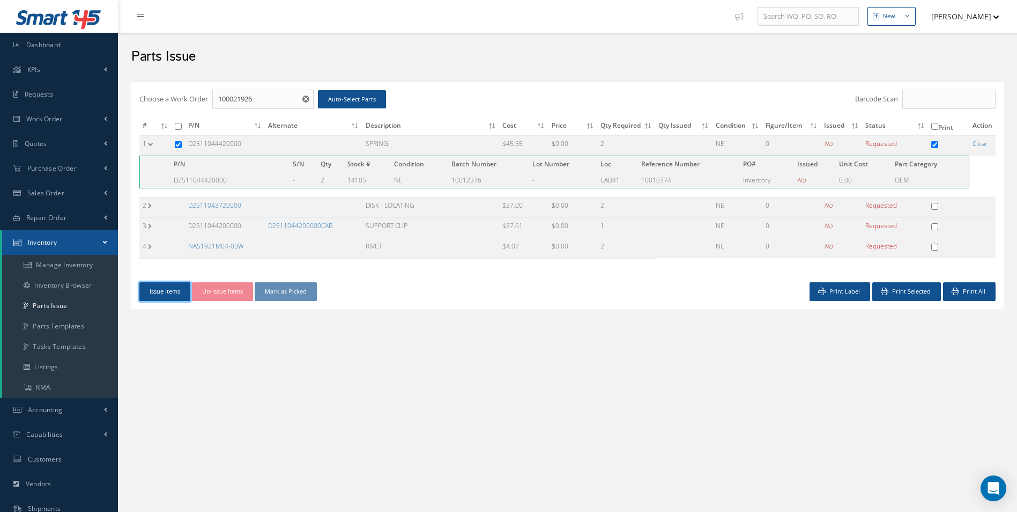
click at [166, 294] on button "Issue Items" at bounding box center [164, 291] width 51 height 19
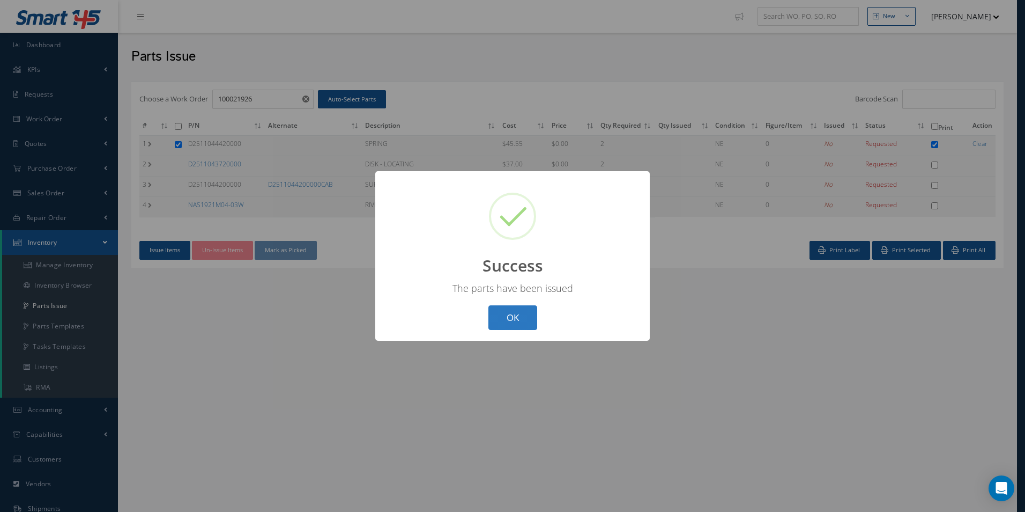
click at [528, 320] on button "OK" at bounding box center [513, 317] width 49 height 25
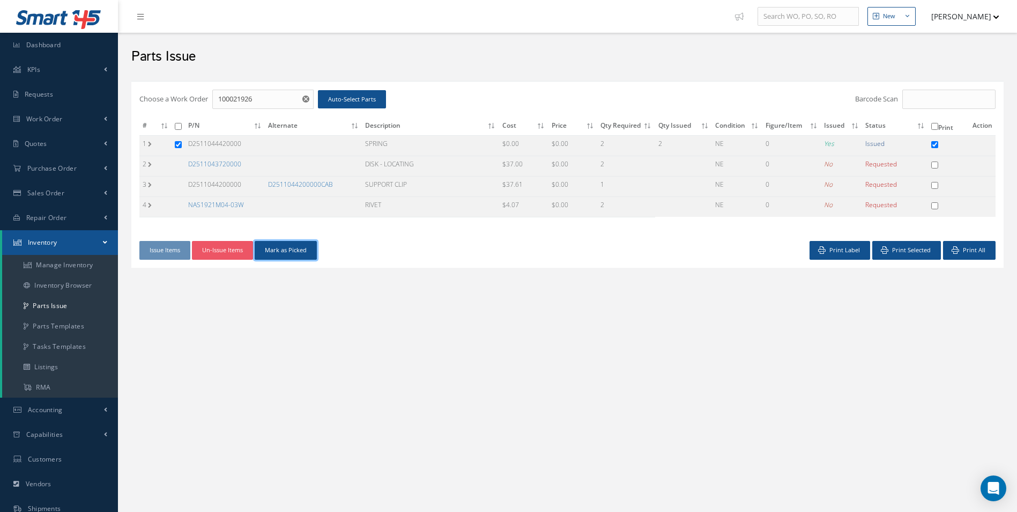
click at [306, 249] on button "Mark as Picked" at bounding box center [286, 250] width 62 height 19
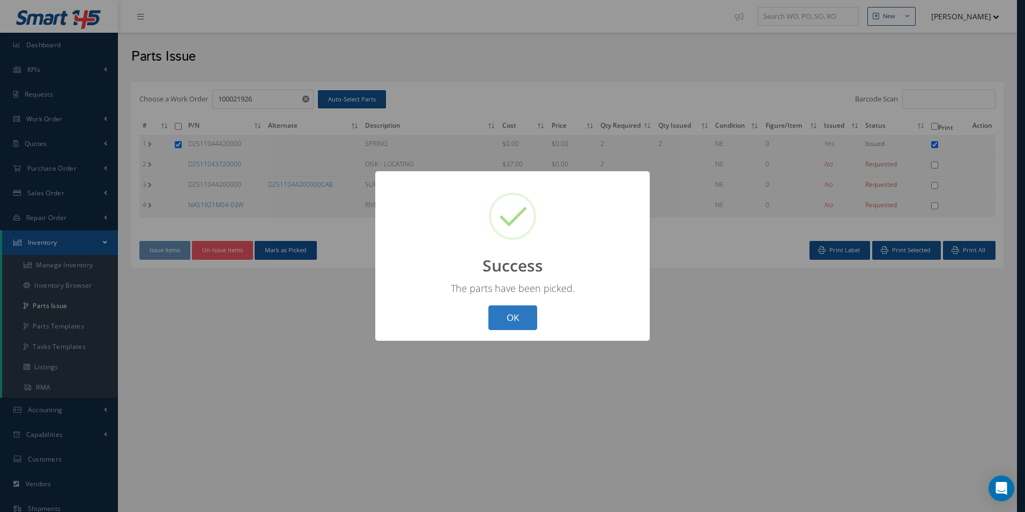
click at [522, 320] on button "OK" at bounding box center [513, 317] width 49 height 25
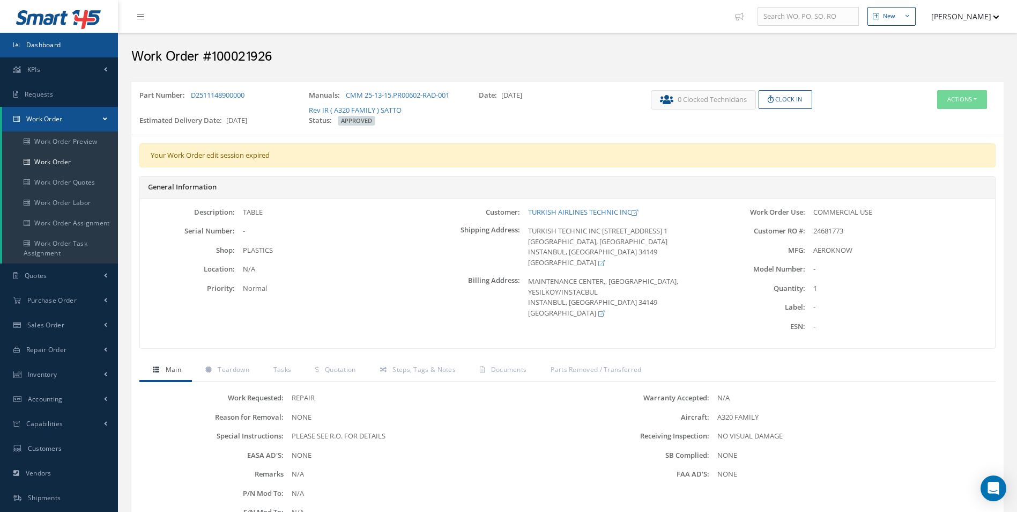
click at [45, 46] on span "Dashboard" at bounding box center [43, 44] width 35 height 9
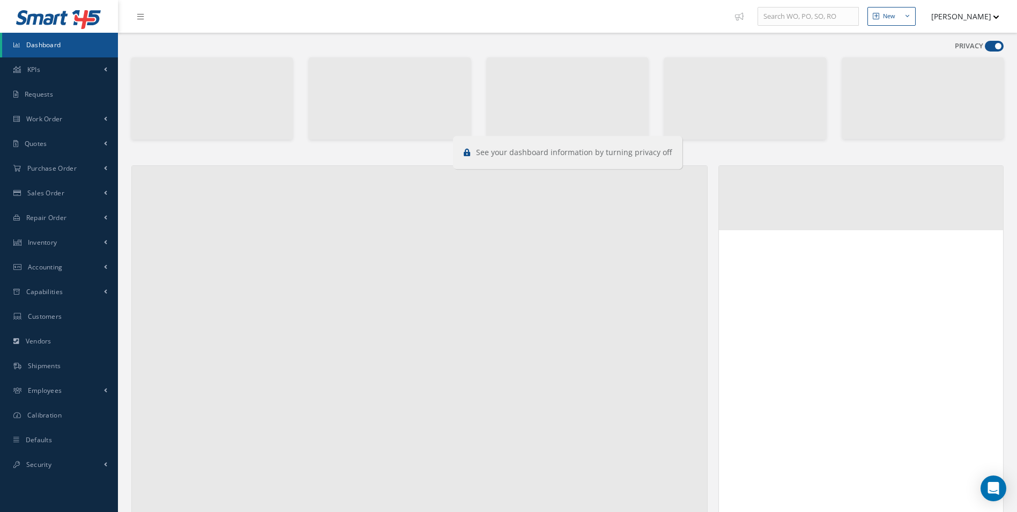
click at [983, 44] on label "PRIVACY" at bounding box center [969, 46] width 28 height 11
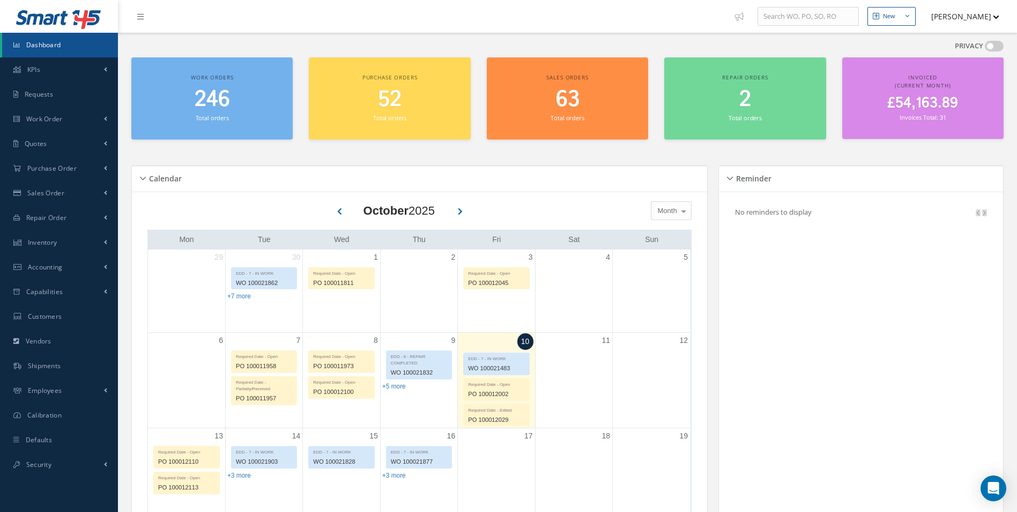
click at [990, 49] on span at bounding box center [994, 46] width 19 height 11
click at [72, 120] on link "Work Order" at bounding box center [59, 119] width 118 height 25
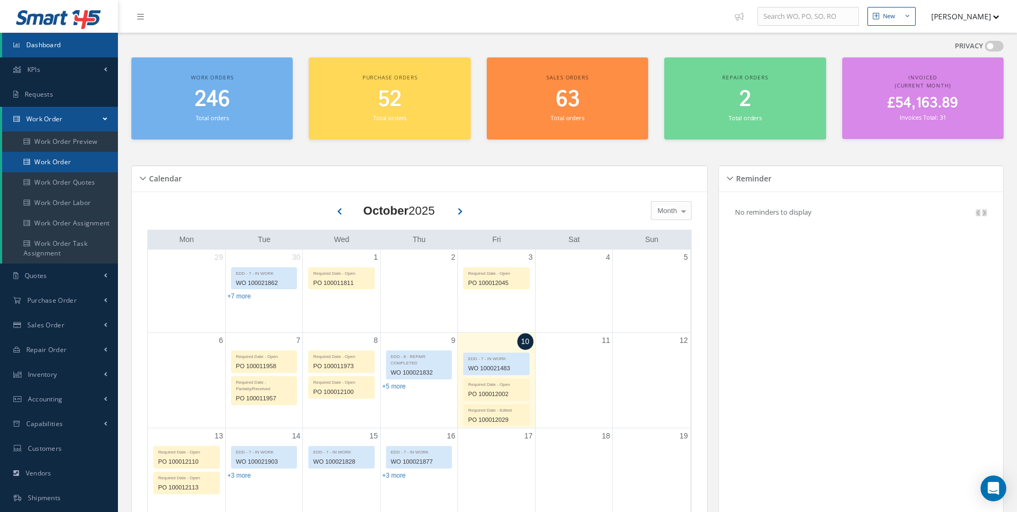
click at [65, 160] on link "Work Order" at bounding box center [61, 162] width 118 height 20
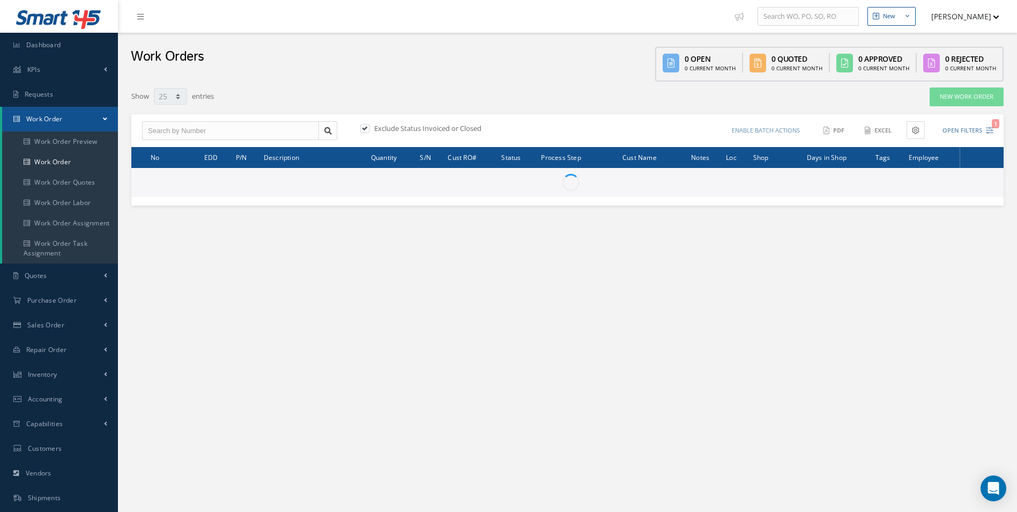
select select "25"
type input "All Work Request"
type input "All Work Performed"
type input "All Status"
type input "WO Part Status"
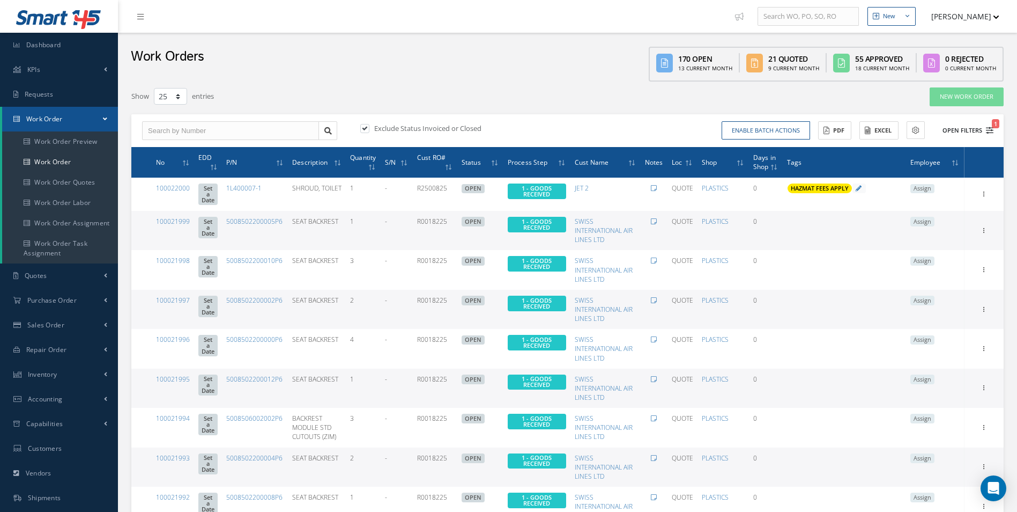
click at [989, 133] on icon "1" at bounding box center [990, 131] width 8 height 8
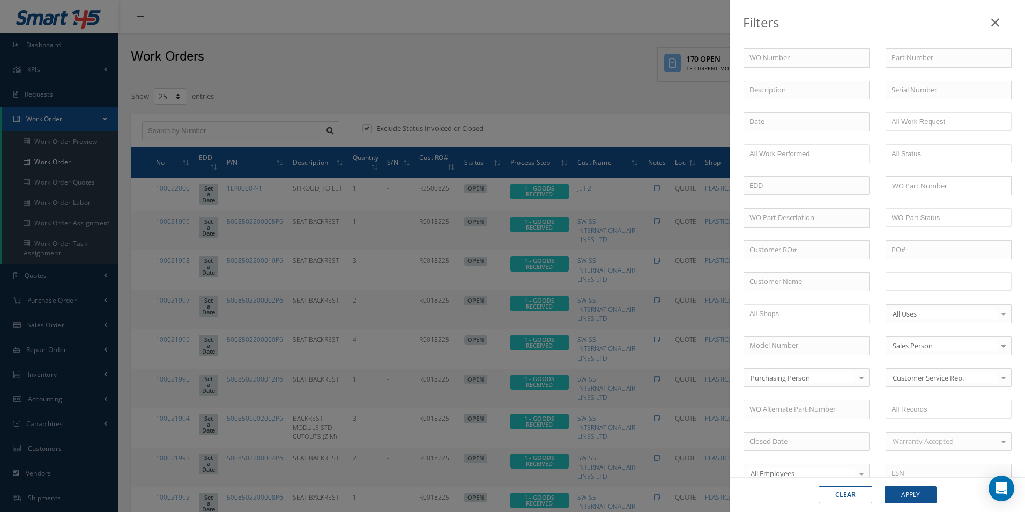
click at [945, 279] on input "text" at bounding box center [926, 281] width 68 height 13
click at [990, 282] on input "text" at bounding box center [989, 281] width 13 height 13
click at [971, 314] on ul "8 - REPAIR COMPLETED 9 - FINAL DOCUMENTATION" at bounding box center [949, 296] width 126 height 48
click at [962, 151] on input "text" at bounding box center [960, 149] width 13 height 13
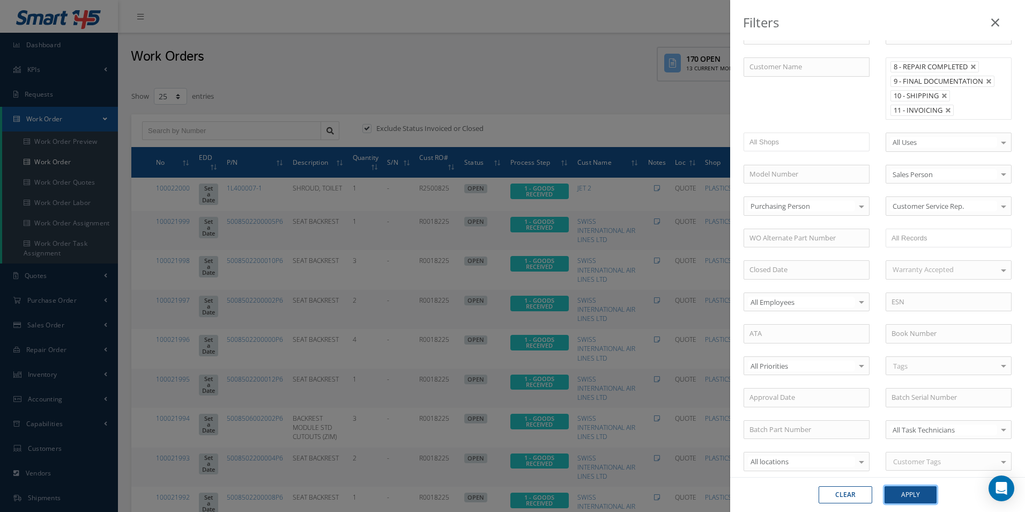
click at [921, 492] on button "Apply" at bounding box center [911, 494] width 52 height 17
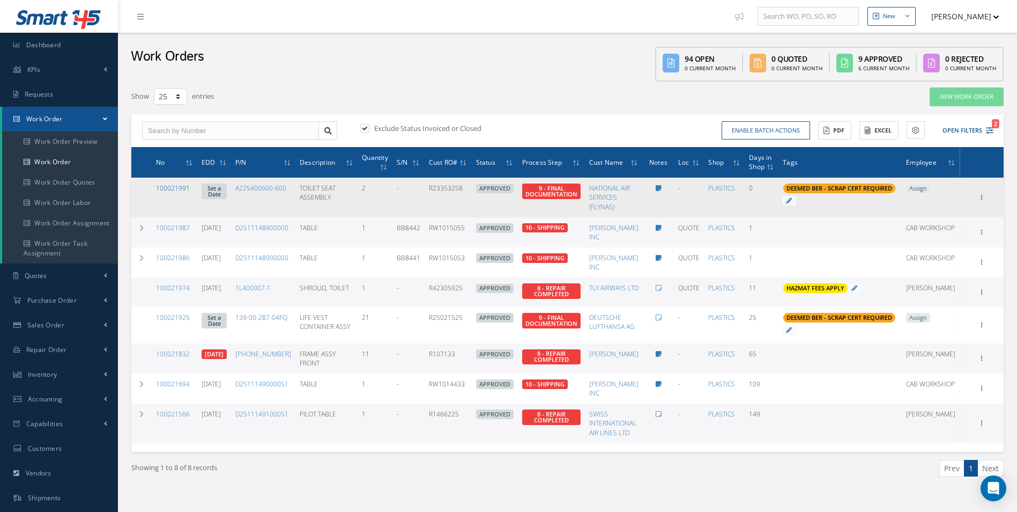
click at [176, 188] on link "100021991" at bounding box center [173, 187] width 34 height 9
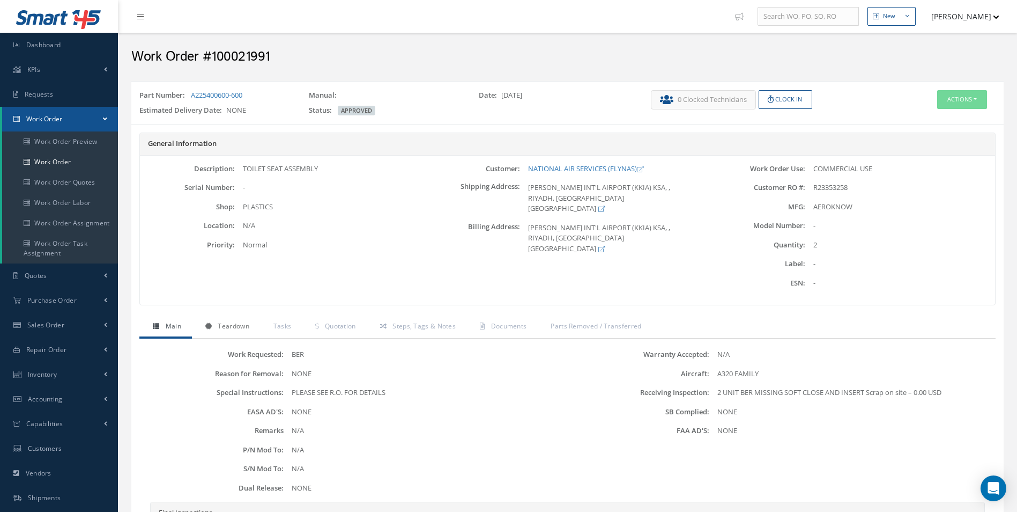
click at [221, 320] on link "Teardown" at bounding box center [226, 327] width 68 height 23
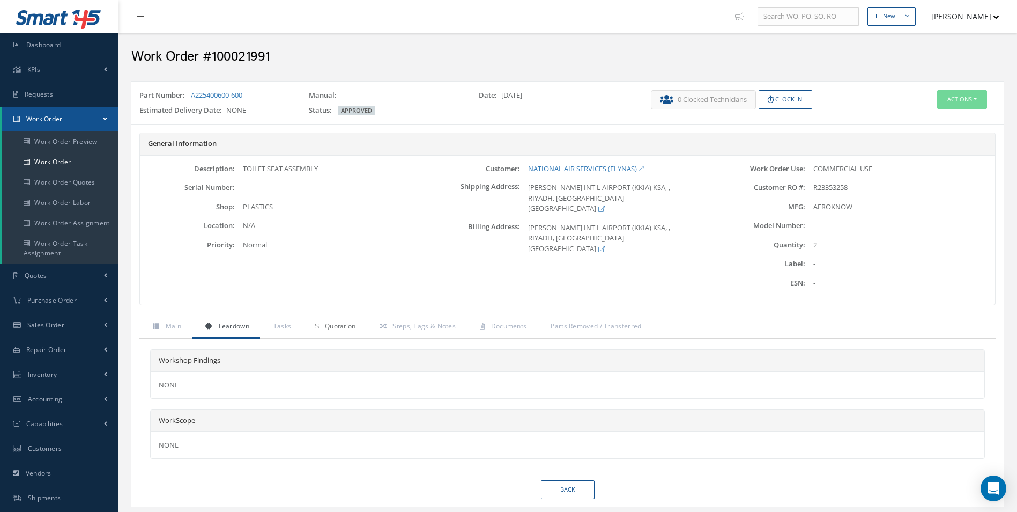
click at [350, 323] on span "Quotation" at bounding box center [340, 325] width 31 height 9
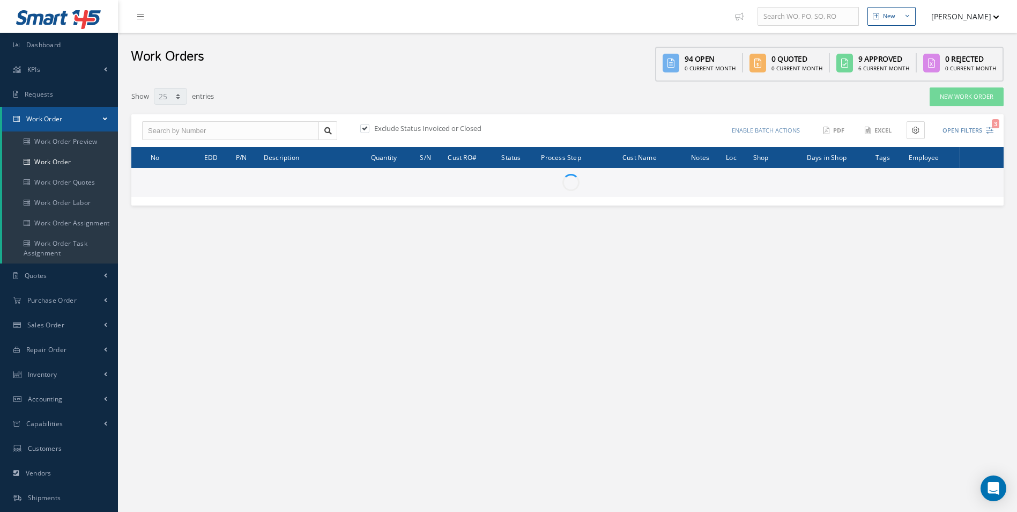
select select "25"
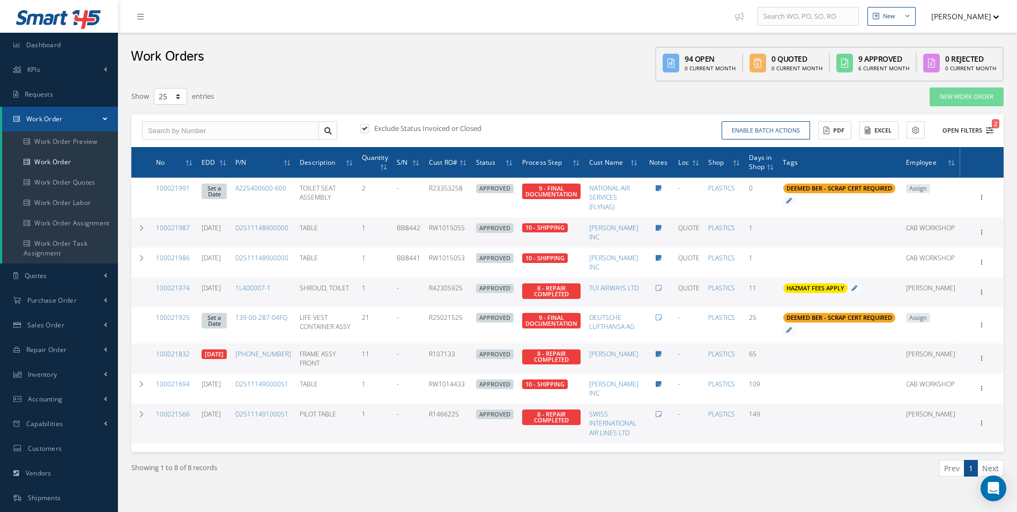
click at [996, 127] on span "2" at bounding box center [996, 123] width 8 height 9
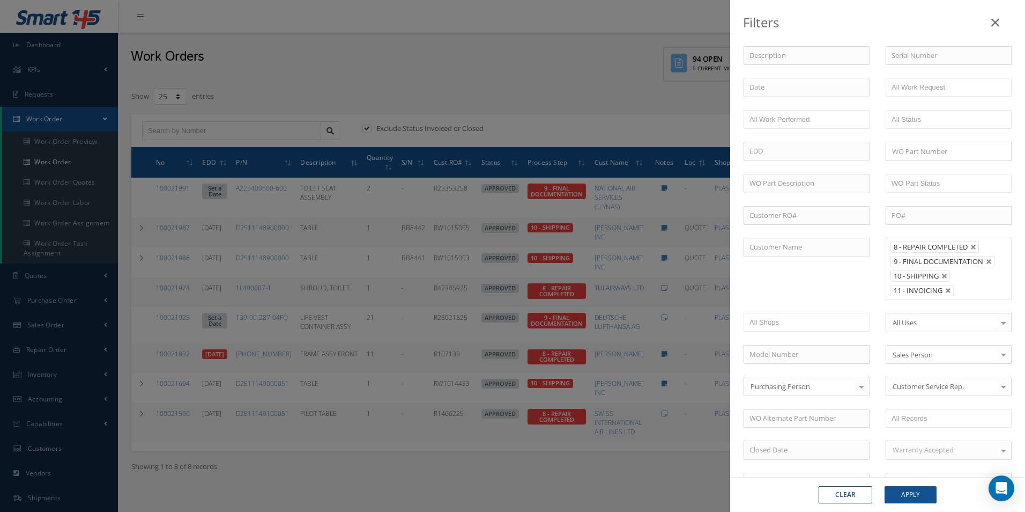
scroll to position [54, 0]
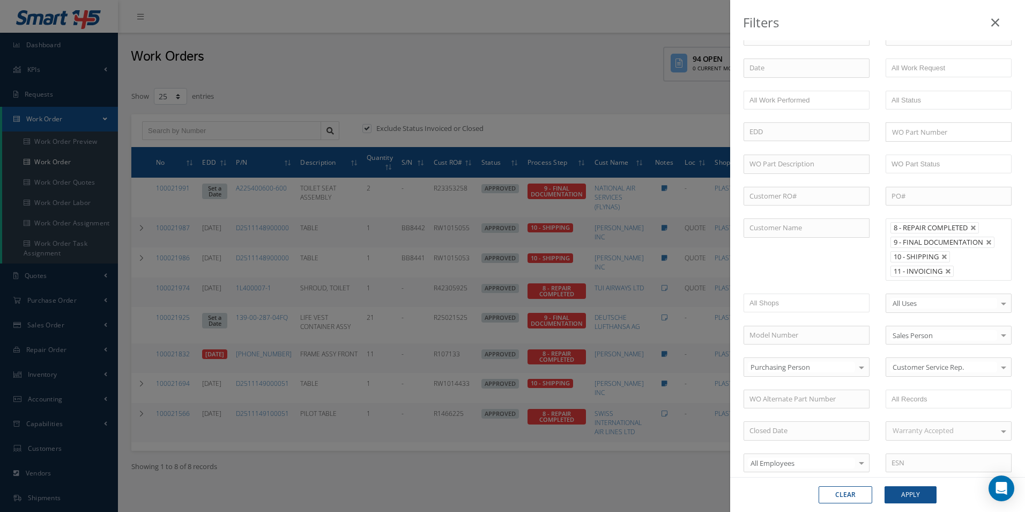
click at [962, 256] on ul "8 - REPAIR COMPLETED 9 - FINAL DOCUMENTATION 10 - SHIPPING 11 - INVOICING" at bounding box center [949, 249] width 126 height 62
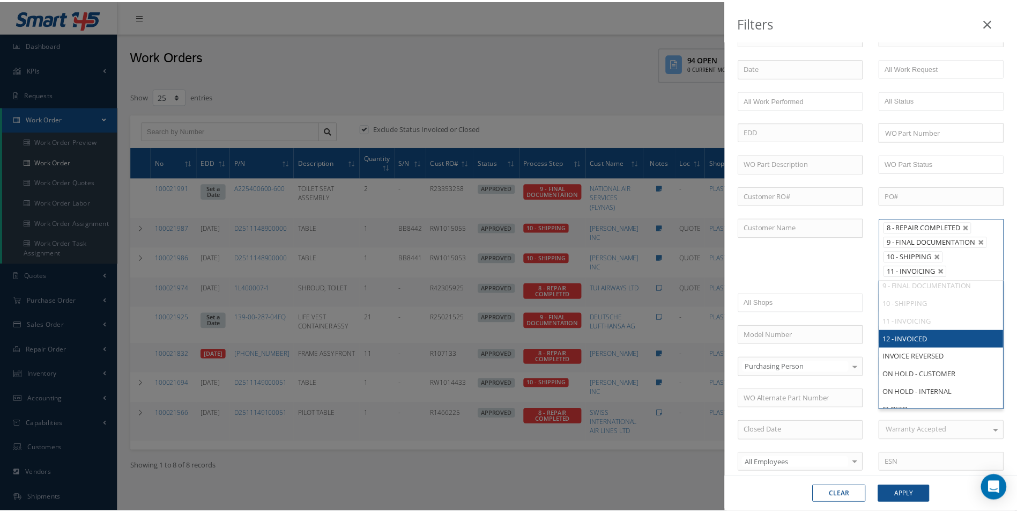
scroll to position [0, 0]
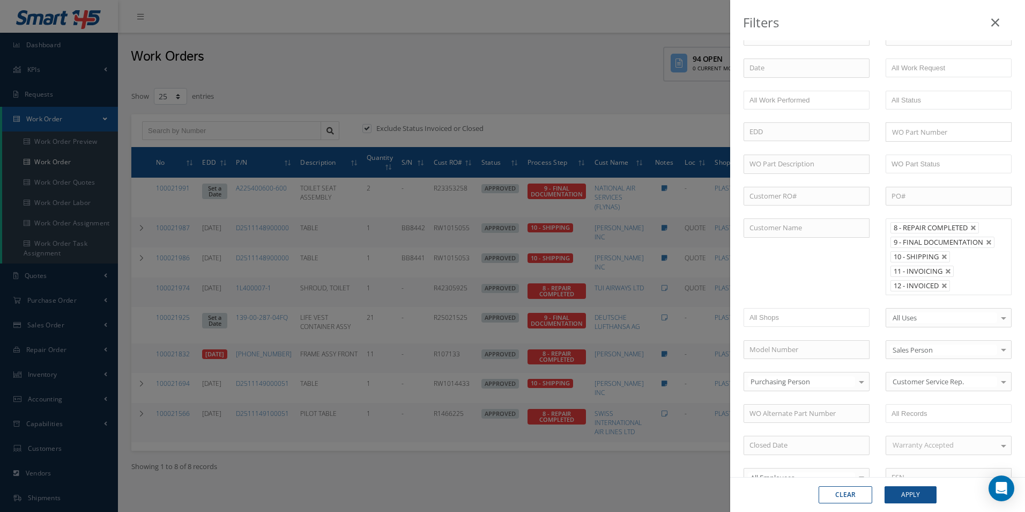
click at [921, 485] on div "Clear Apply" at bounding box center [877, 494] width 295 height 35
click at [921, 492] on button "Apply" at bounding box center [911, 494] width 52 height 17
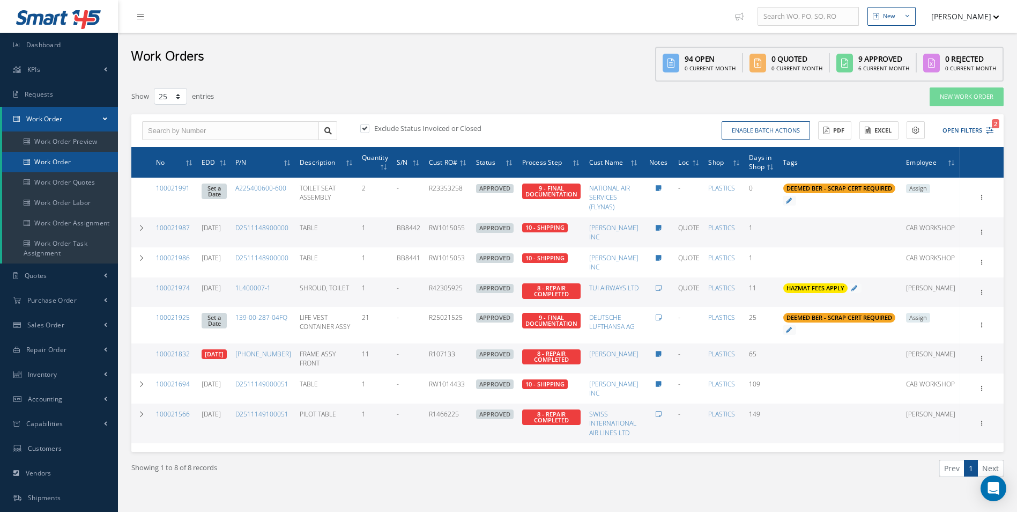
click at [58, 167] on link "Work Order" at bounding box center [60, 162] width 116 height 20
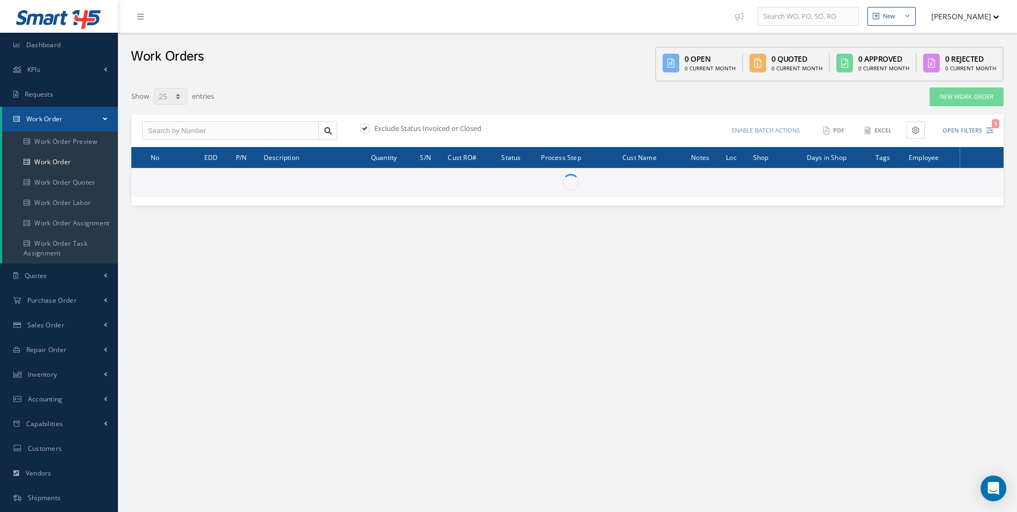
select select "25"
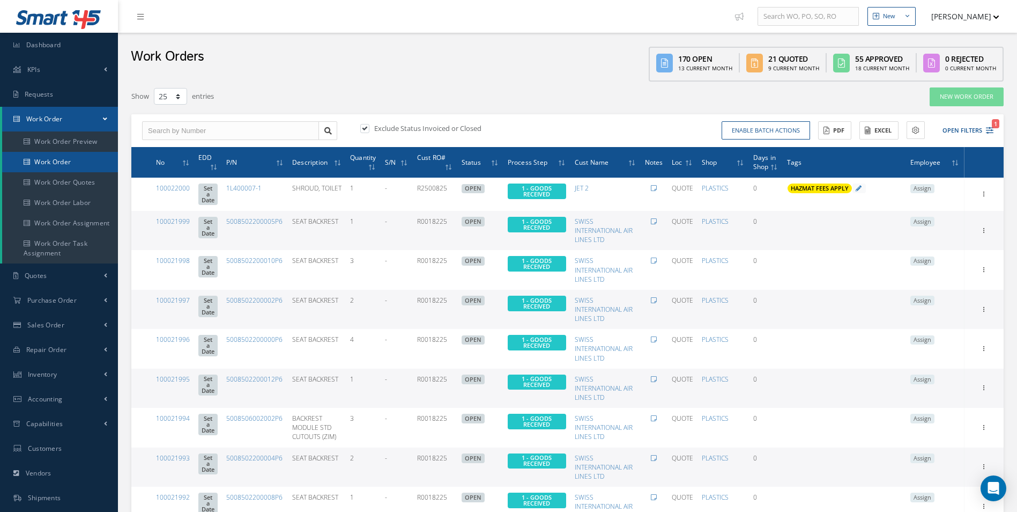
click at [75, 170] on link "Work Order" at bounding box center [60, 162] width 116 height 20
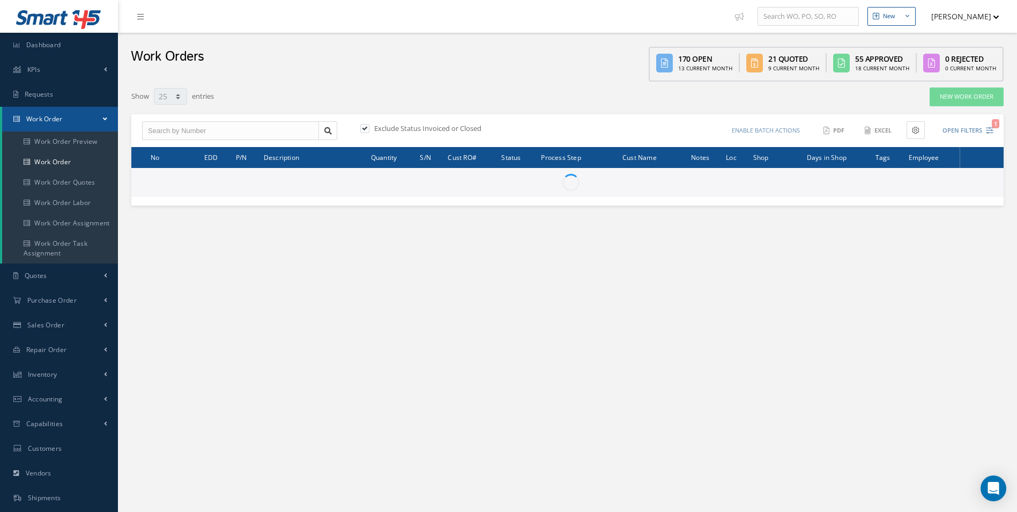
select select "25"
